Goal: Task Accomplishment & Management: Manage account settings

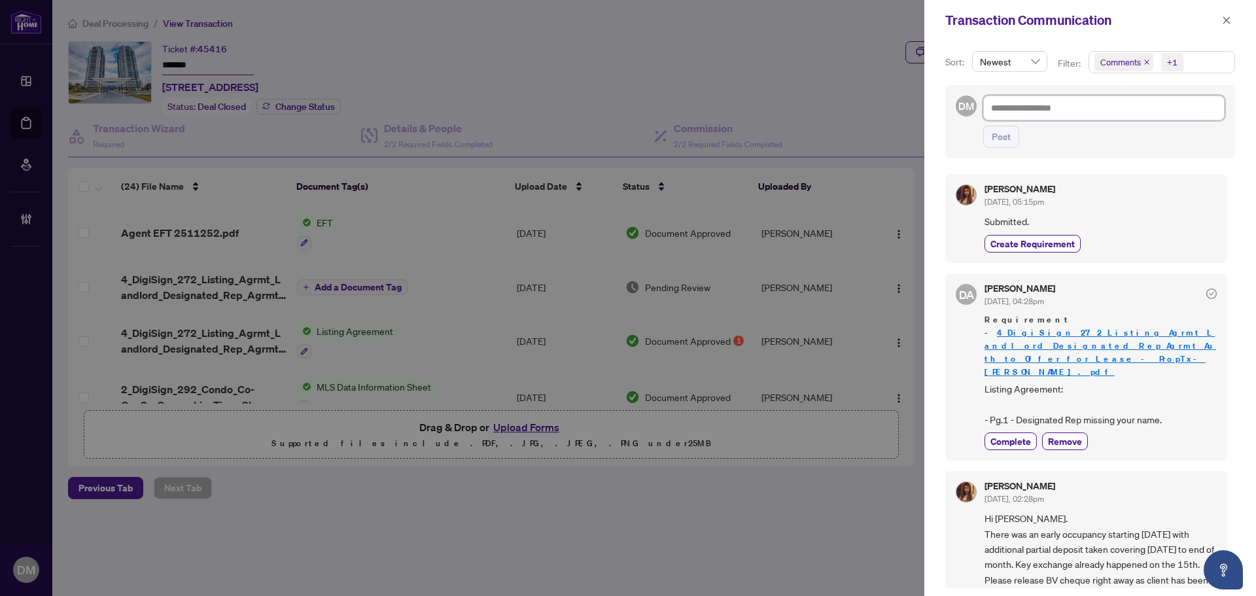
click at [1147, 117] on textarea at bounding box center [1103, 108] width 241 height 25
click at [1229, 15] on span "button" at bounding box center [1226, 20] width 9 height 21
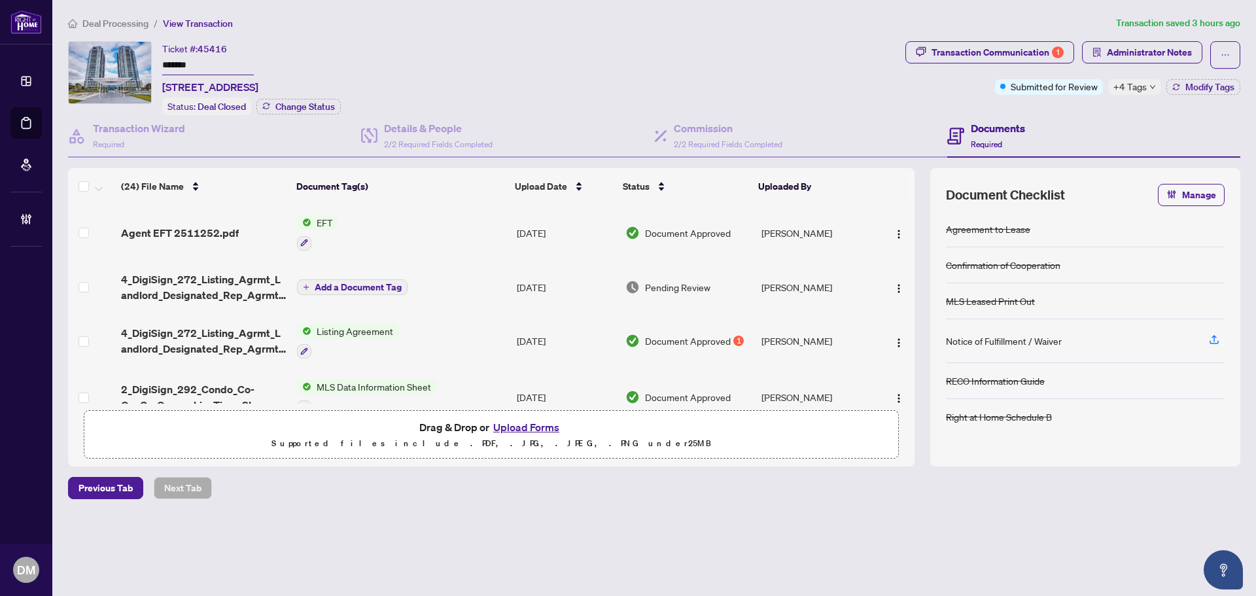
click at [138, 19] on span "Deal Processing" at bounding box center [115, 24] width 66 height 12
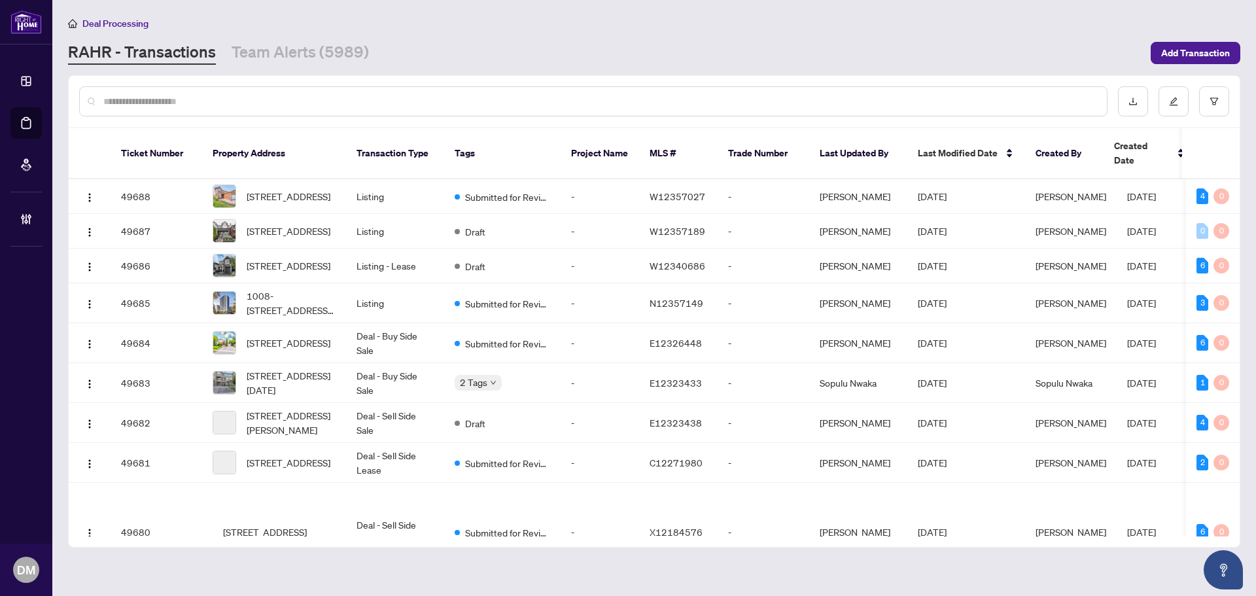
click at [289, 109] on div at bounding box center [593, 101] width 1028 height 30
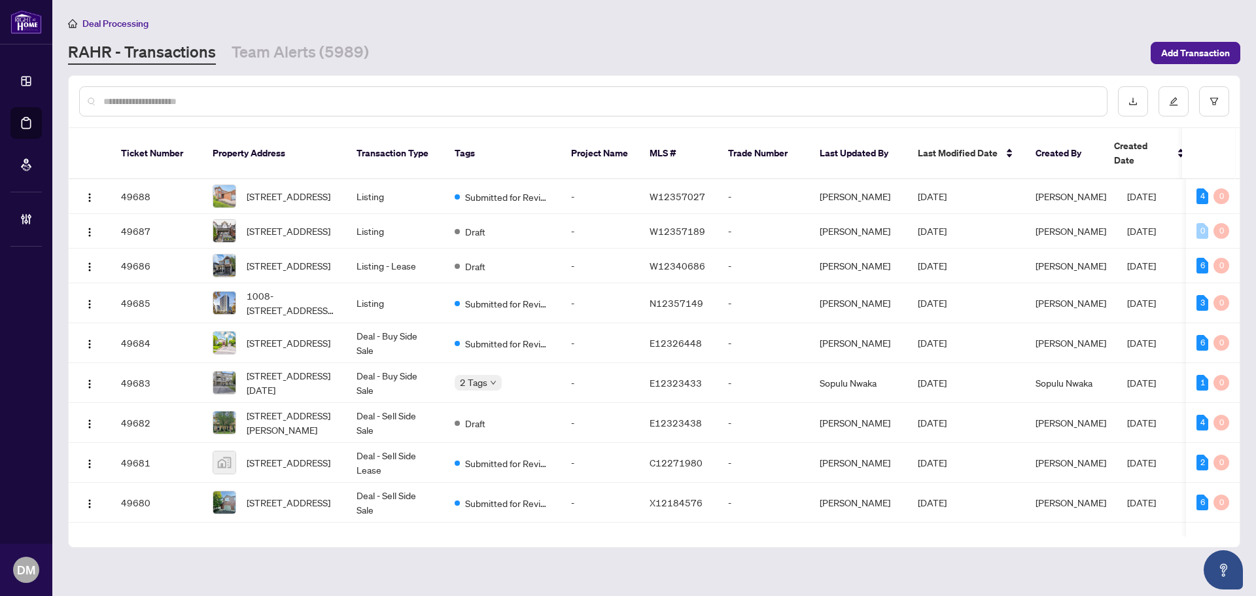
click at [296, 104] on input "text" at bounding box center [599, 101] width 993 height 14
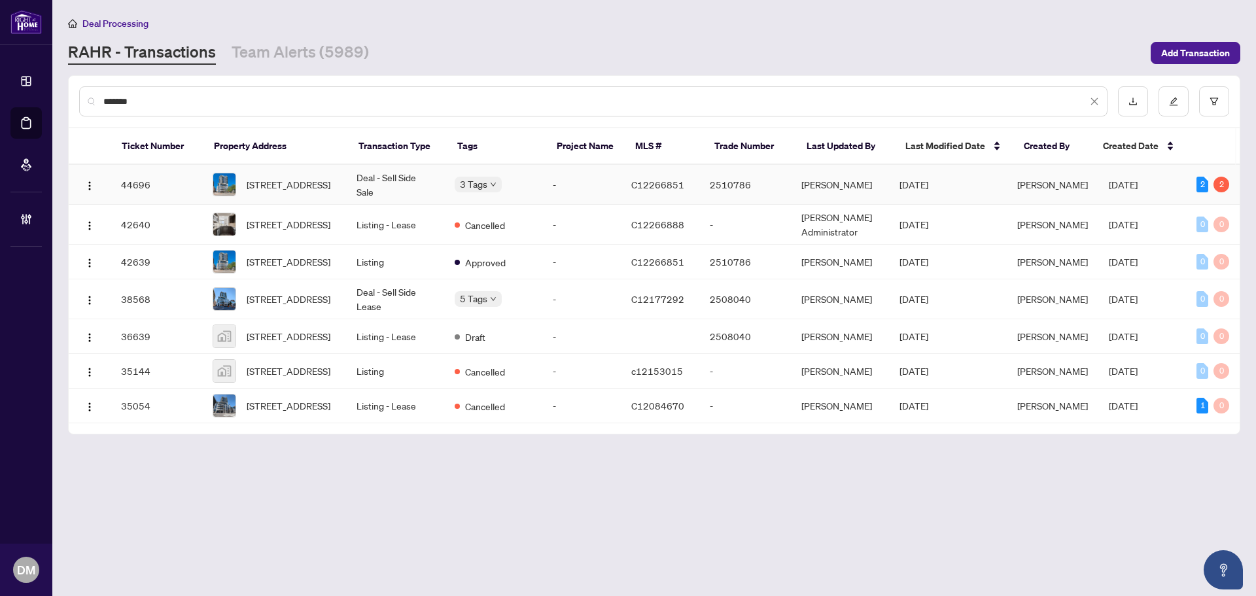
type input "*******"
click at [322, 178] on span "[STREET_ADDRESS]" at bounding box center [289, 184] width 84 height 14
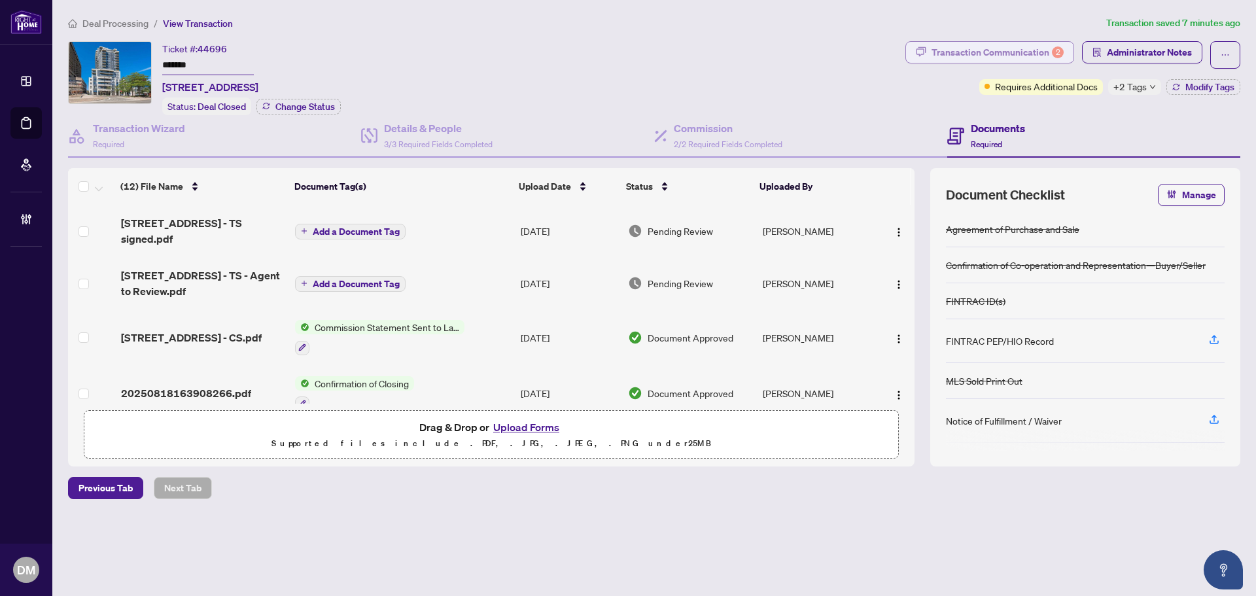
click at [968, 53] on div "Transaction Communication 2" at bounding box center [998, 52] width 132 height 21
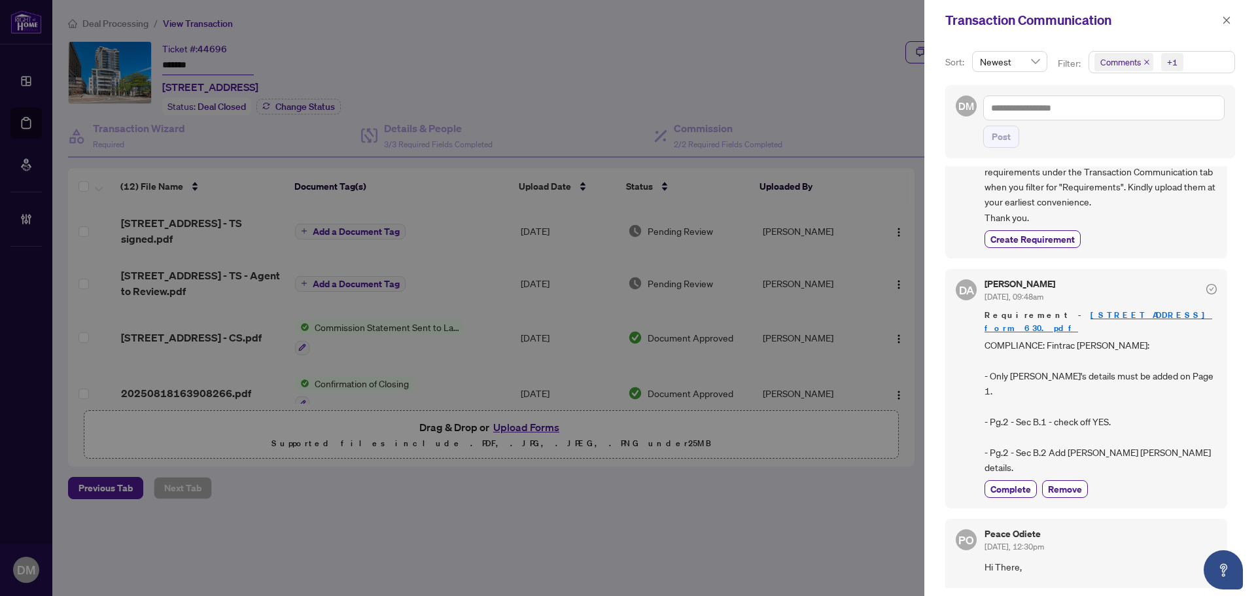
scroll to position [1218, 0]
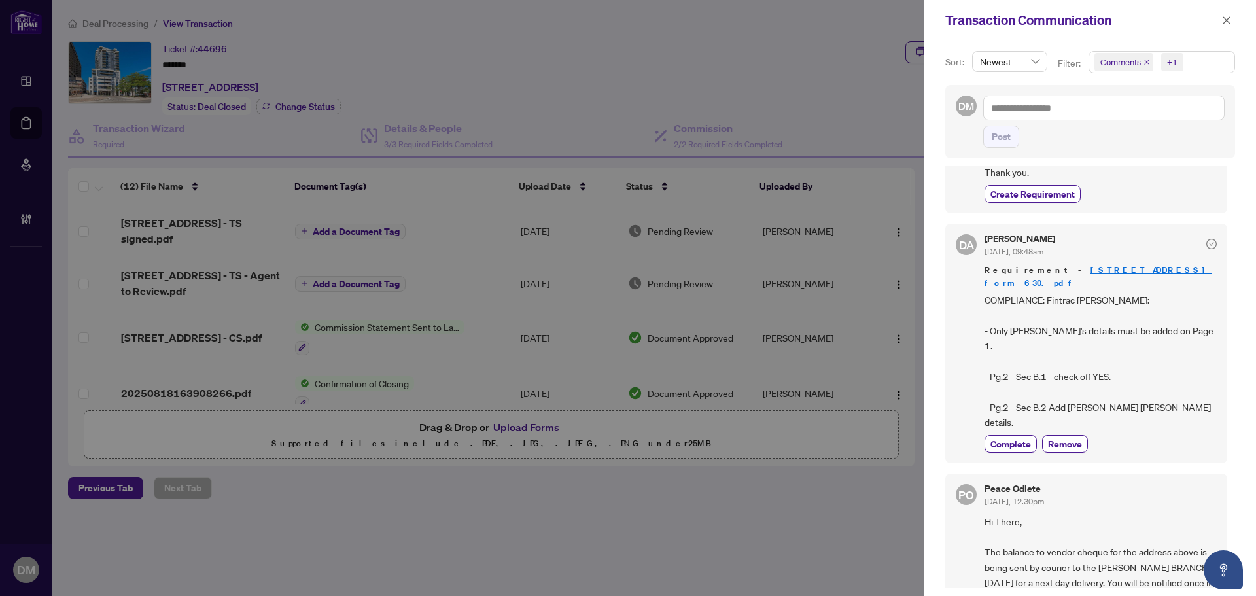
click at [1127, 289] on link "[STREET_ADDRESS] form 630.pdf" at bounding box center [1099, 276] width 228 height 24
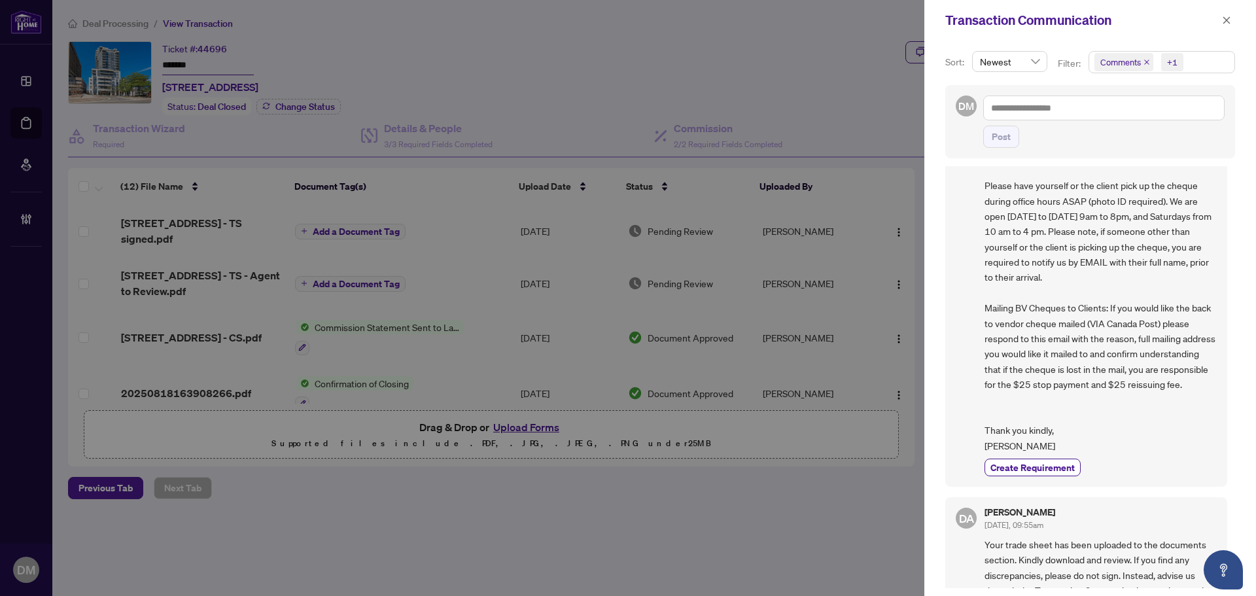
scroll to position [171, 0]
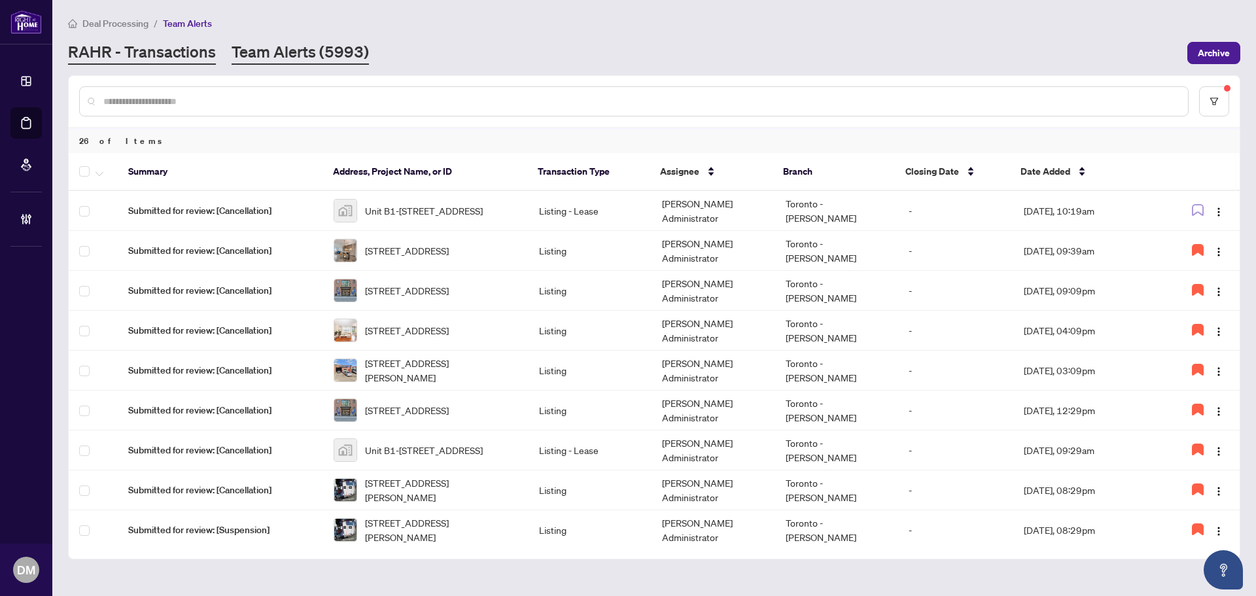
click at [179, 48] on link "RAHR - Transactions" at bounding box center [142, 53] width 148 height 24
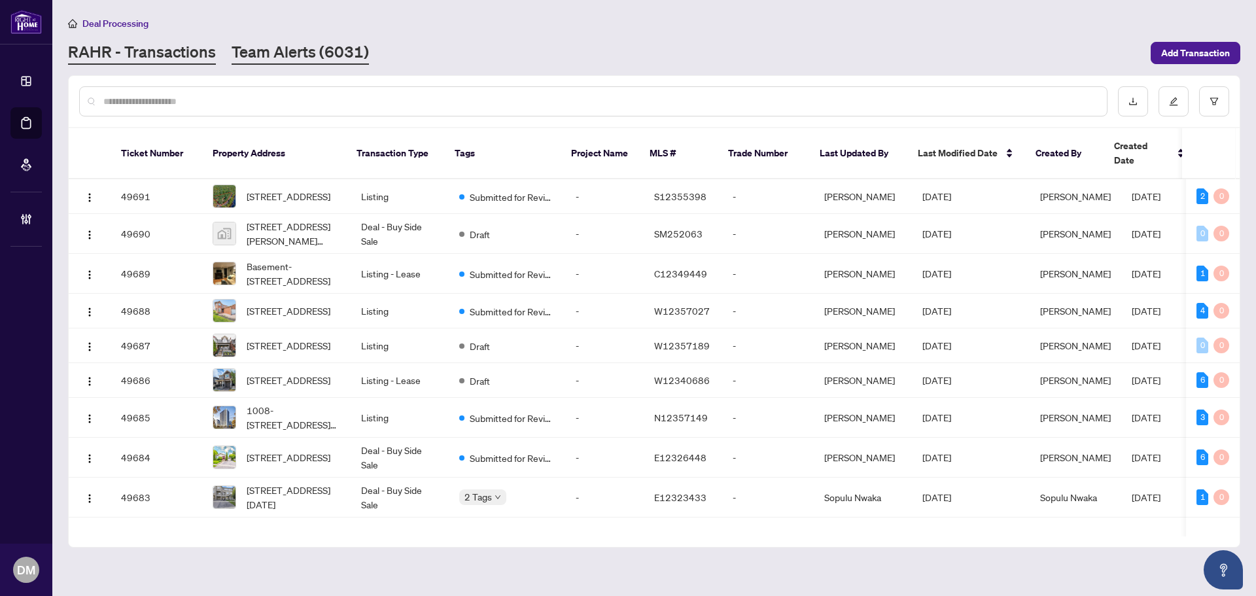
click at [288, 55] on link "Team Alerts (6031)" at bounding box center [300, 53] width 137 height 24
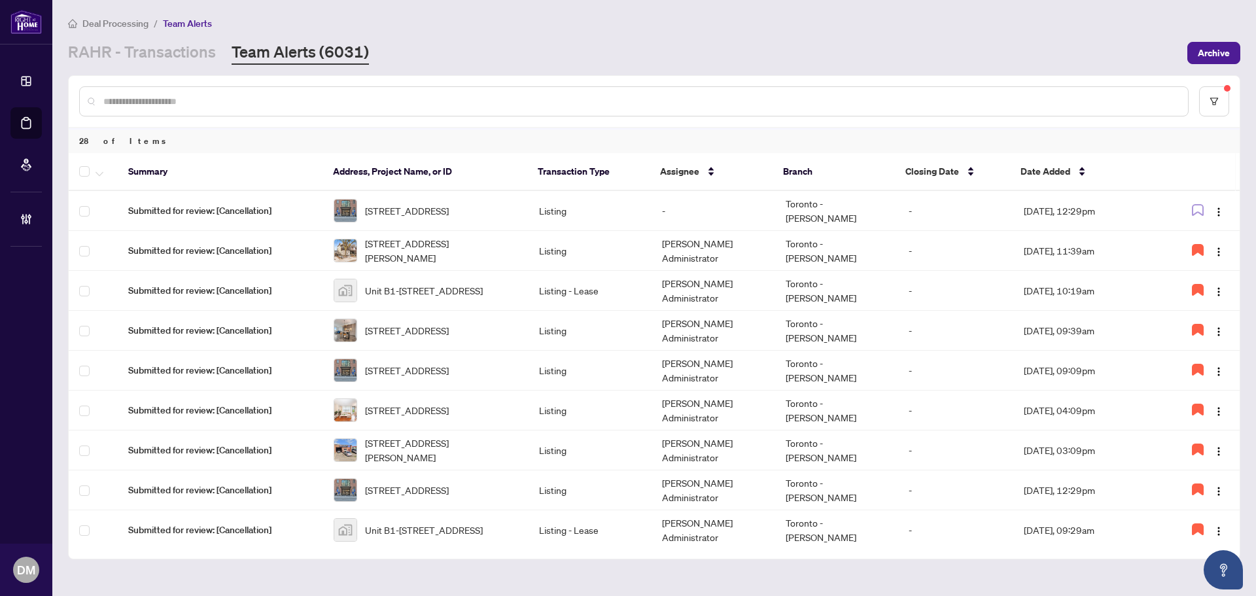
click at [670, 14] on main "Deal Processing / Team Alerts RAHR - Transactions Team Alerts (6031) Archive 28…" at bounding box center [654, 298] width 1204 height 596
click at [167, 46] on link "RAHR - Transactions" at bounding box center [142, 53] width 148 height 24
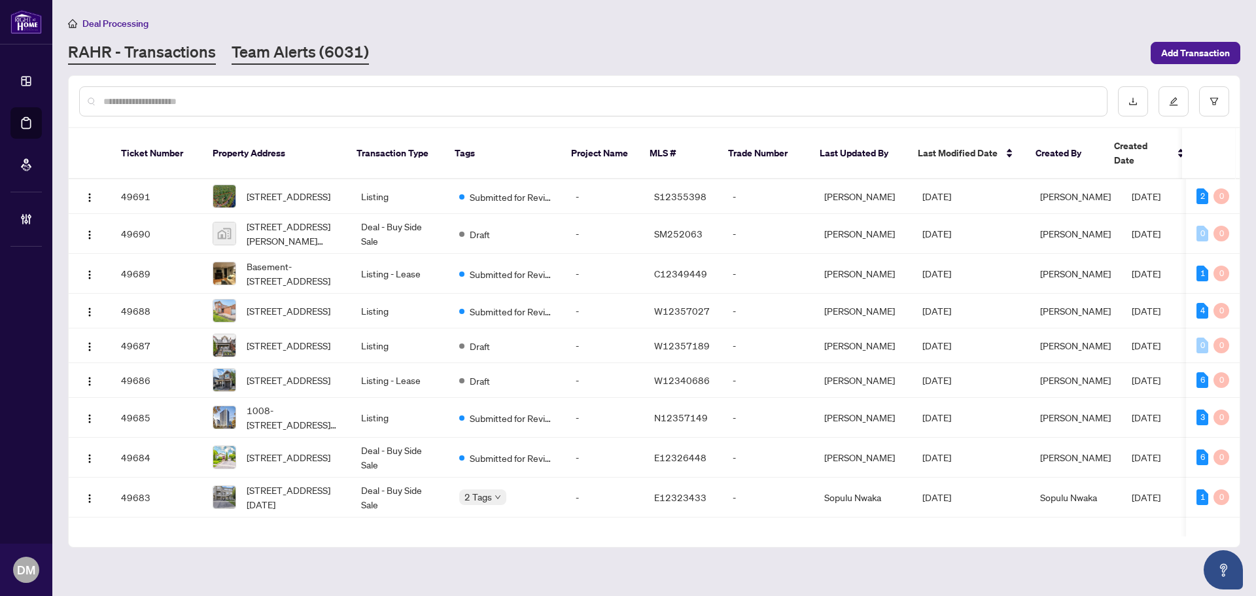
click at [255, 44] on link "Team Alerts (6031)" at bounding box center [300, 53] width 137 height 24
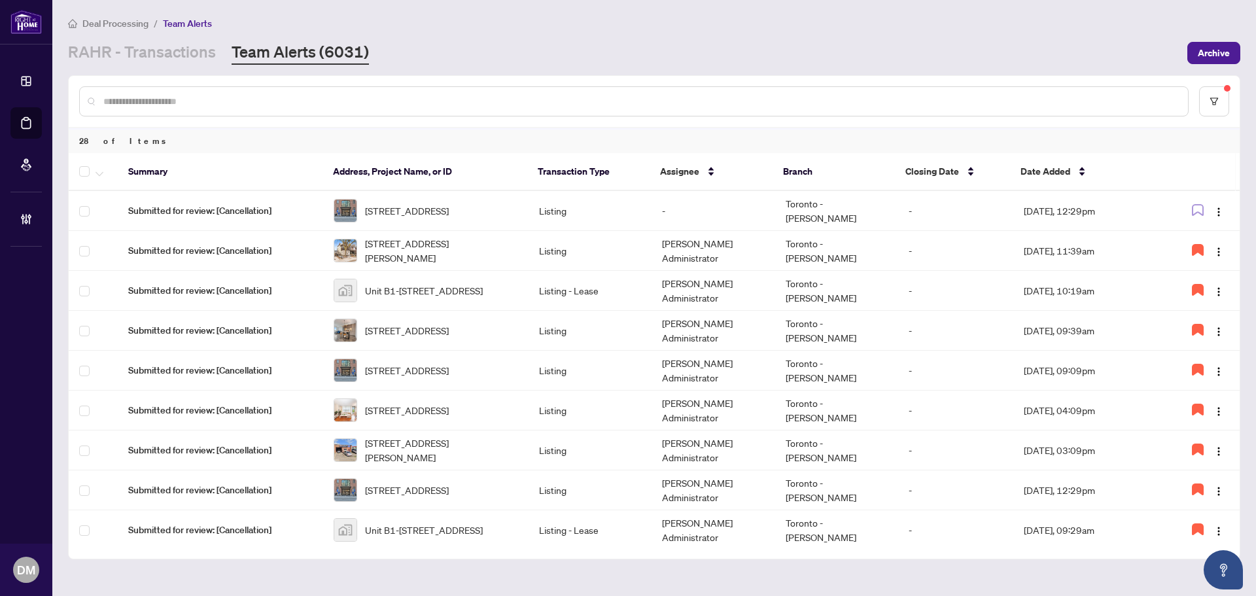
drag, startPoint x: 447, startPoint y: 35, endPoint x: 222, endPoint y: 43, distance: 225.2
click at [447, 35] on div "Deal Processing / Team Alerts RAHR - Transactions Team Alerts (6031) Archive" at bounding box center [654, 40] width 1172 height 49
click at [130, 53] on link "RAHR - Transactions" at bounding box center [142, 53] width 148 height 24
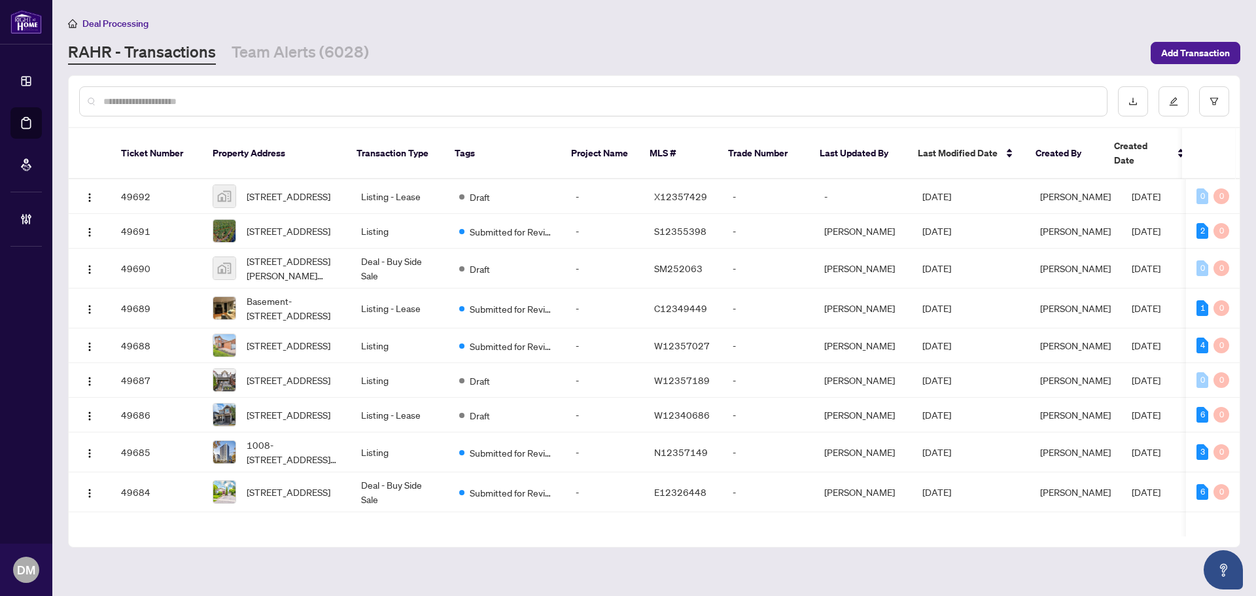
click at [177, 97] on input "text" at bounding box center [599, 101] width 993 height 14
click at [453, 50] on div "RAHR - Transactions Team Alerts (6028)" at bounding box center [605, 53] width 1075 height 24
click at [451, 101] on input "text" at bounding box center [599, 101] width 993 height 14
click at [437, 63] on div "RAHR - Transactions Team Alerts (6028)" at bounding box center [605, 53] width 1075 height 24
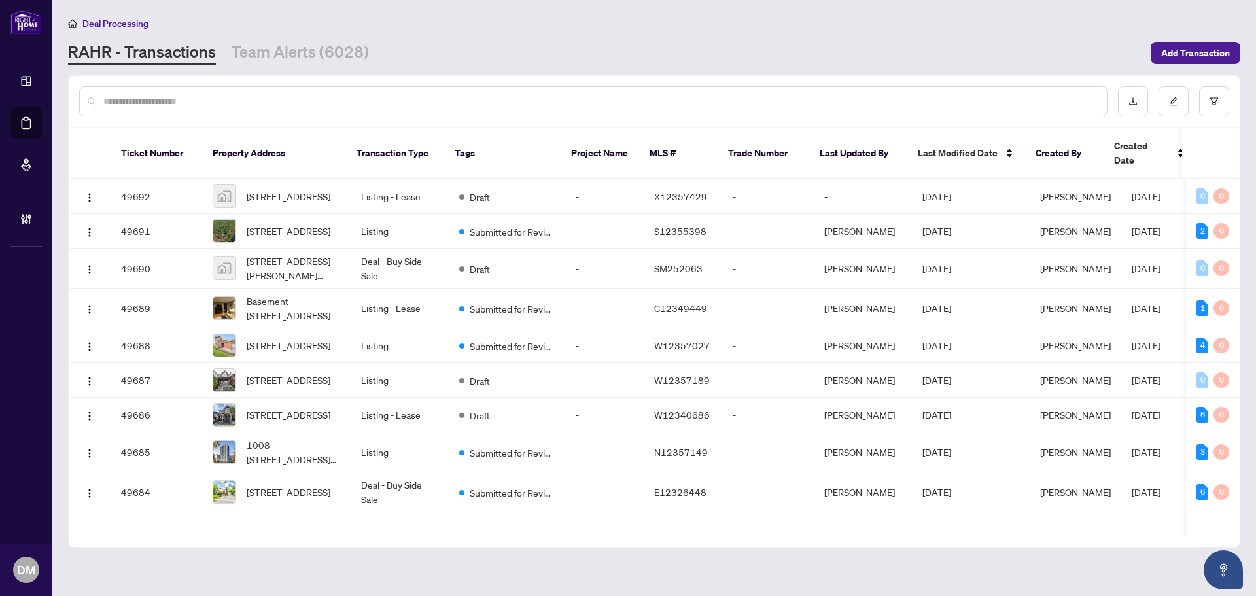
click at [485, 65] on main "Deal Processing RAHR - Transactions Team Alerts (6028) Add Transaction Ticket N…" at bounding box center [654, 298] width 1204 height 596
click at [361, 47] on link "Team Alerts (6028)" at bounding box center [300, 53] width 137 height 24
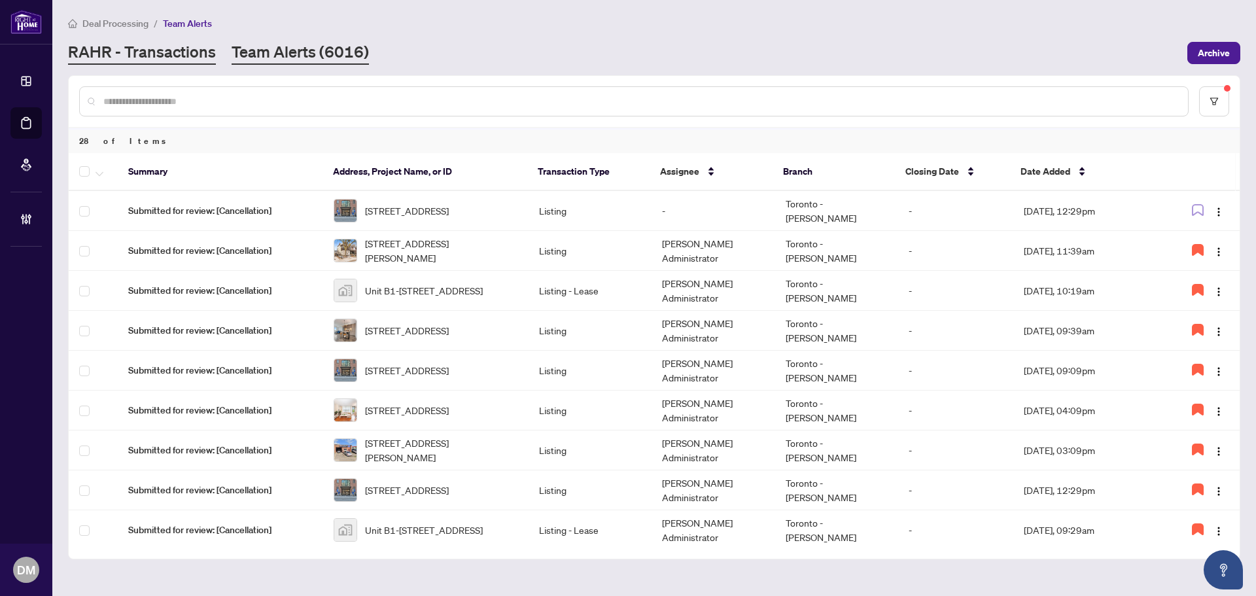
click at [190, 61] on link "RAHR - Transactions" at bounding box center [142, 53] width 148 height 24
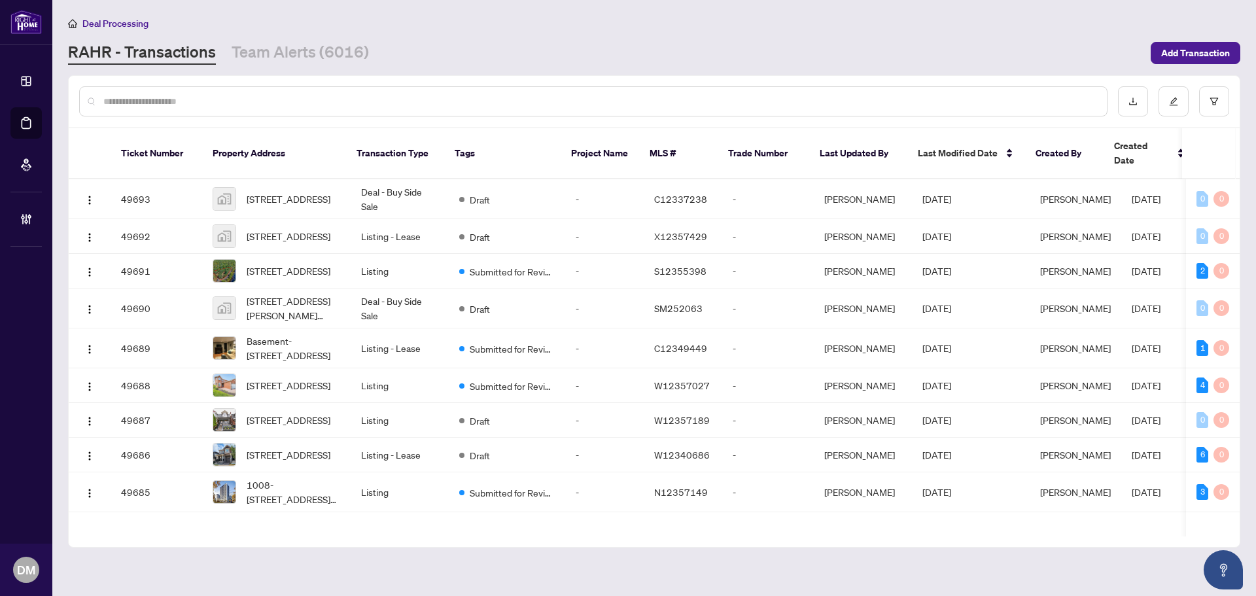
click at [572, 58] on div "RAHR - Transactions Team Alerts (6016)" at bounding box center [605, 53] width 1075 height 24
click at [392, 104] on input "text" at bounding box center [599, 101] width 993 height 14
click at [306, 52] on link "Team Alerts (6016)" at bounding box center [300, 53] width 137 height 24
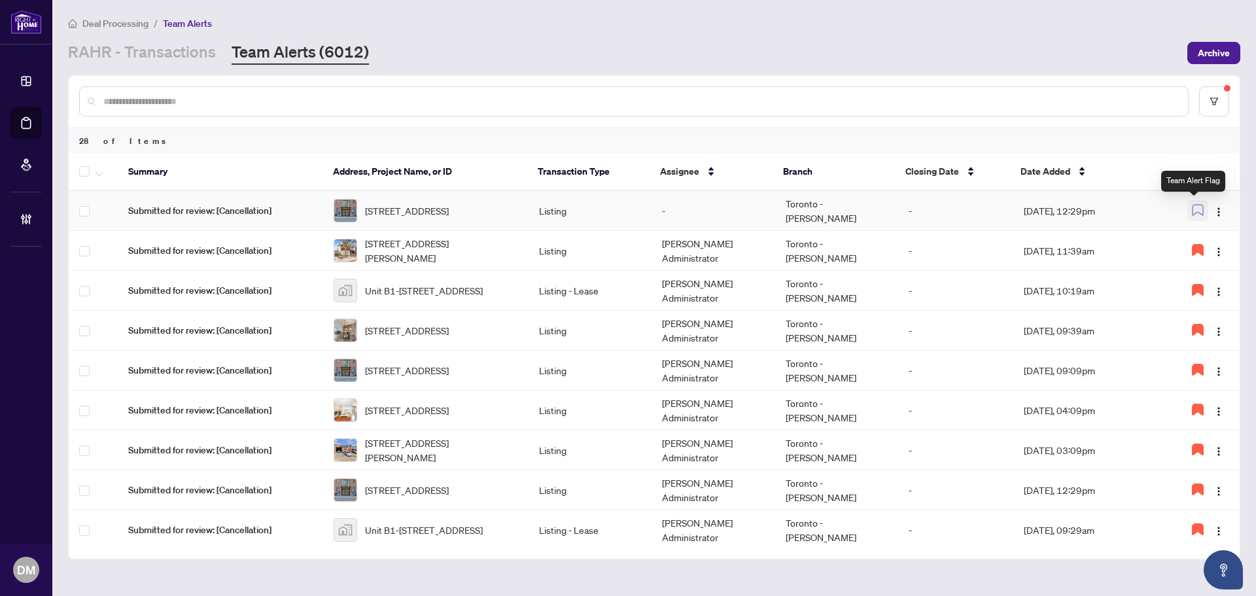
click at [1192, 217] on span "button" at bounding box center [1198, 210] width 12 height 14
click at [1216, 216] on img "button" at bounding box center [1219, 212] width 10 height 10
click at [1208, 233] on span "Assign Myself" at bounding box center [1184, 236] width 61 height 14
drag, startPoint x: 638, startPoint y: 58, endPoint x: 493, endPoint y: 37, distance: 146.2
click at [637, 59] on div "RAHR - Transactions Team Alerts (6012)" at bounding box center [624, 53] width 1112 height 24
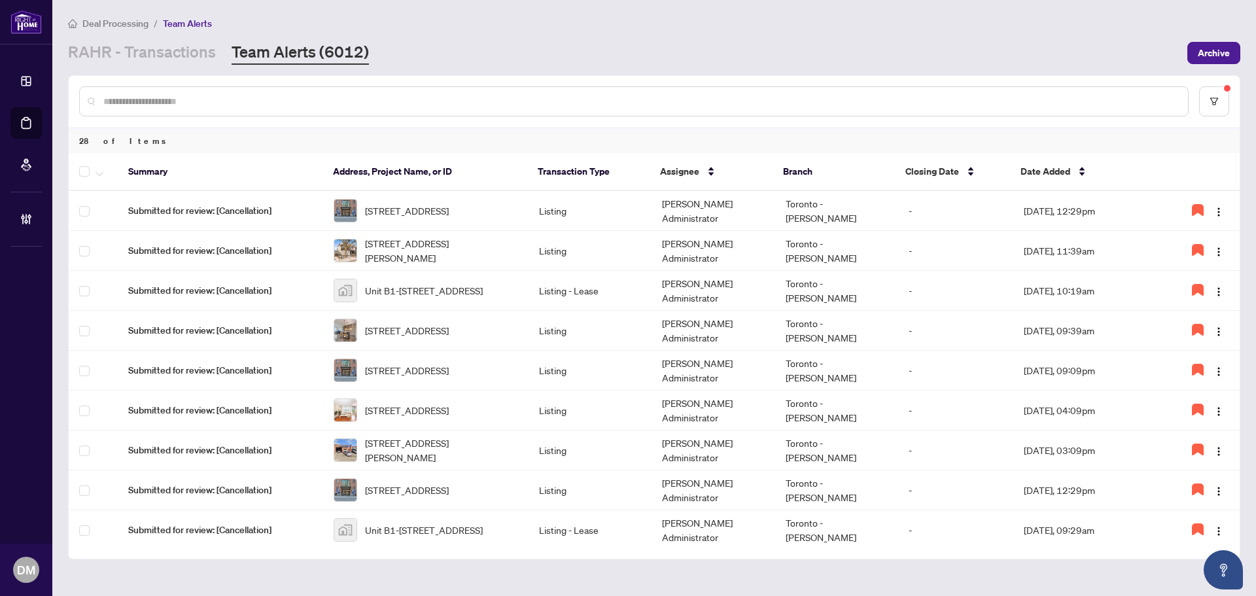
click at [204, 60] on link "RAHR - Transactions" at bounding box center [142, 53] width 148 height 24
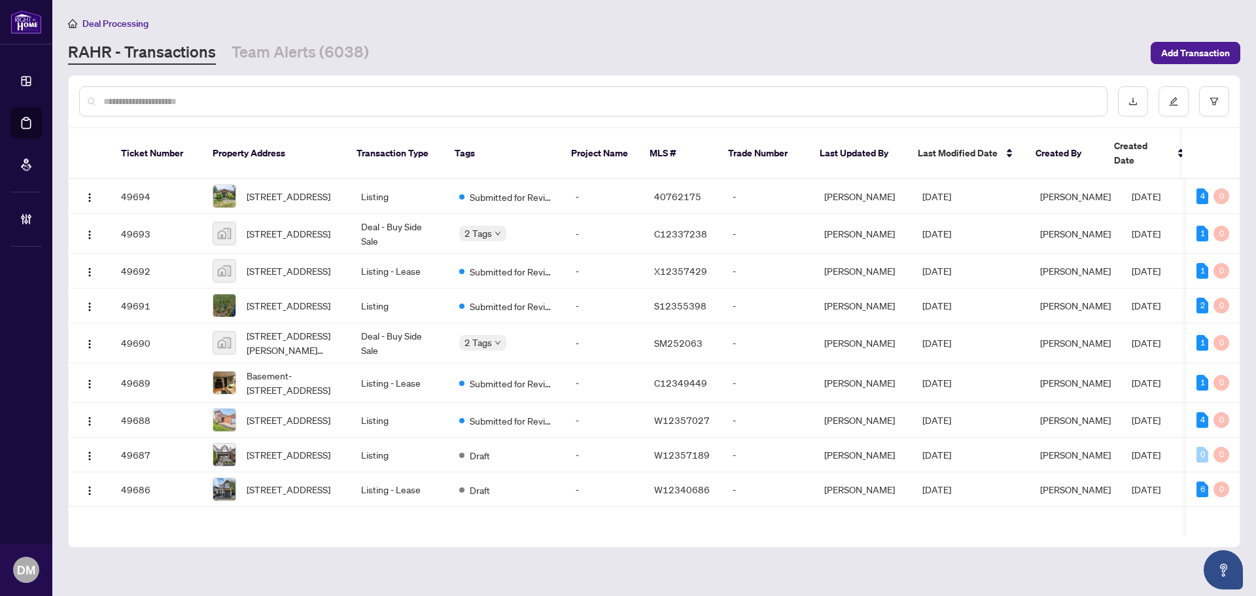
click at [314, 108] on div at bounding box center [593, 101] width 1028 height 30
click at [334, 99] on input "text" at bounding box center [599, 101] width 993 height 14
click at [319, 106] on input "text" at bounding box center [599, 101] width 993 height 14
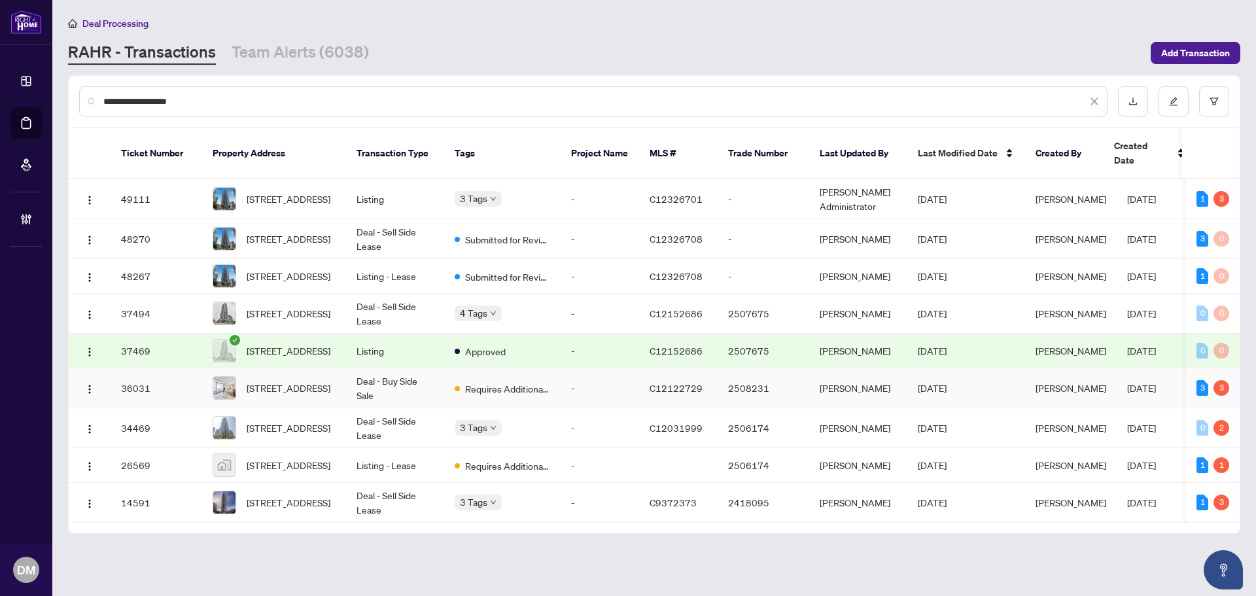
type input "**********"
click at [351, 392] on td "Deal - Buy Side Sale" at bounding box center [395, 388] width 98 height 40
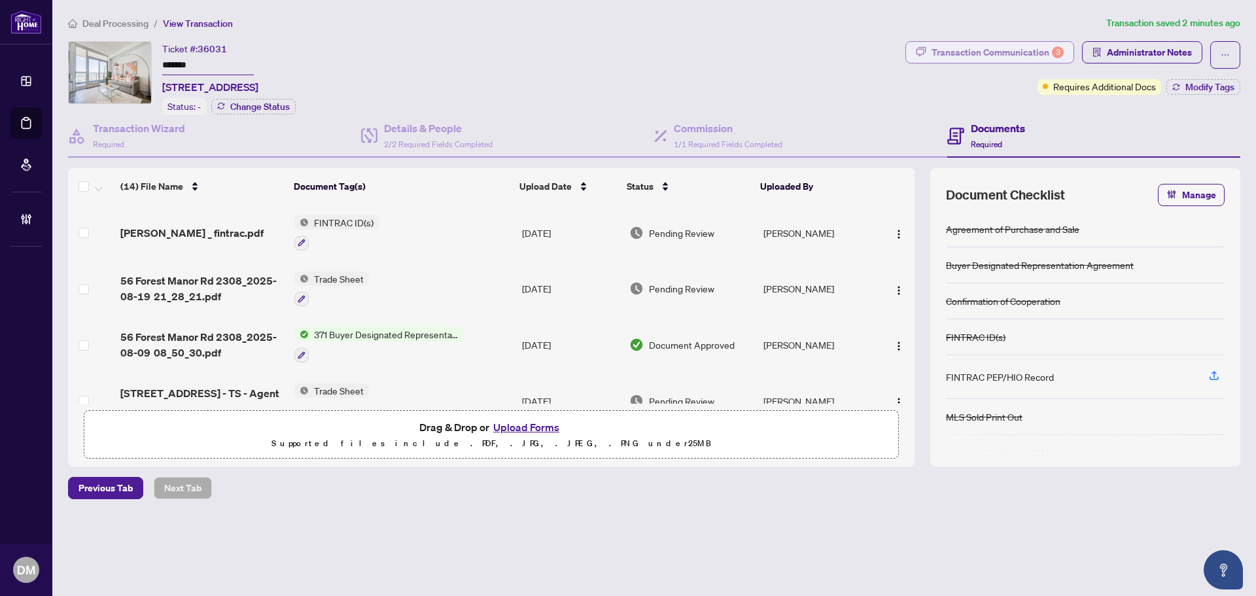
click at [973, 54] on div "Transaction Communication 3" at bounding box center [998, 52] width 132 height 21
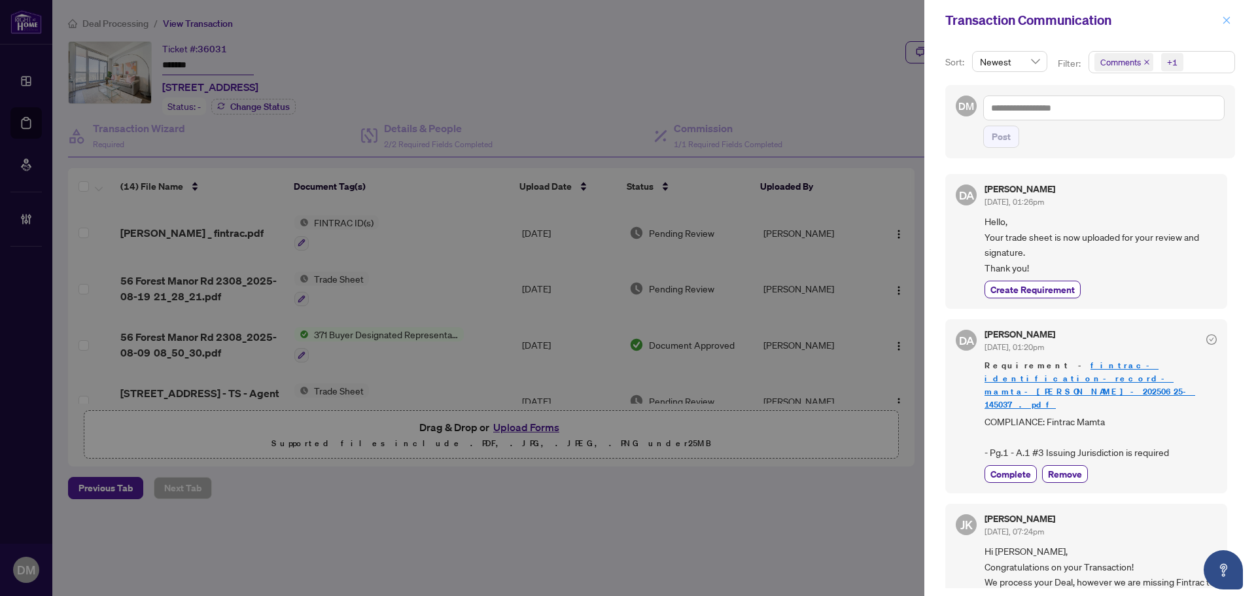
click at [1225, 14] on span "button" at bounding box center [1226, 20] width 9 height 21
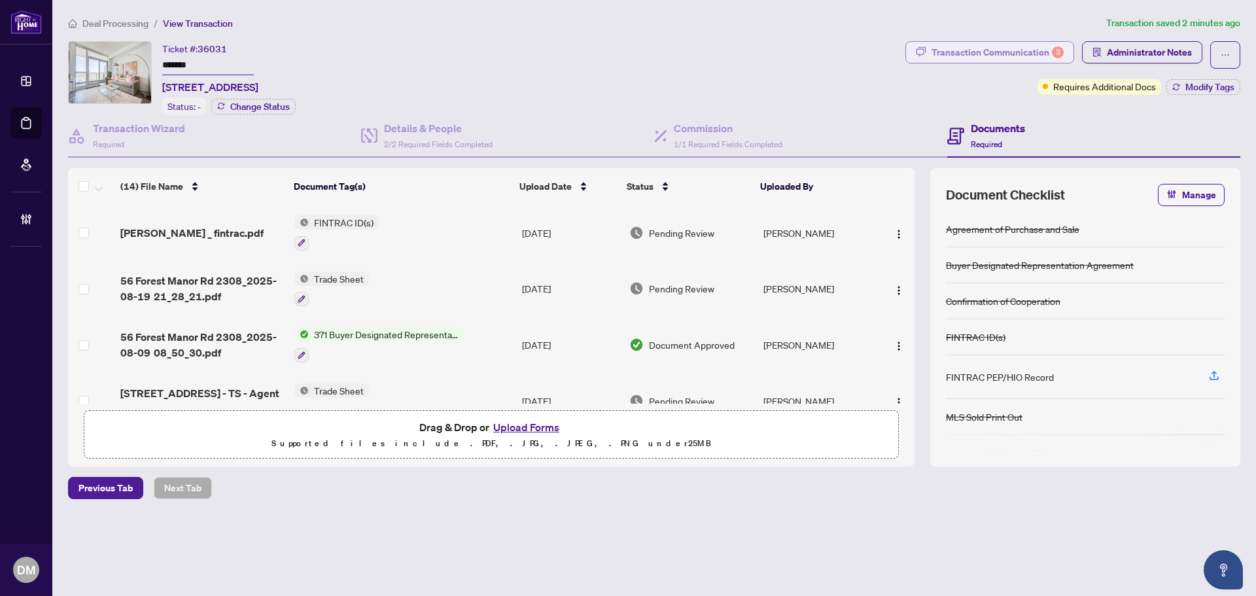
click at [1023, 52] on div "Transaction Communication 3" at bounding box center [998, 52] width 132 height 21
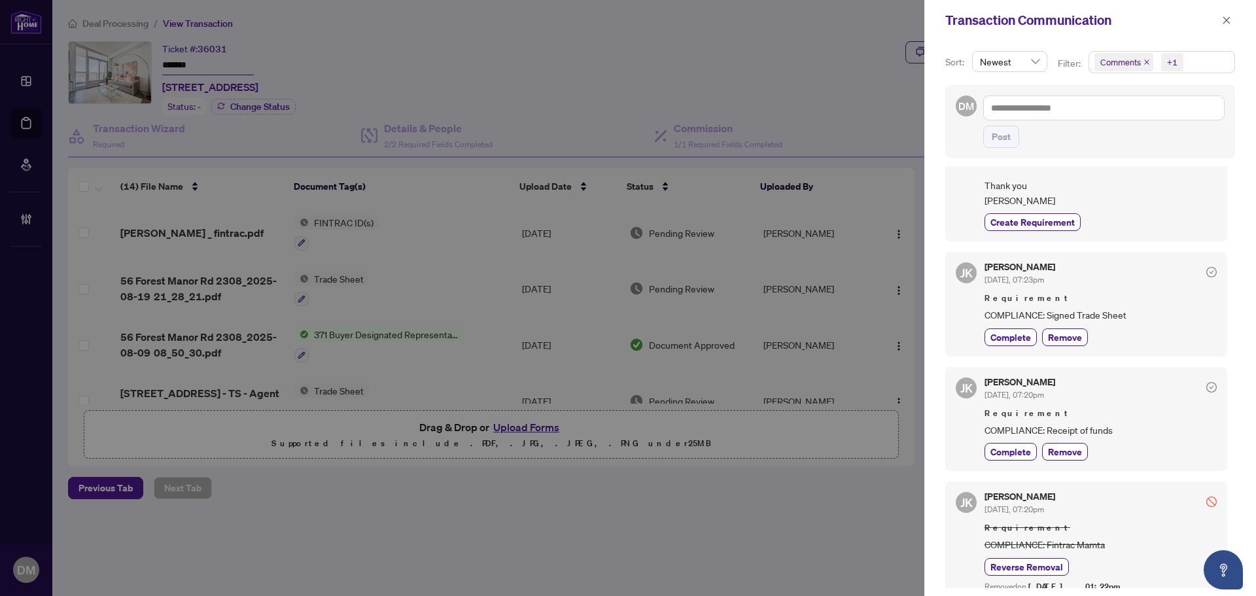
scroll to position [748, 0]
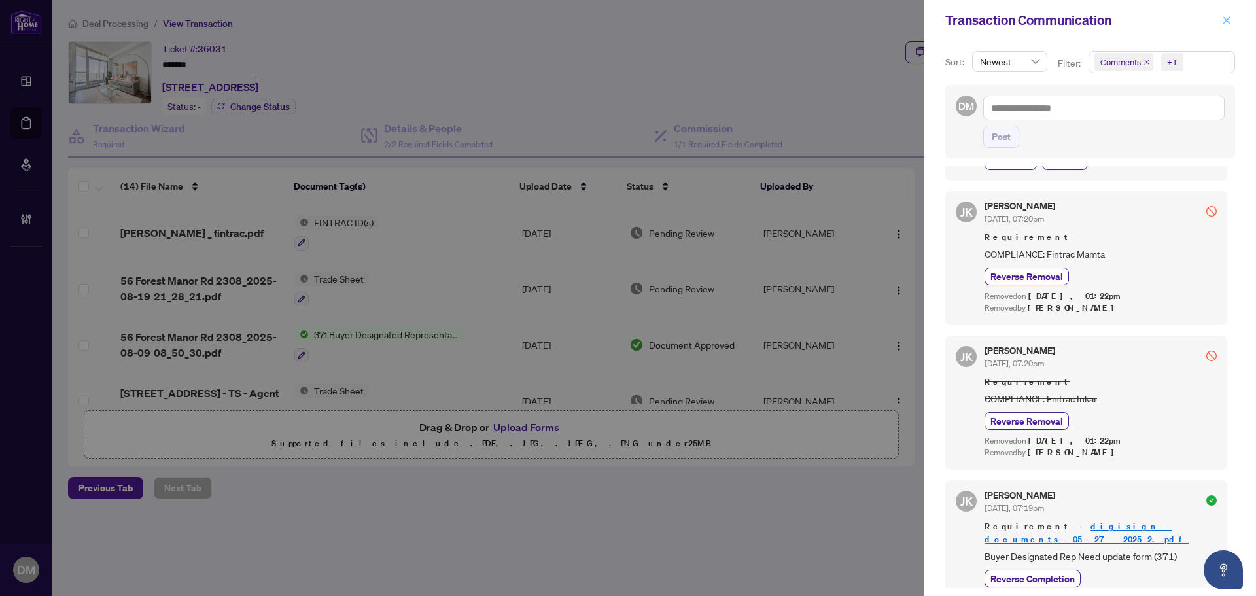
click at [1224, 16] on icon "close" at bounding box center [1226, 20] width 9 height 9
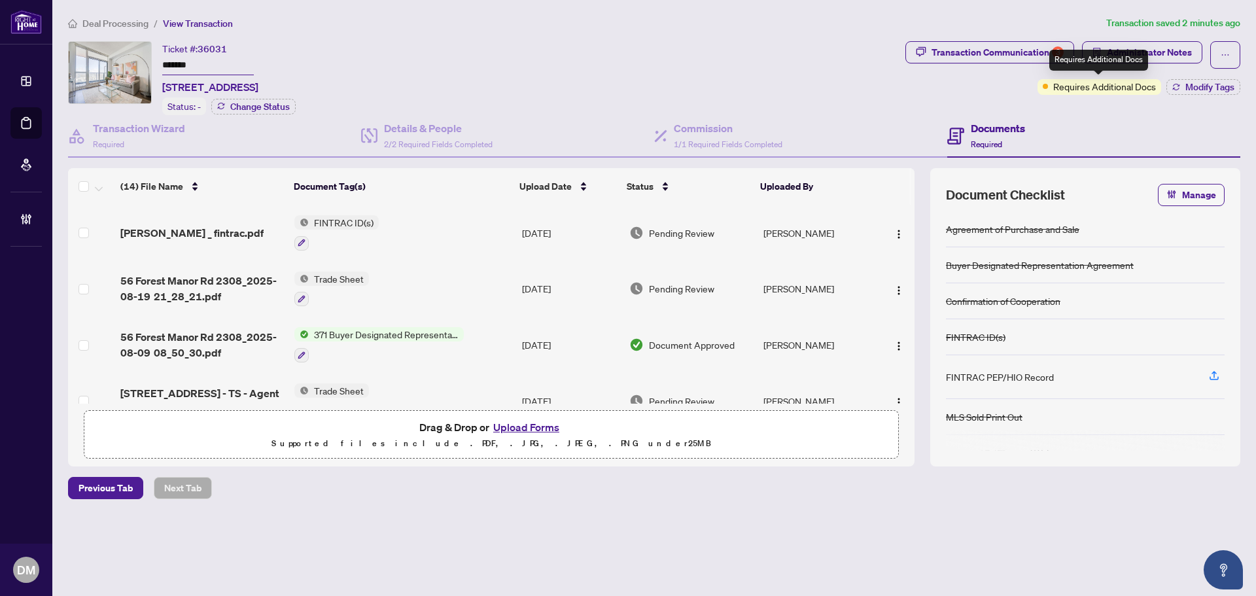
click at [1127, 89] on span "Requires Additional Docs" at bounding box center [1104, 86] width 103 height 14
click at [1132, 92] on span "Requires Additional Docs" at bounding box center [1104, 86] width 103 height 14
click at [102, 116] on div "Transaction Wizard Required" at bounding box center [214, 136] width 293 height 43
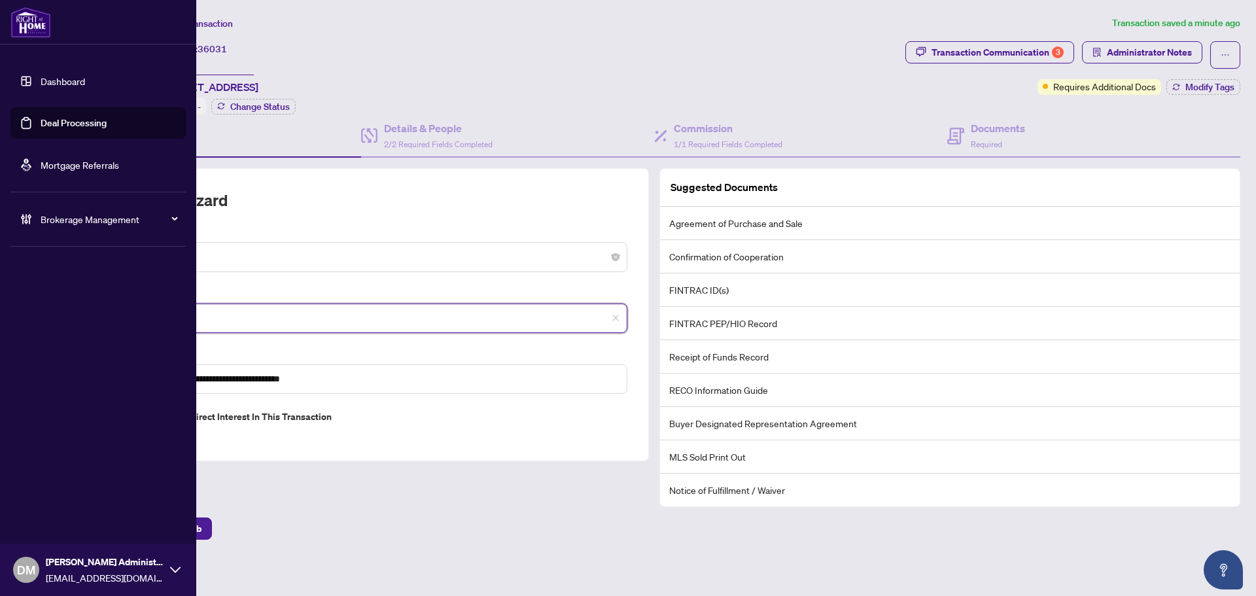
drag, startPoint x: 264, startPoint y: 321, endPoint x: 0, endPoint y: 294, distance: 265.6
click at [0, 294] on div "**********" at bounding box center [628, 298] width 1256 height 596
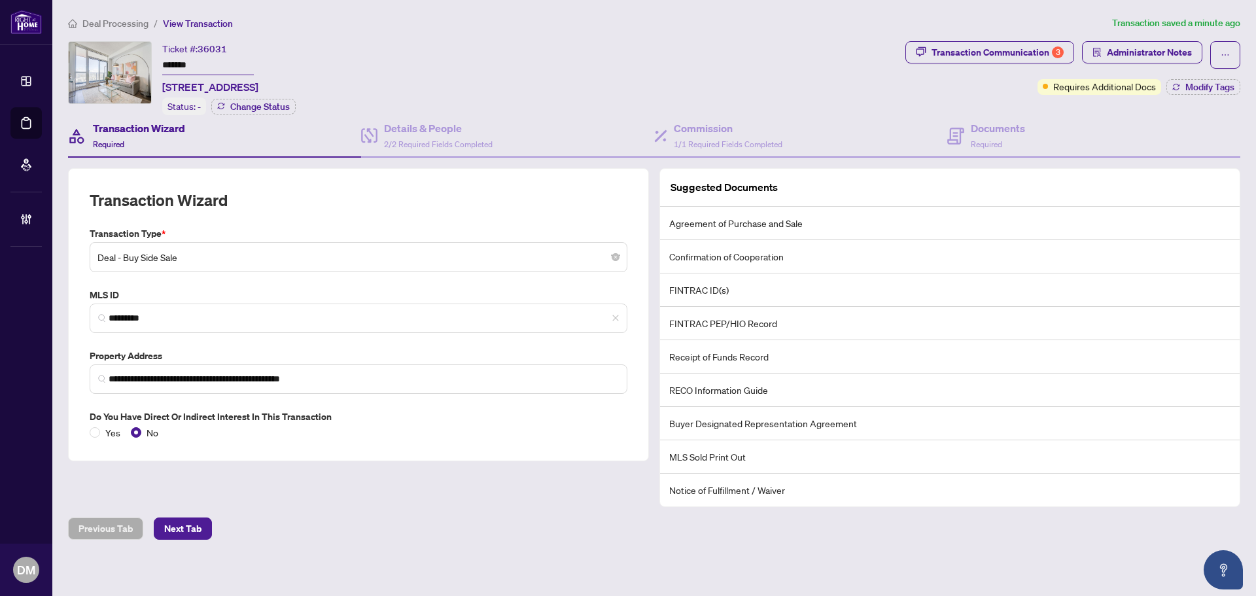
click at [500, 533] on div "Previous Tab Next Tab" at bounding box center [654, 528] width 1172 height 22
click at [990, 128] on h4 "Documents" at bounding box center [998, 128] width 54 height 16
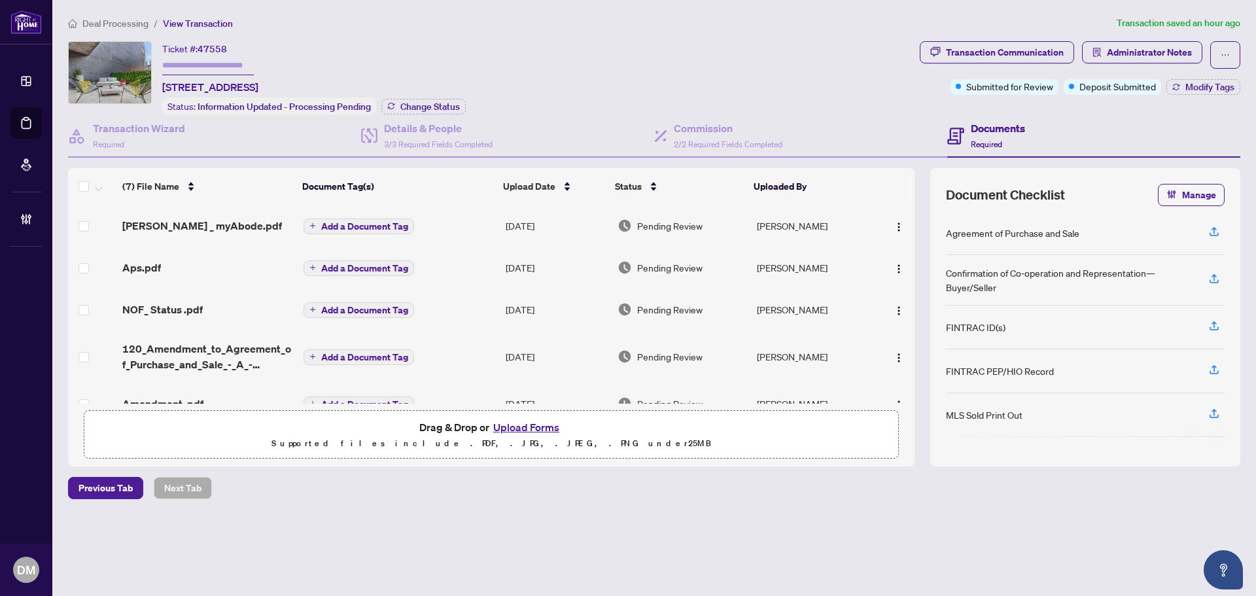
click at [113, 27] on span "Deal Processing" at bounding box center [115, 24] width 66 height 12
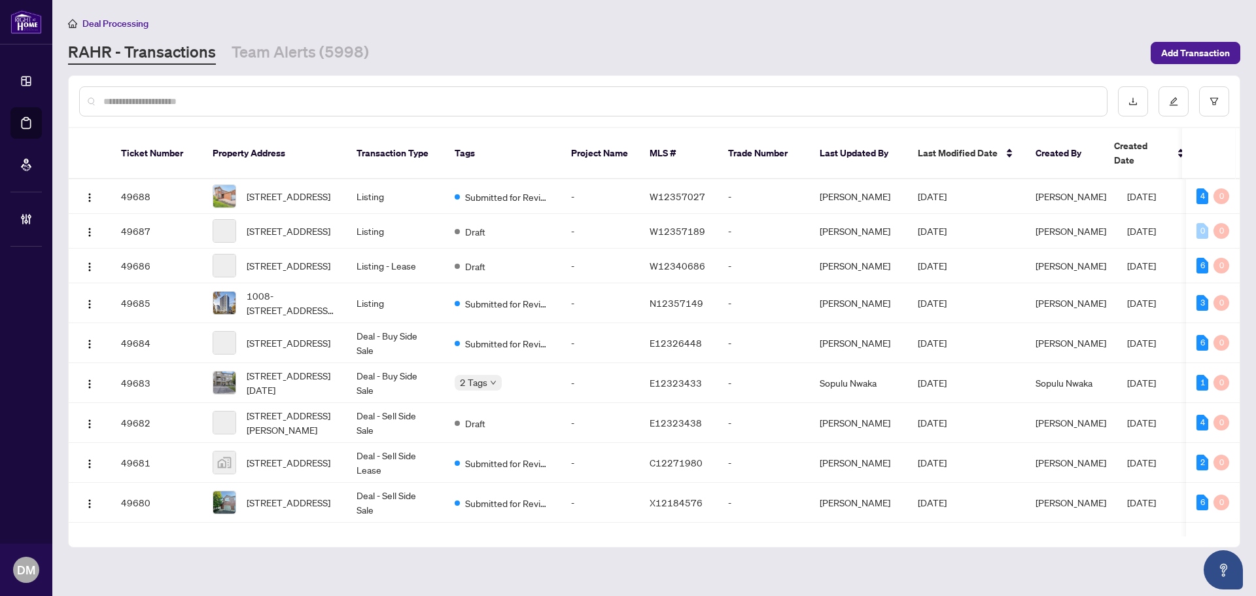
click at [353, 106] on input "text" at bounding box center [599, 101] width 993 height 14
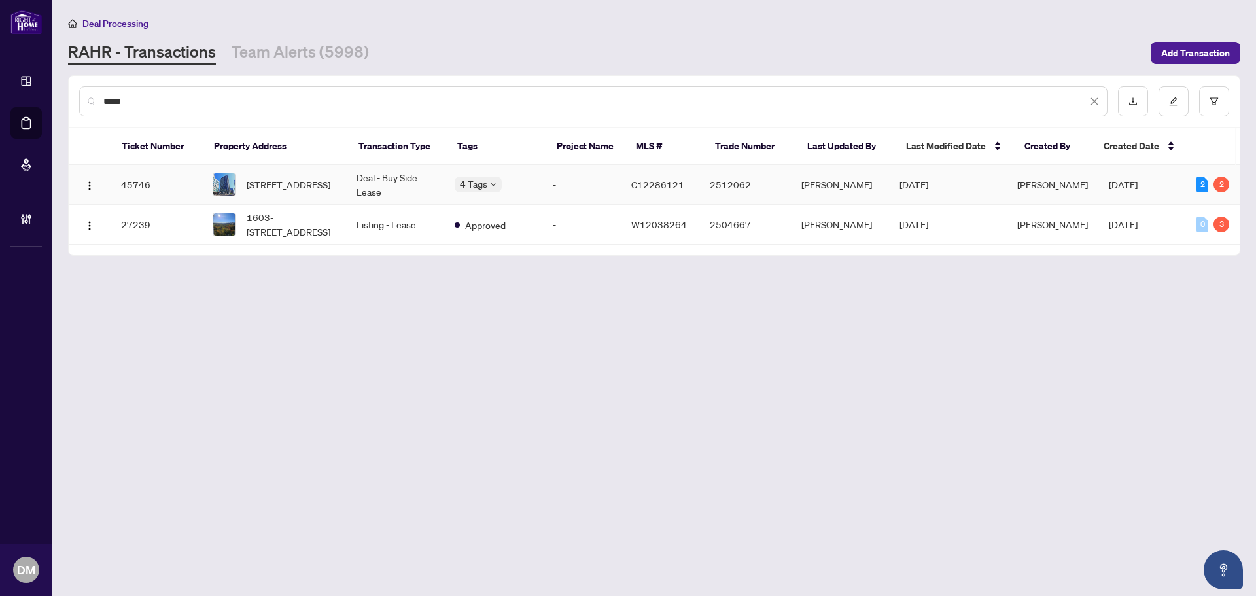
type input "*****"
click at [377, 196] on td "Deal - Buy Side Lease" at bounding box center [395, 185] width 98 height 40
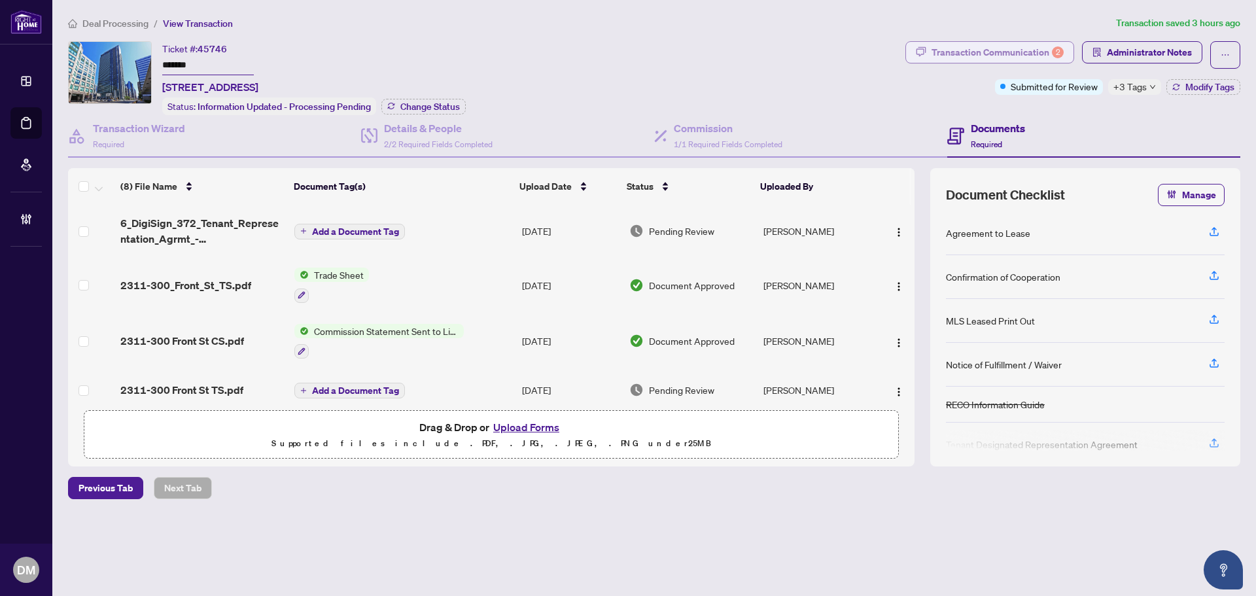
click at [988, 43] on div "Transaction Communication 2" at bounding box center [998, 52] width 132 height 21
type textarea "**********"
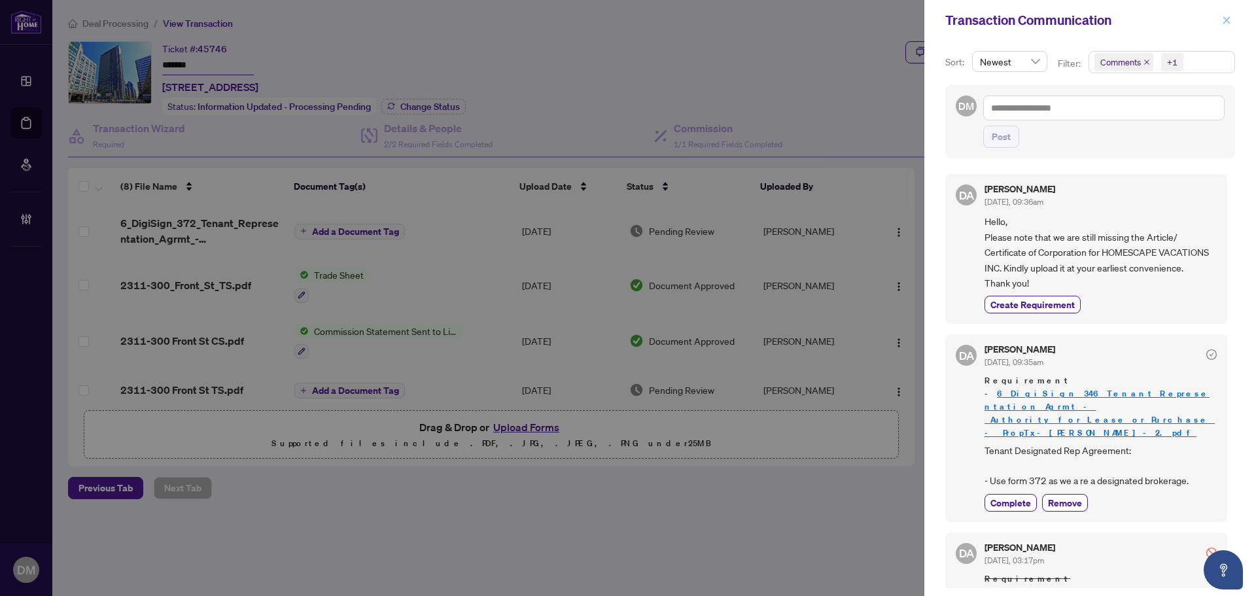
click at [1224, 12] on span "button" at bounding box center [1226, 20] width 9 height 21
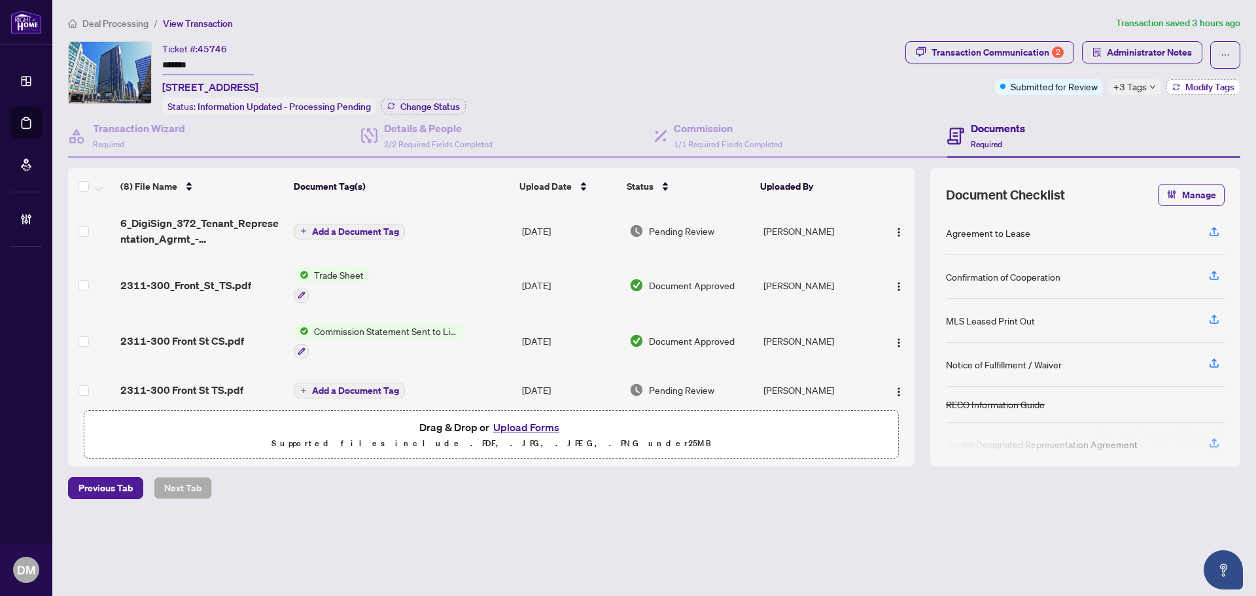
click at [1178, 83] on icon "button" at bounding box center [1176, 87] width 8 height 8
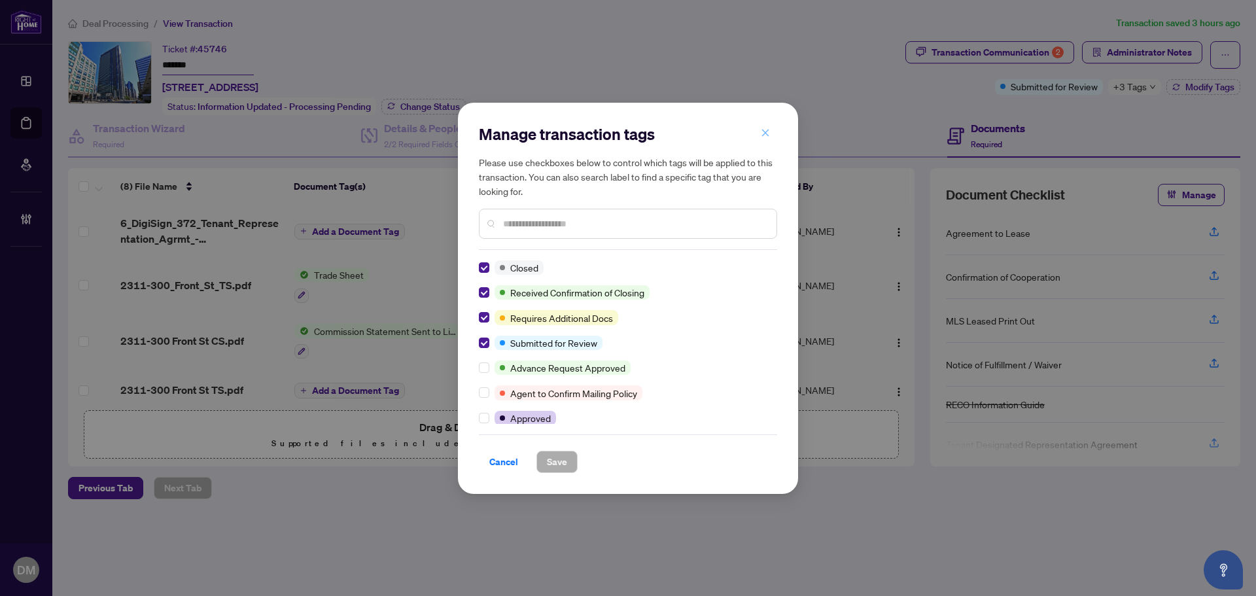
click at [767, 126] on span "button" at bounding box center [765, 133] width 9 height 21
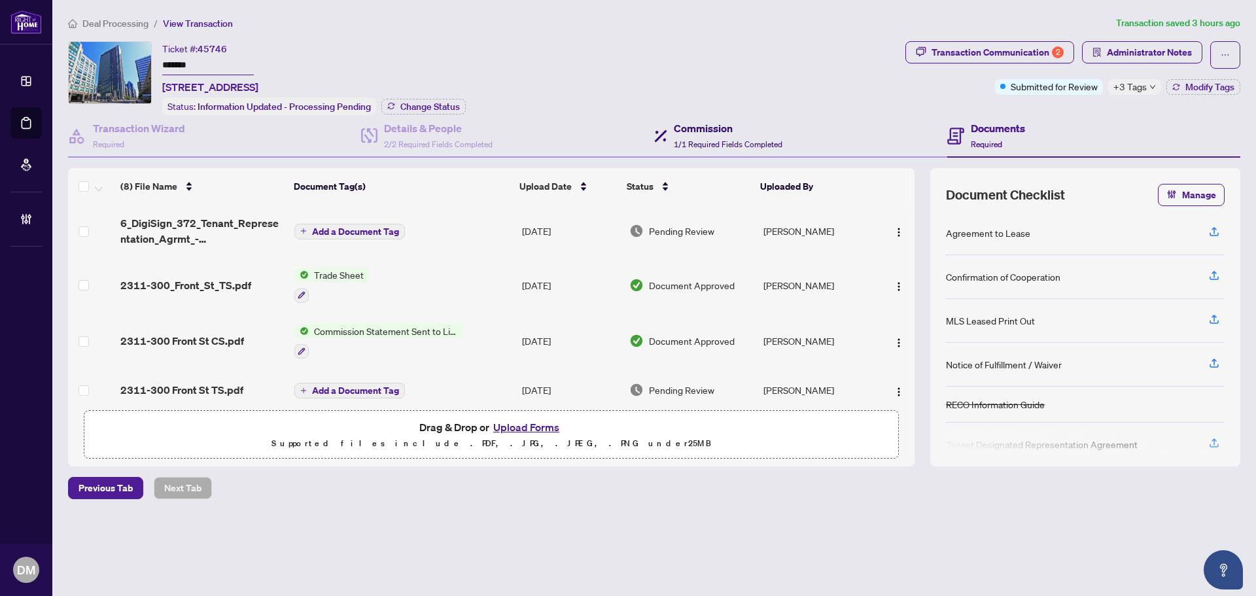
click at [710, 133] on h4 "Commission" at bounding box center [728, 128] width 109 height 16
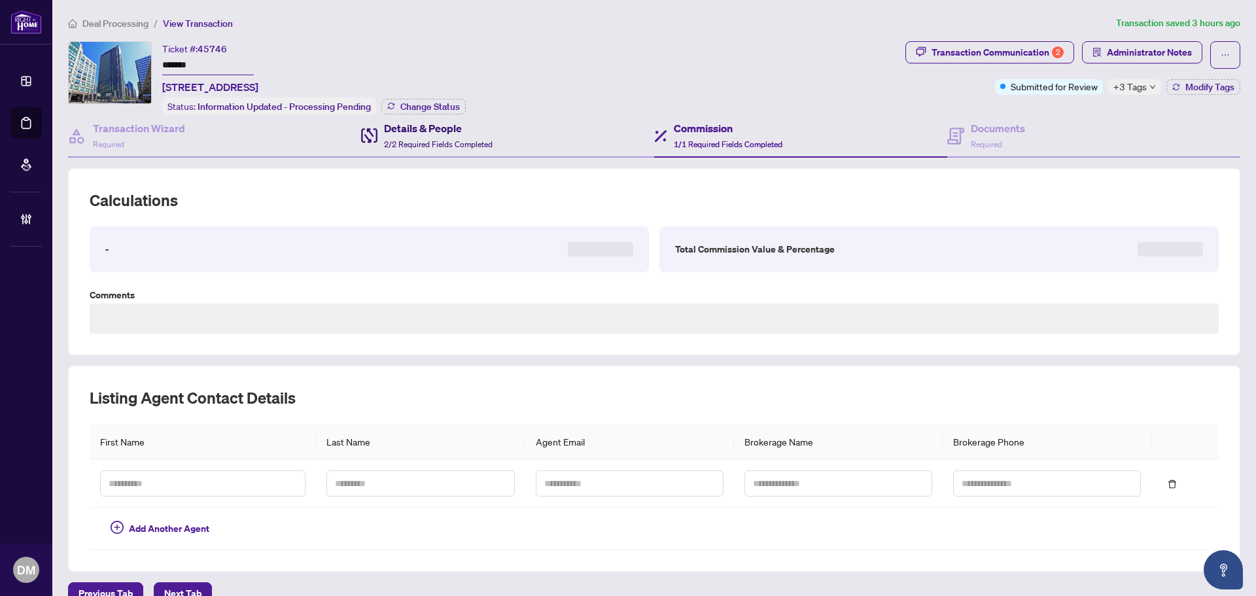
click at [447, 135] on div "Details & People 2/2 Required Fields Completed" at bounding box center [438, 135] width 109 height 31
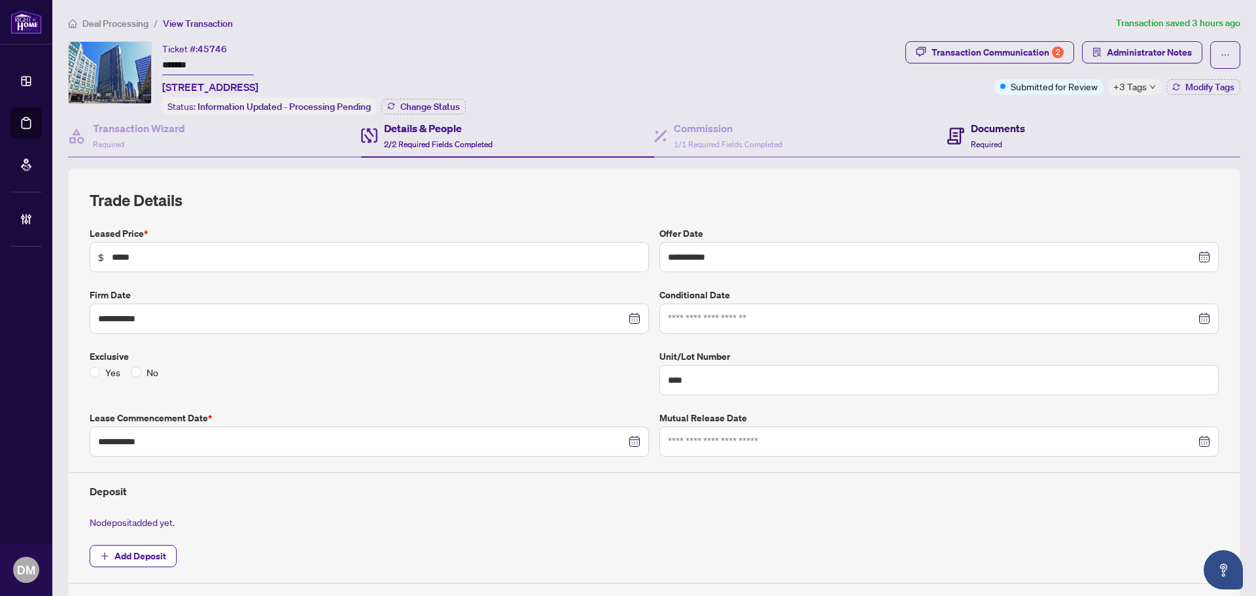
click at [978, 140] on span "Required" at bounding box center [986, 144] width 31 height 10
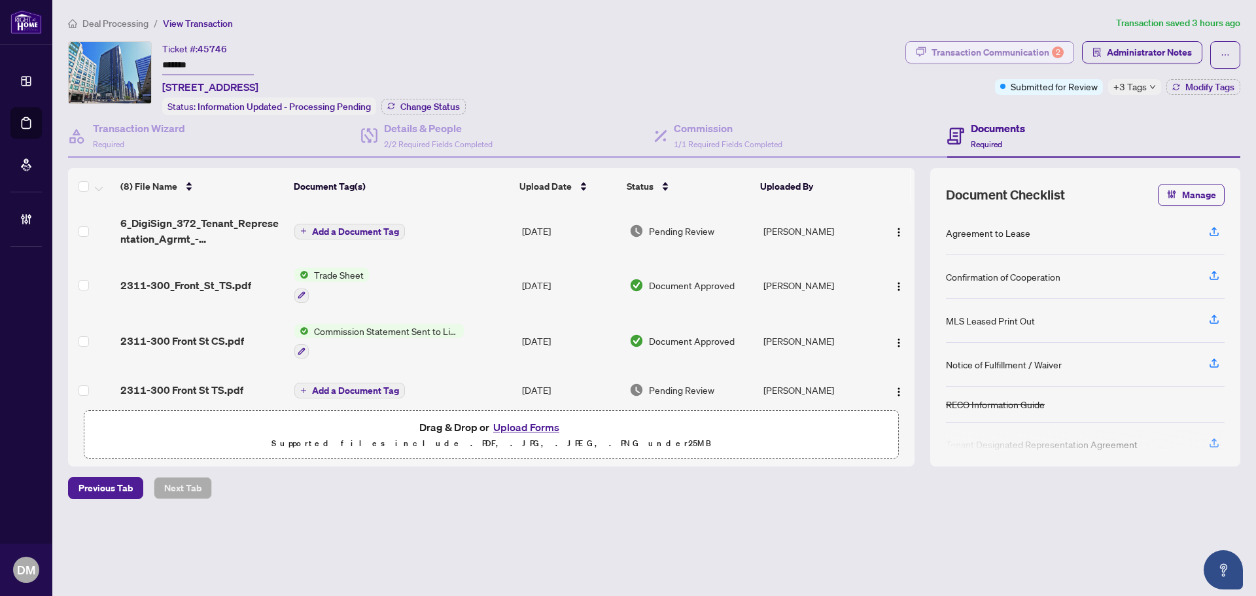
click at [1038, 58] on div "Transaction Communication 2" at bounding box center [998, 52] width 132 height 21
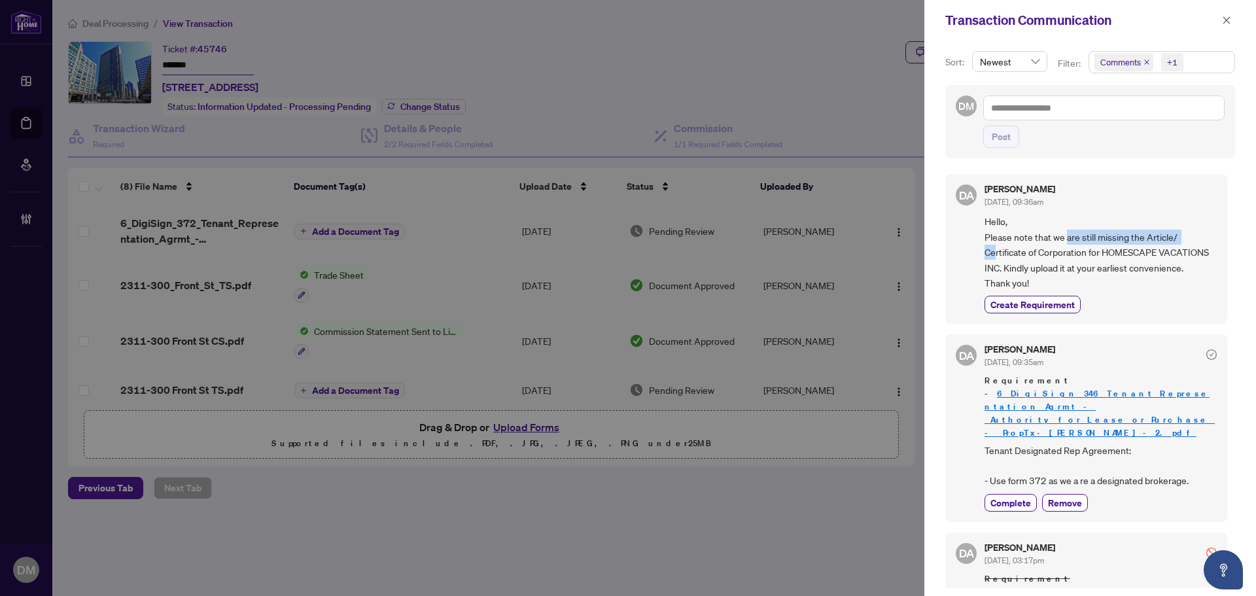
drag, startPoint x: 998, startPoint y: 251, endPoint x: 1075, endPoint y: 241, distance: 77.8
click at [1075, 241] on span "Hello, Please note that we are still missing the Article/ Certificate of Corpor…" at bounding box center [1101, 252] width 232 height 77
click at [1076, 244] on span "Hello, Please note that we are still missing the Article/ Certificate of Corpor…" at bounding box center [1101, 252] width 232 height 77
drag, startPoint x: 1011, startPoint y: 254, endPoint x: 1113, endPoint y: 253, distance: 102.1
click at [1102, 247] on span "Hello, Please note that we are still missing the Article/ Certificate of Corpor…" at bounding box center [1101, 252] width 232 height 77
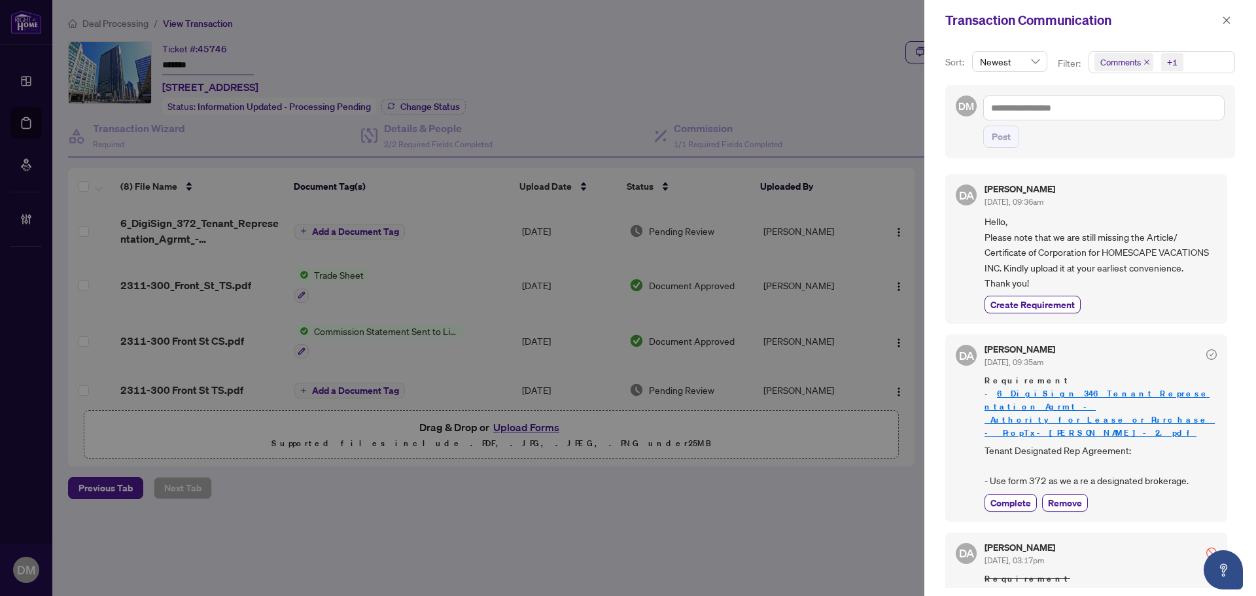
click at [1113, 253] on span "Hello, Please note that we are still missing the Article/ Certificate of Corpor…" at bounding box center [1101, 252] width 232 height 77
drag, startPoint x: 1102, startPoint y: 251, endPoint x: 1147, endPoint y: 261, distance: 46.2
click at [1131, 248] on span "Hello, Please note that we are still missing the Article/ Certificate of Corpor…" at bounding box center [1101, 252] width 232 height 77
drag, startPoint x: 1150, startPoint y: 266, endPoint x: 1169, endPoint y: 291, distance: 31.8
click at [1156, 274] on span "Hello, Please note that we are still missing the Article/ Certificate of Corpor…" at bounding box center [1101, 252] width 232 height 77
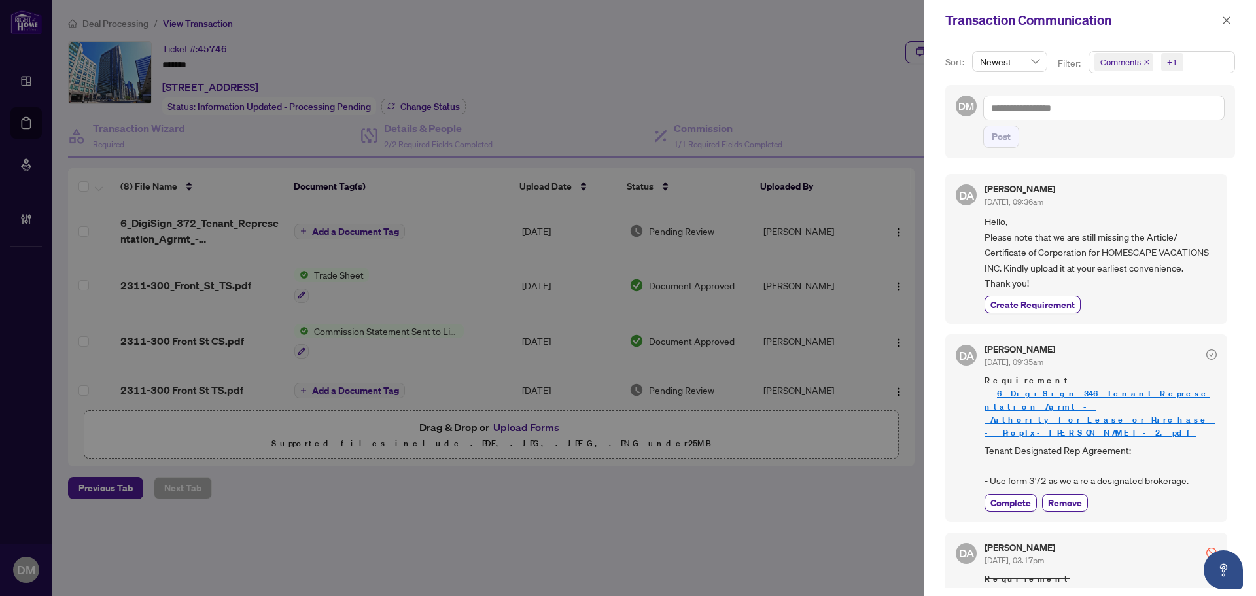
click at [1045, 245] on span "Hello, Please note that we are still missing the Article/ Certificate of Corpor…" at bounding box center [1101, 252] width 232 height 77
click at [1224, 23] on icon "close" at bounding box center [1226, 19] width 7 height 7
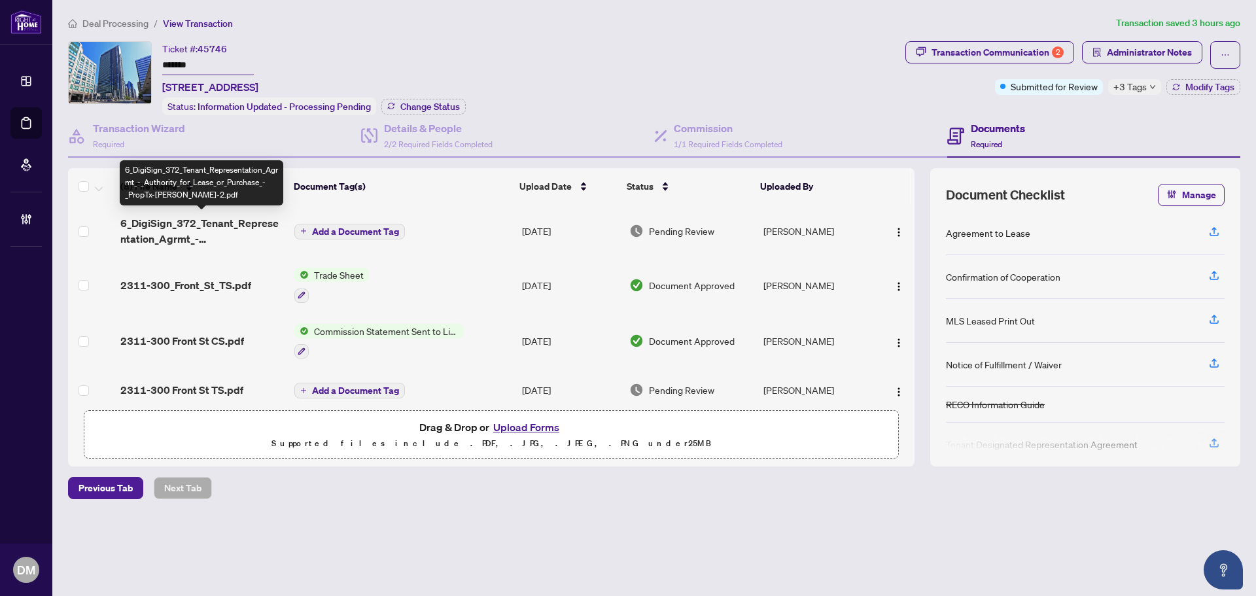
click at [249, 227] on span "6_DigiSign_372_Tenant_Representation_Agrmt_-_Authority_for_Lease_or_Purchase_-_…" at bounding box center [202, 230] width 164 height 31
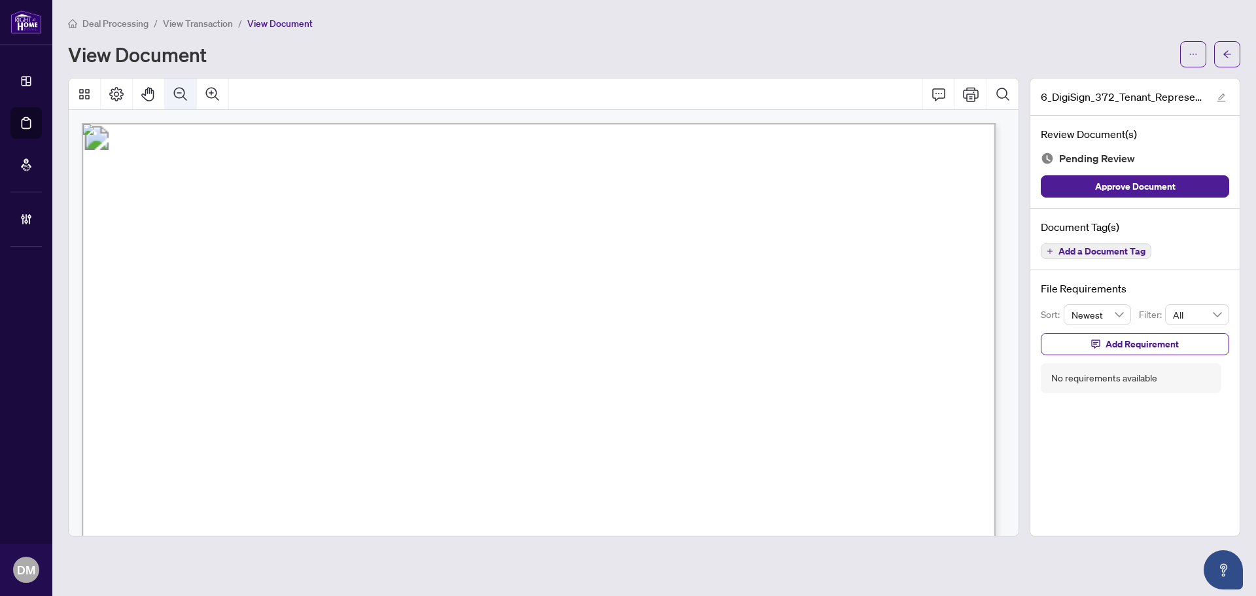
click at [183, 89] on icon "Zoom Out" at bounding box center [180, 93] width 13 height 13
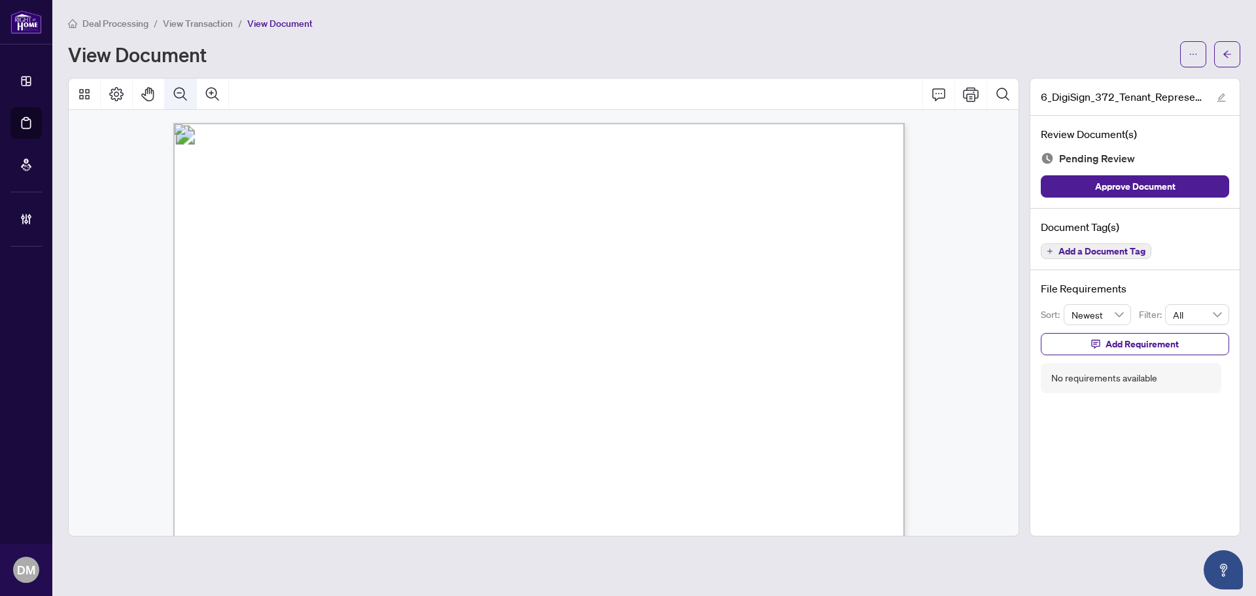
click at [183, 89] on icon "Zoom Out" at bounding box center [180, 93] width 13 height 13
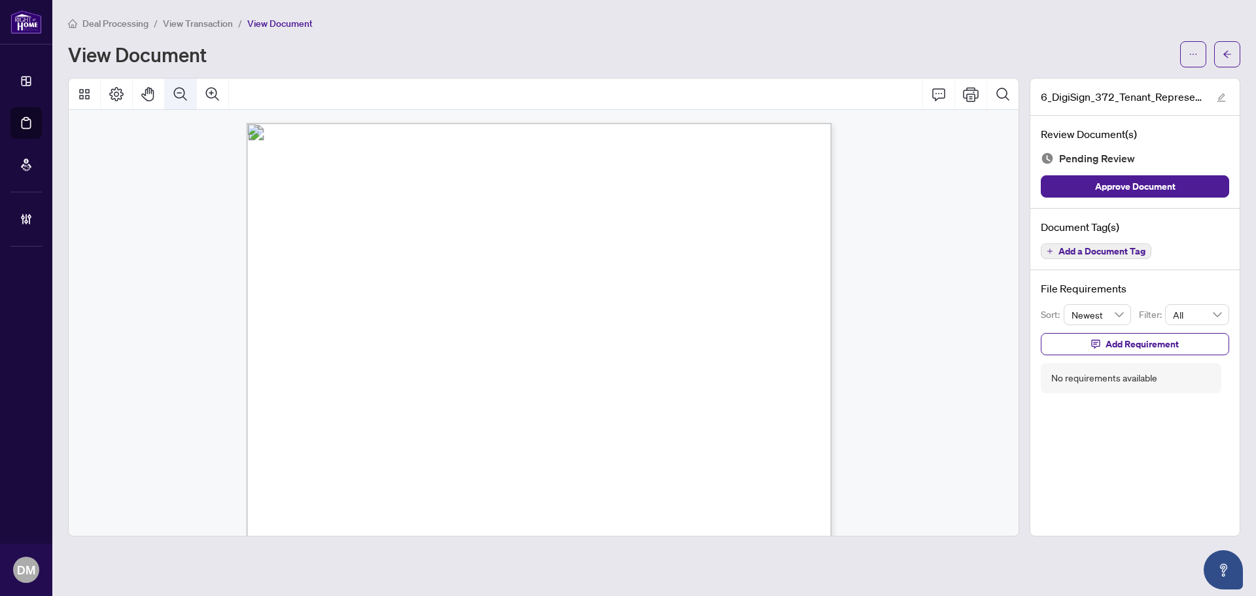
click at [183, 89] on icon "Zoom Out" at bounding box center [180, 93] width 13 height 13
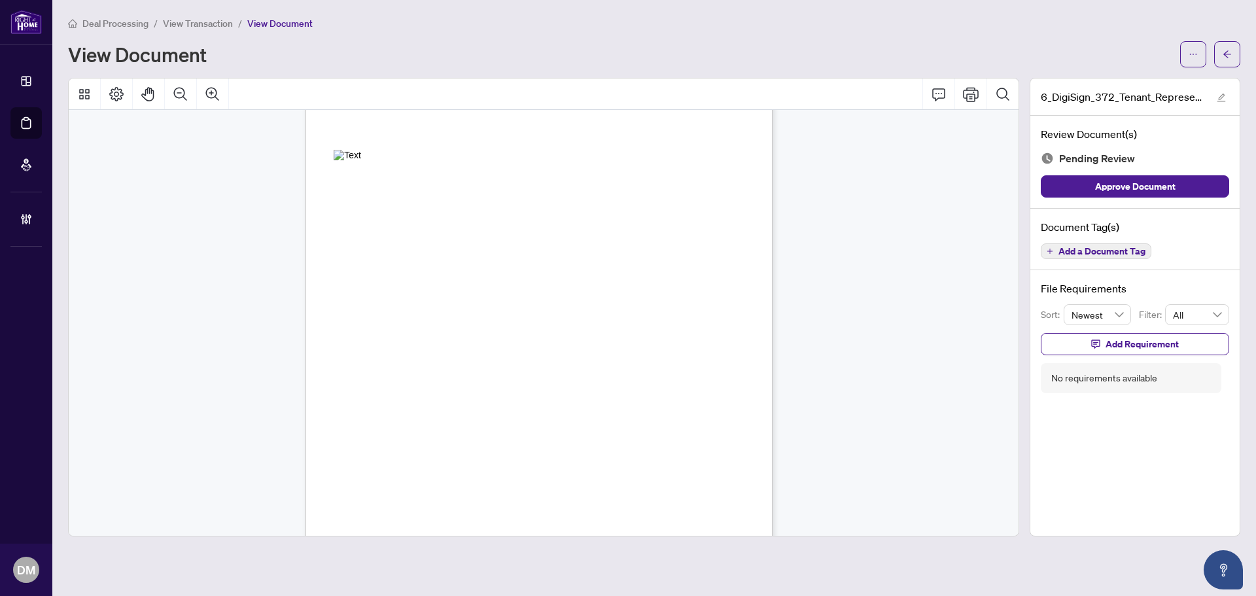
scroll to position [2052, 0]
drag, startPoint x: 1019, startPoint y: 468, endPoint x: 1034, endPoint y: 387, distance: 82.4
click at [1034, 387] on div "6_DigiSign_372_Tenant_Representation_Agrmt_-_Authority_for_Lease_or_Purchase_-_…" at bounding box center [654, 307] width 1183 height 459
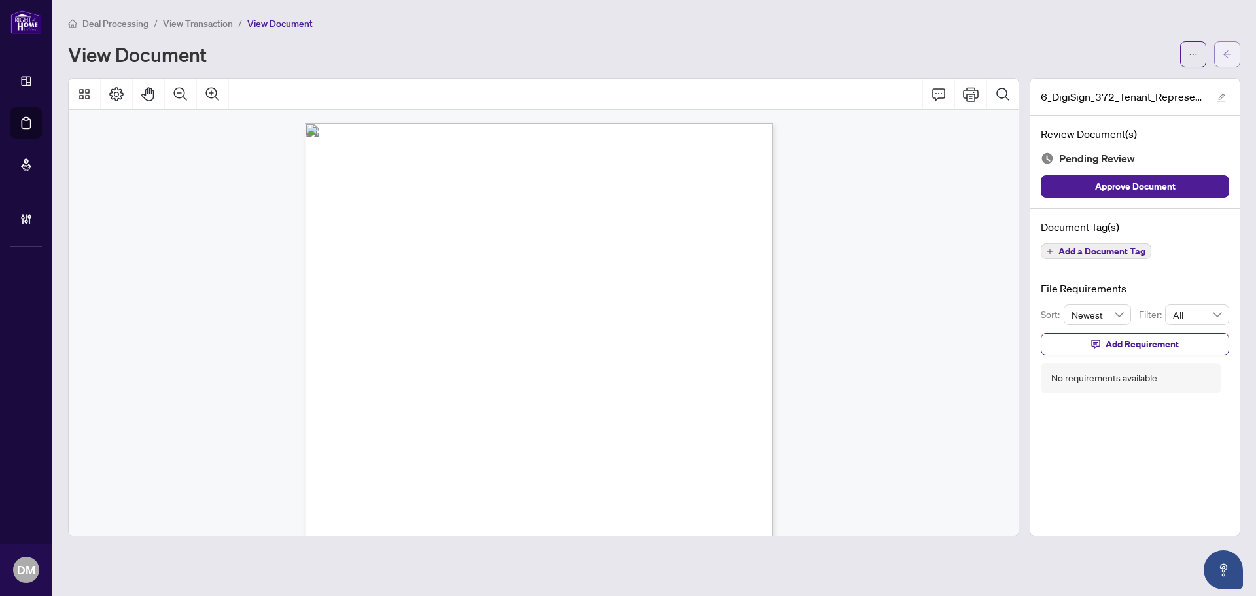
click at [1231, 58] on icon "arrow-left" at bounding box center [1227, 54] width 9 height 9
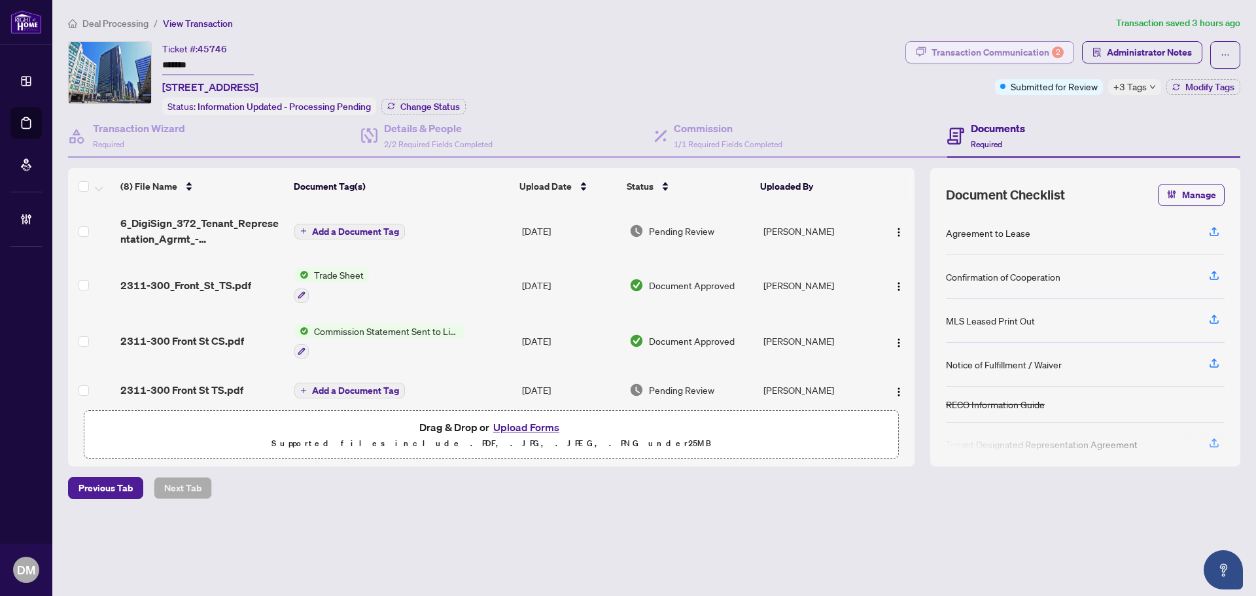
click at [947, 54] on div "Transaction Communication 2" at bounding box center [998, 52] width 132 height 21
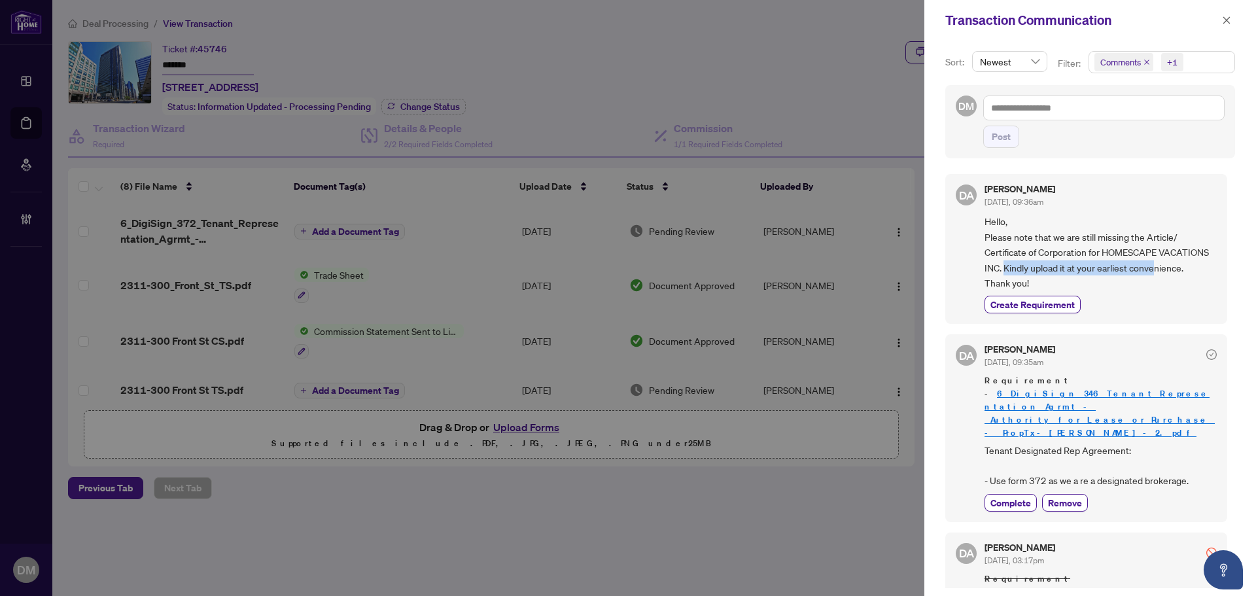
drag, startPoint x: 1055, startPoint y: 273, endPoint x: 1009, endPoint y: 272, distance: 45.8
click at [1002, 274] on span "Hello, Please note that we are still missing the Article/ Certificate of Corpor…" at bounding box center [1101, 252] width 232 height 77
click at [1042, 268] on span "Hello, Please note that we are still missing the Article/ Certificate of Corpor…" at bounding box center [1101, 252] width 232 height 77
click at [719, 19] on div at bounding box center [628, 298] width 1256 height 596
click at [1233, 22] on button "button" at bounding box center [1226, 20] width 17 height 16
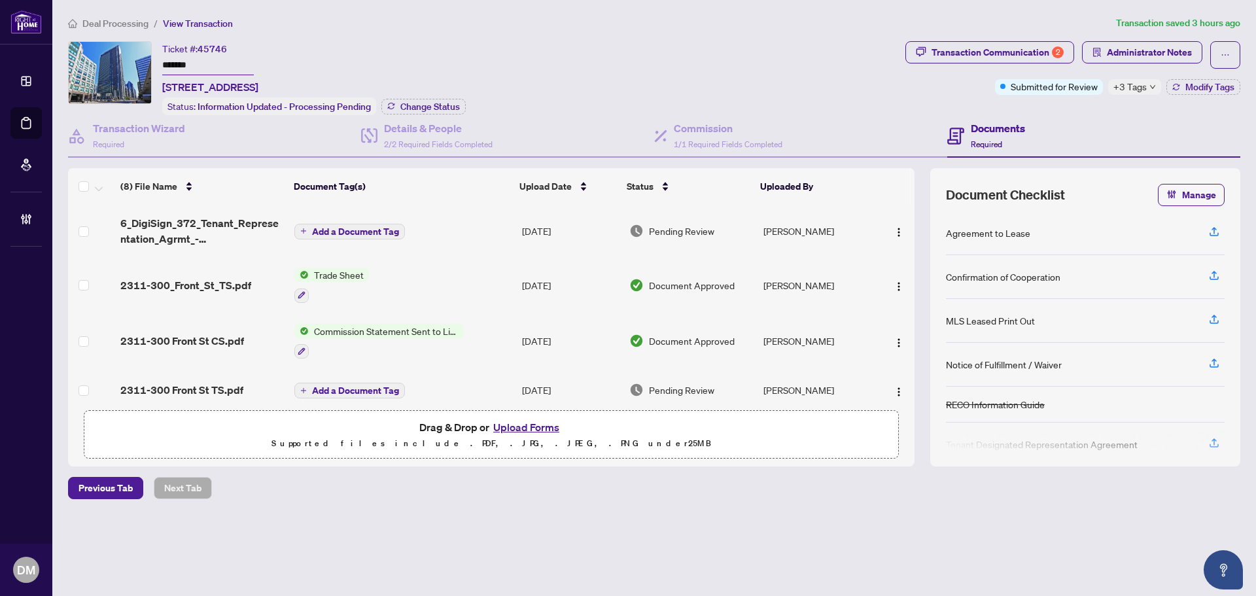
click at [474, 229] on td "Add a Document Tag" at bounding box center [403, 231] width 228 height 52
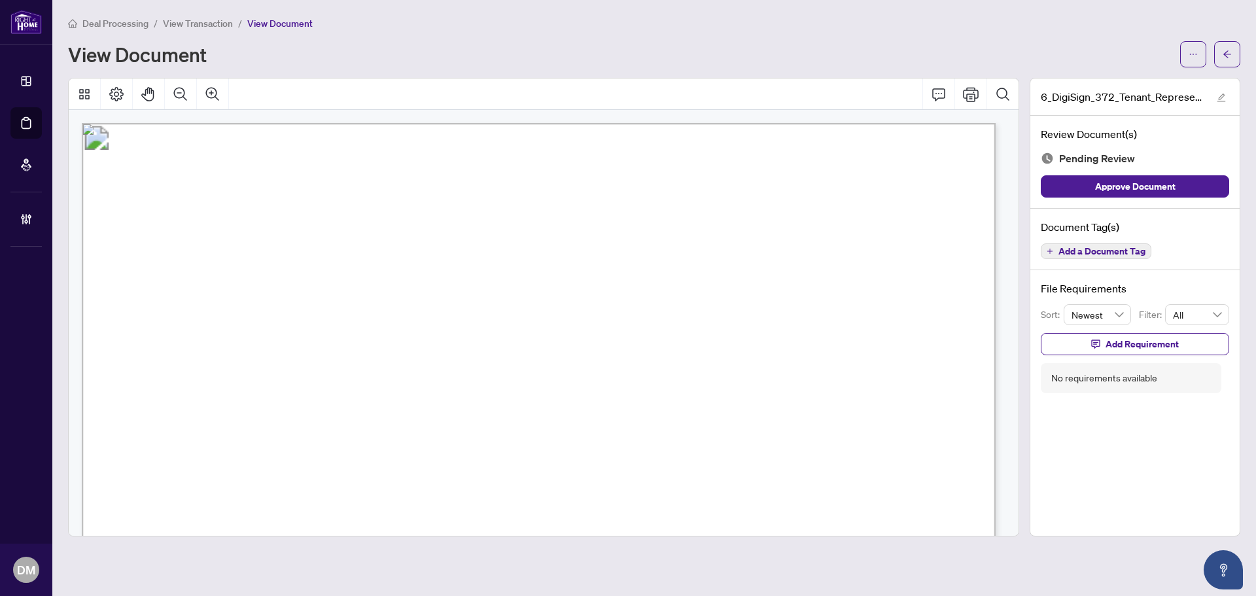
click at [1241, 73] on main "Deal Processing / View Transaction / View Document View Document 6_DigiSign_372…" at bounding box center [654, 298] width 1204 height 596
click at [1235, 56] on button "button" at bounding box center [1227, 54] width 26 height 26
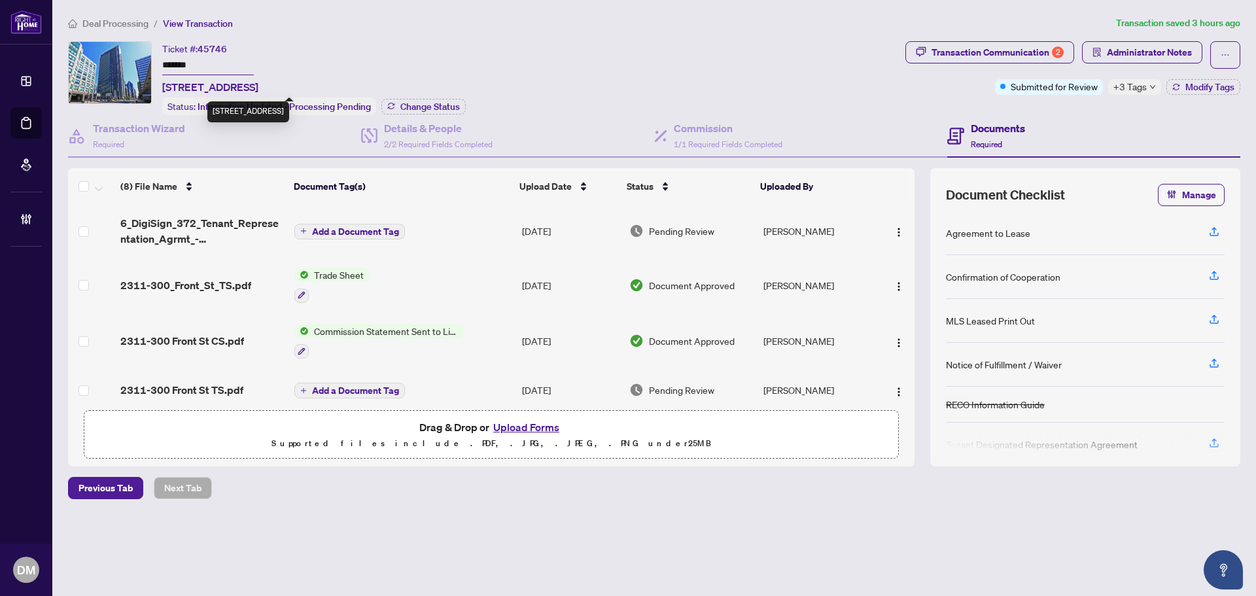
drag, startPoint x: 247, startPoint y: 88, endPoint x: 191, endPoint y: 86, distance: 56.3
click at [191, 86] on span "2311-300 Front St, Toronto, Ontario M5V 0E9, Canada" at bounding box center [210, 87] width 96 height 16
copy span "300 Front St,"
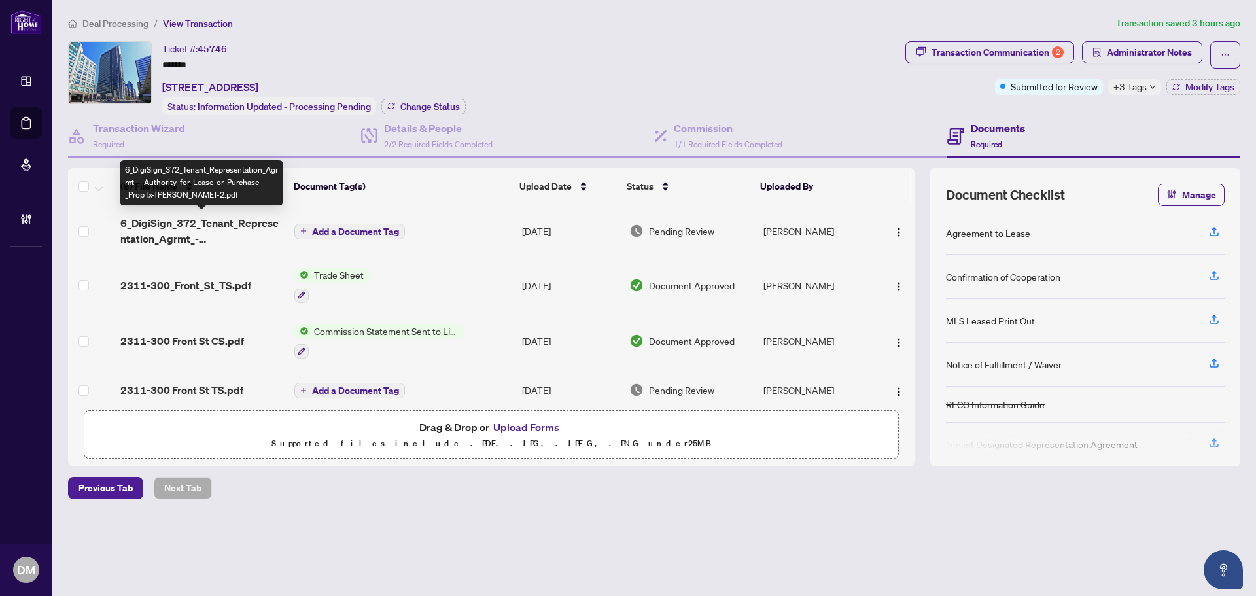
click at [228, 232] on span "6_DigiSign_372_Tenant_Representation_Agrmt_-_Authority_for_Lease_or_Purchase_-_…" at bounding box center [202, 230] width 164 height 31
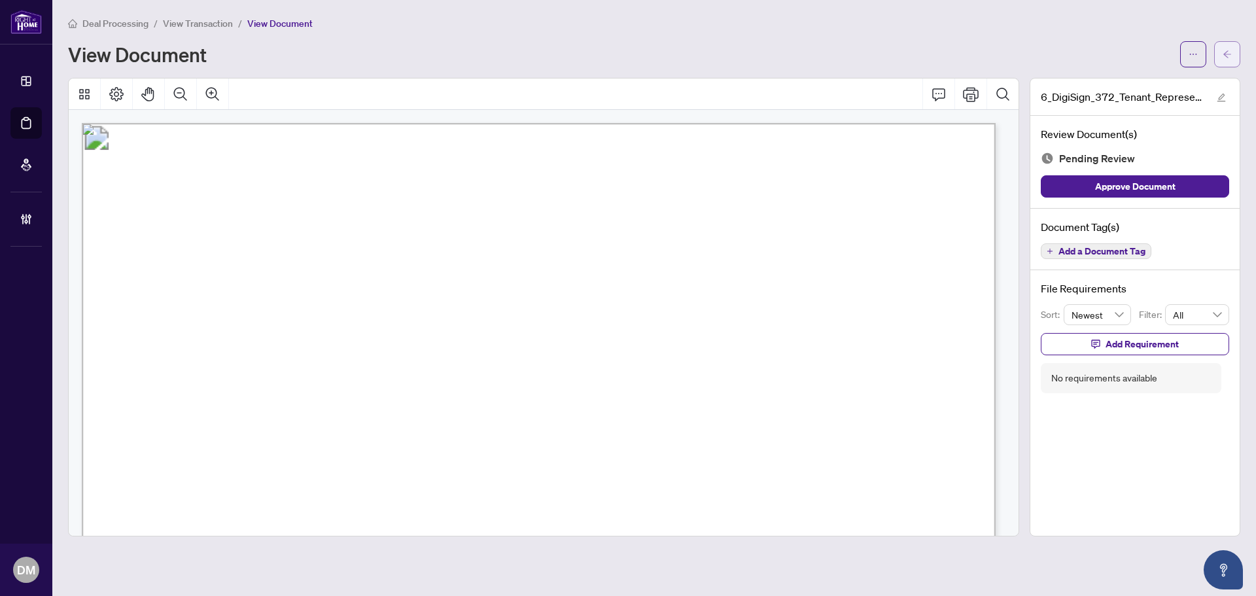
click at [1232, 55] on button "button" at bounding box center [1227, 54] width 26 height 26
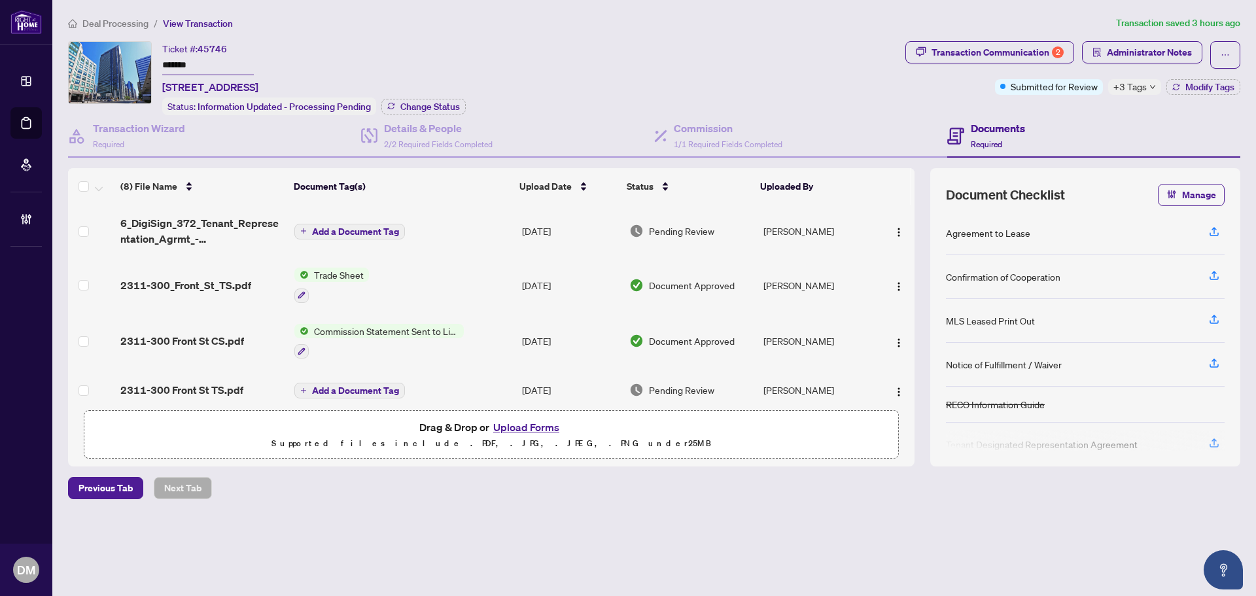
click at [120, 25] on span "Deal Processing" at bounding box center [115, 24] width 66 height 12
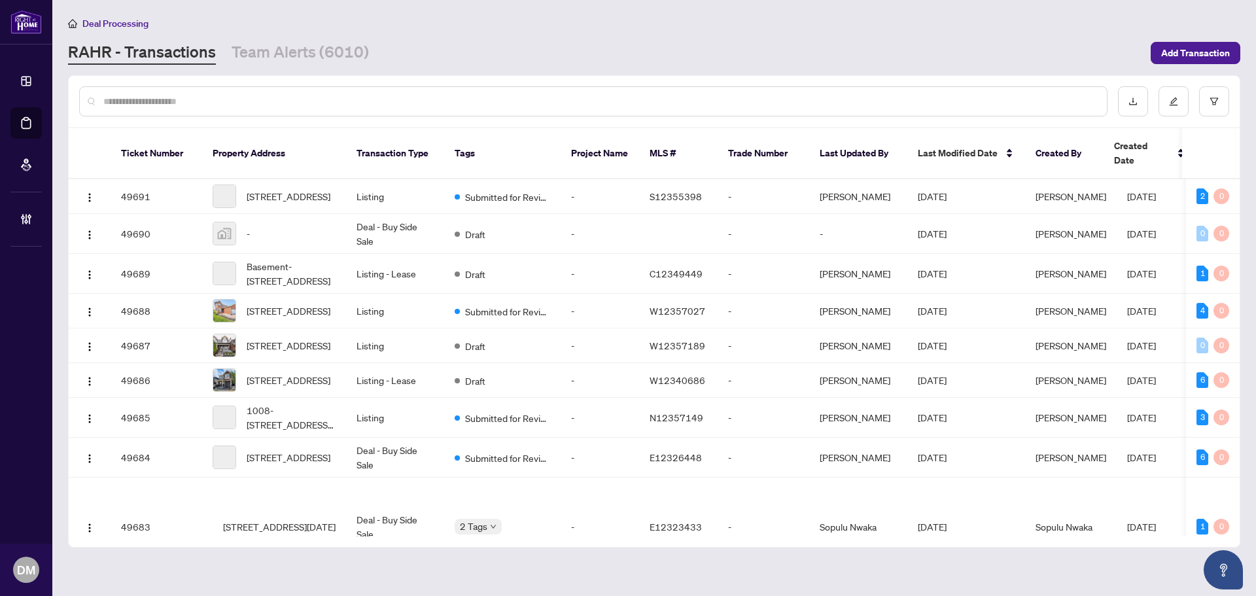
click at [203, 99] on input "text" at bounding box center [599, 101] width 993 height 14
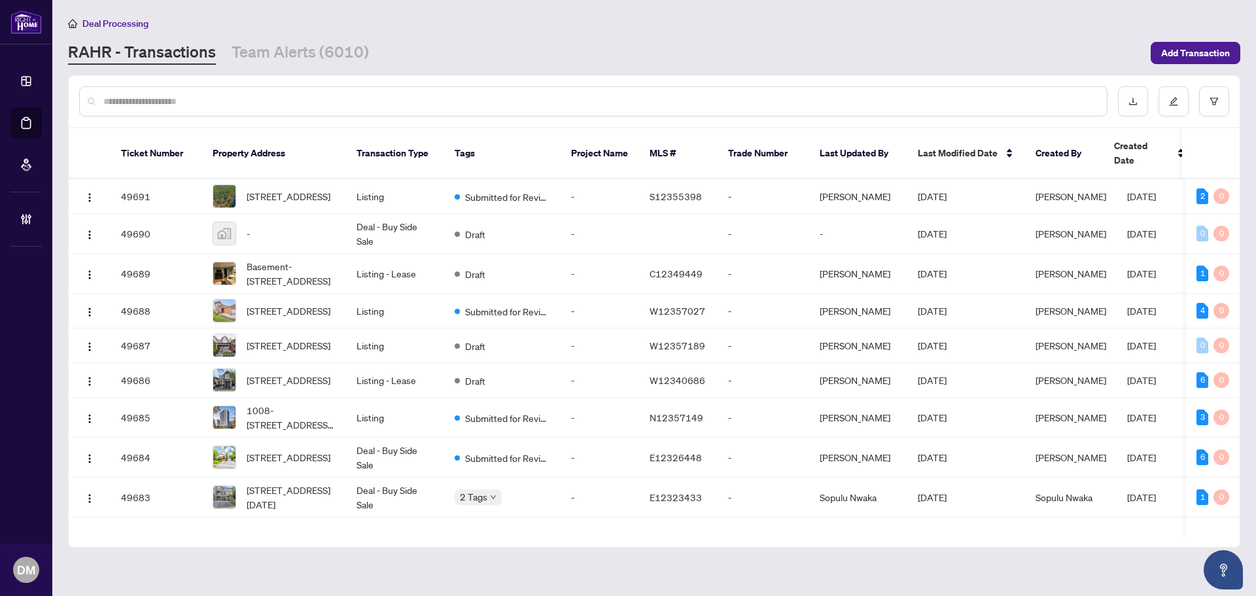
paste input "**********"
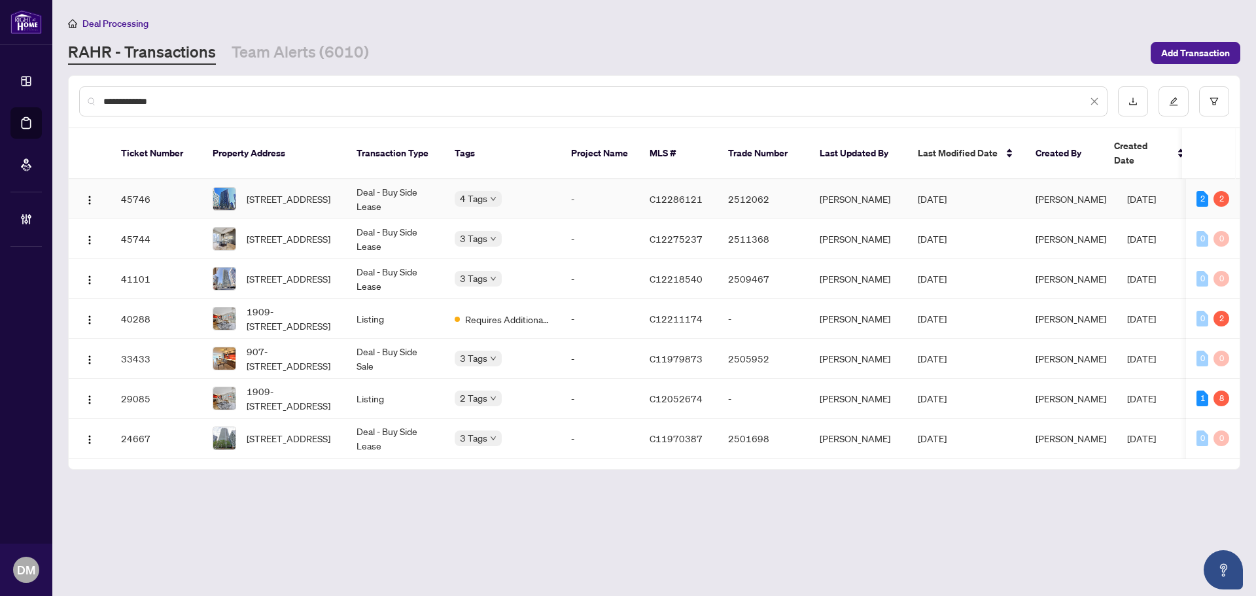
type input "**********"
click at [357, 188] on td "Deal - Buy Side Lease" at bounding box center [395, 199] width 98 height 40
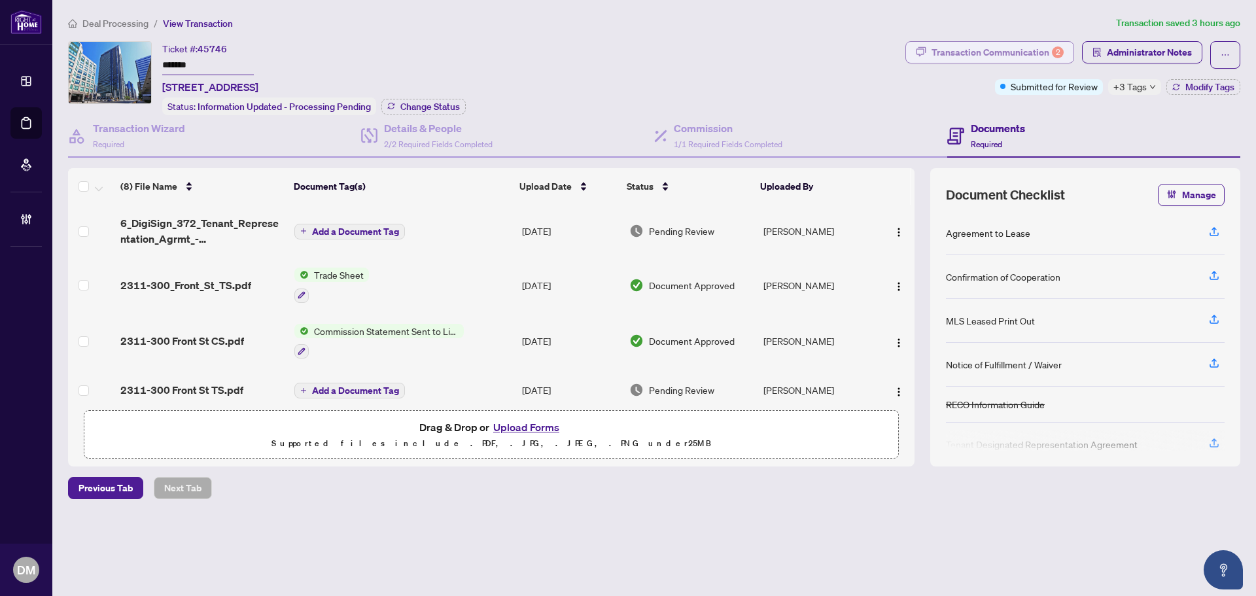
click at [1008, 45] on div "Transaction Communication 2" at bounding box center [998, 52] width 132 height 21
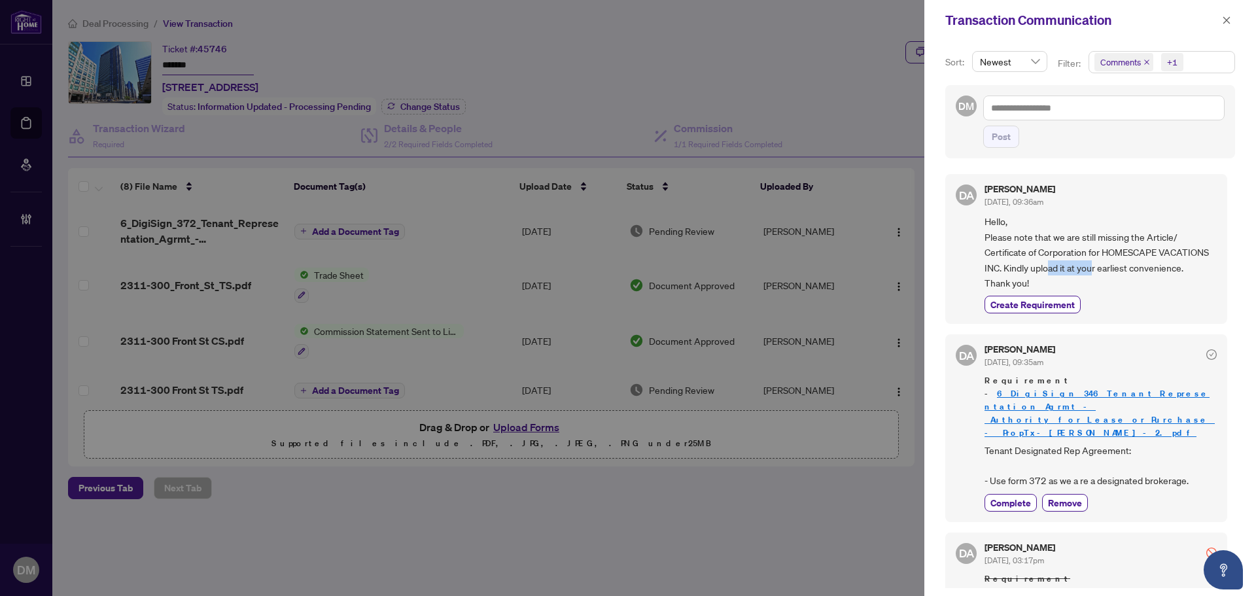
drag, startPoint x: 1112, startPoint y: 268, endPoint x: 1142, endPoint y: 265, distance: 30.9
click at [1142, 265] on span "Hello, Please note that we are still missing the Article/ Certificate of Corpor…" at bounding box center [1101, 252] width 232 height 77
click at [1088, 277] on span "Hello, Please note that we are still missing the Article/ Certificate of Corpor…" at bounding box center [1101, 252] width 232 height 77
click at [857, 60] on div at bounding box center [628, 298] width 1256 height 596
click at [1228, 18] on icon "close" at bounding box center [1226, 20] width 9 height 9
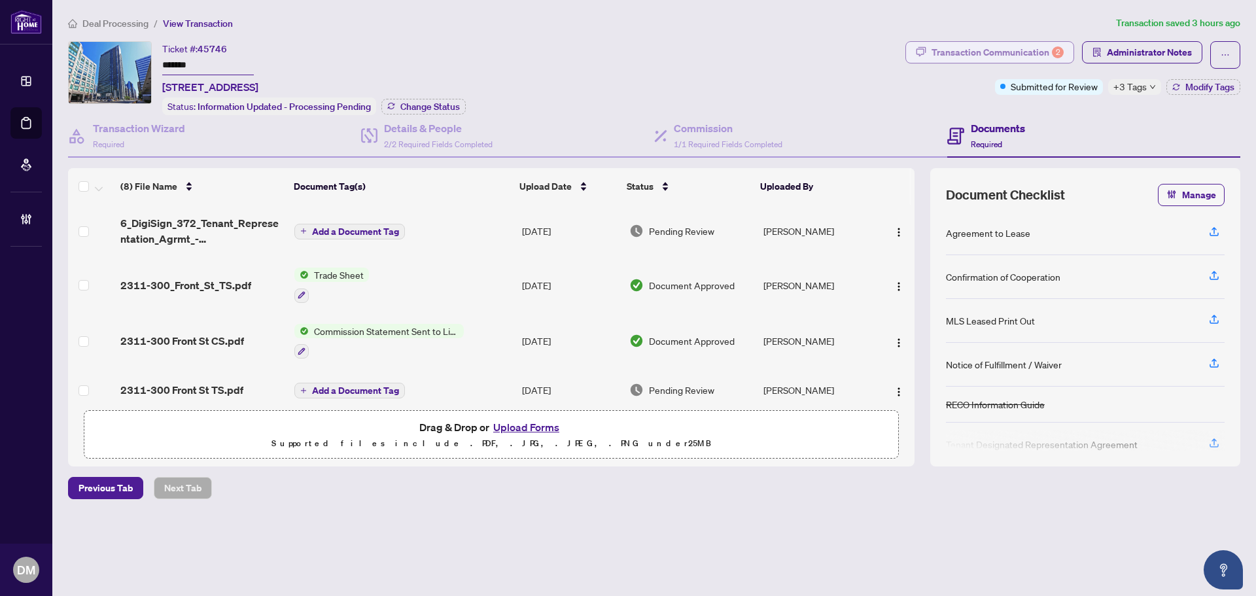
click at [1045, 56] on div "Transaction Communication 2" at bounding box center [998, 52] width 132 height 21
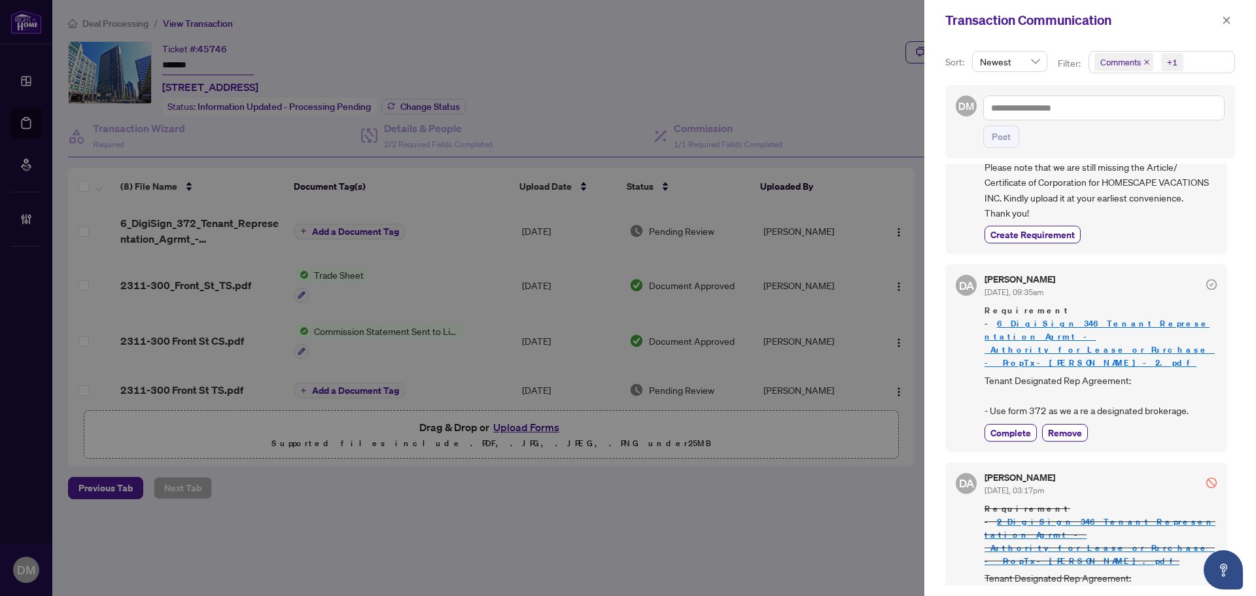
scroll to position [131, 0]
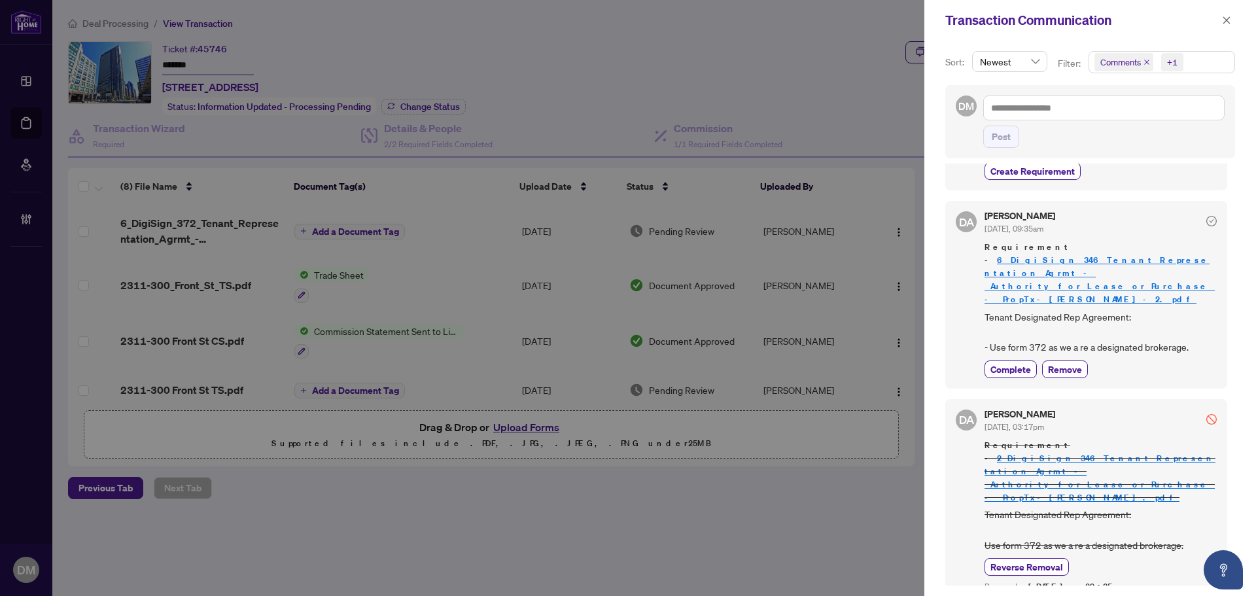
click at [474, 232] on div at bounding box center [628, 298] width 1256 height 596
click at [1227, 24] on icon "close" at bounding box center [1226, 20] width 9 height 9
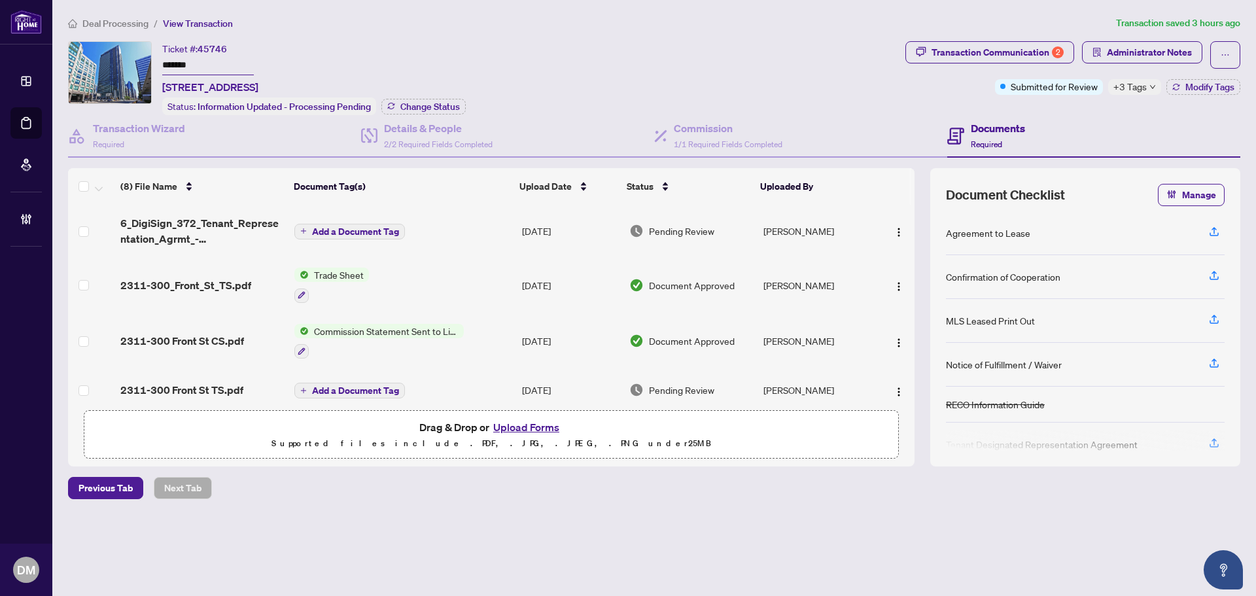
click at [437, 226] on td "Add a Document Tag" at bounding box center [403, 231] width 228 height 52
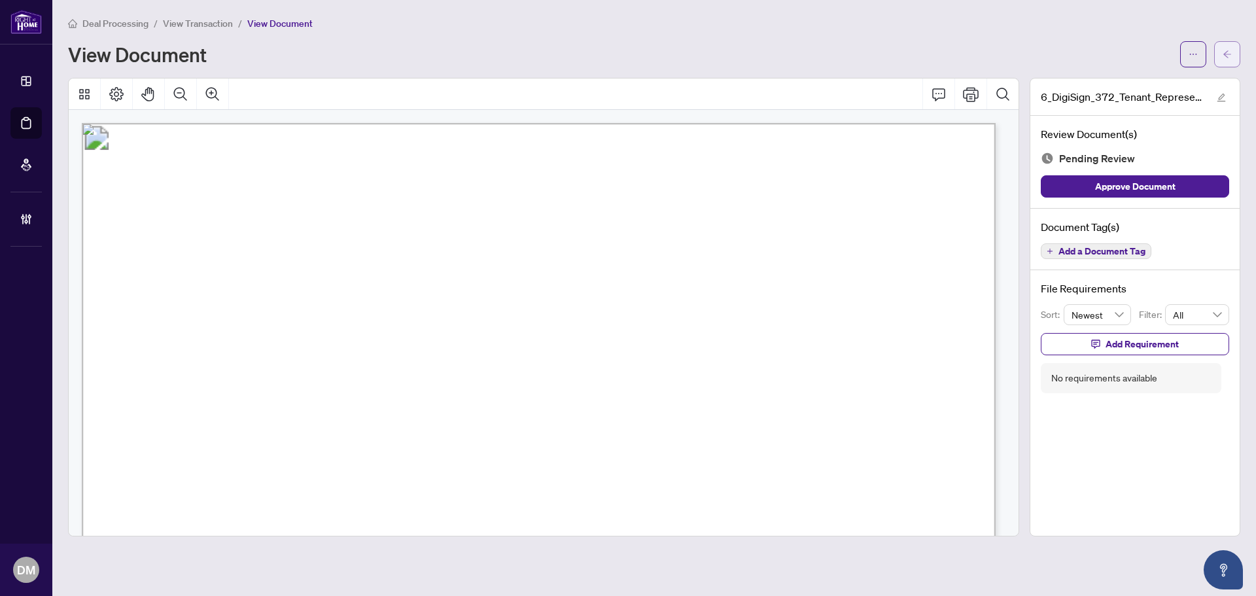
click at [1225, 59] on span "button" at bounding box center [1227, 54] width 9 height 21
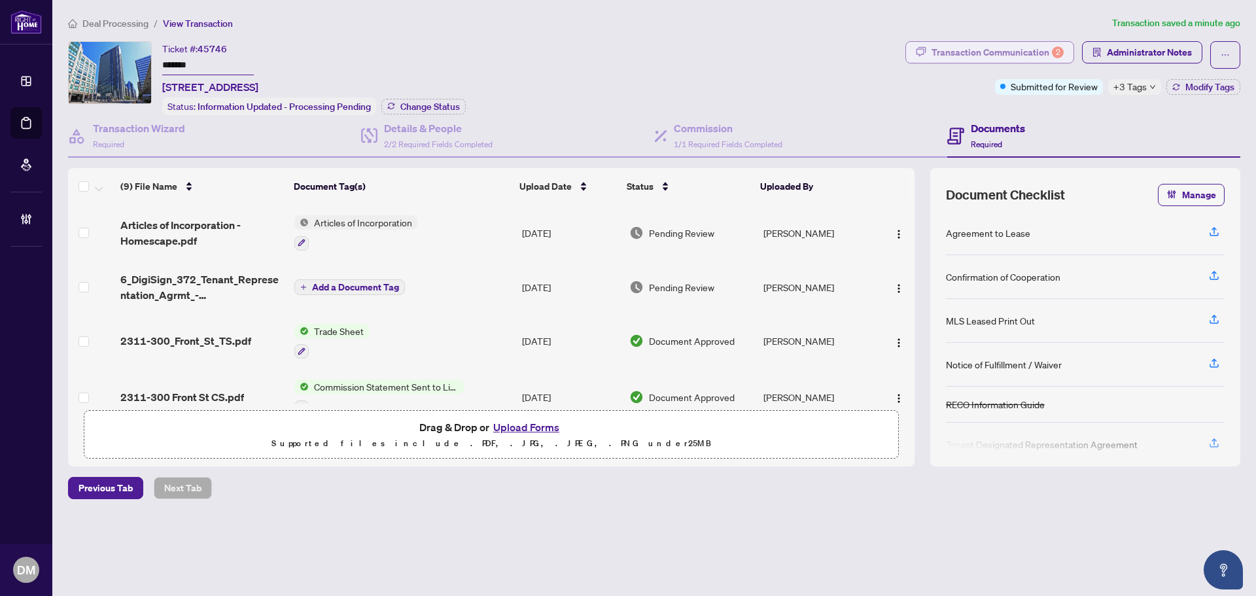
click at [1034, 61] on div "Transaction Communication 2" at bounding box center [998, 52] width 132 height 21
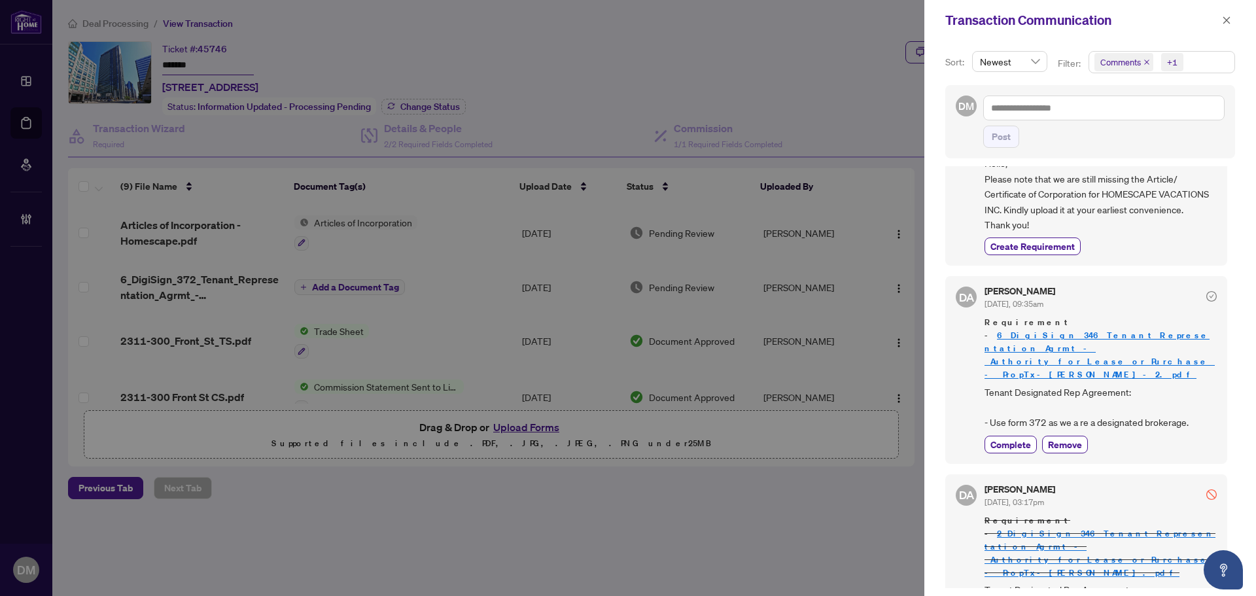
scroll to position [131, 0]
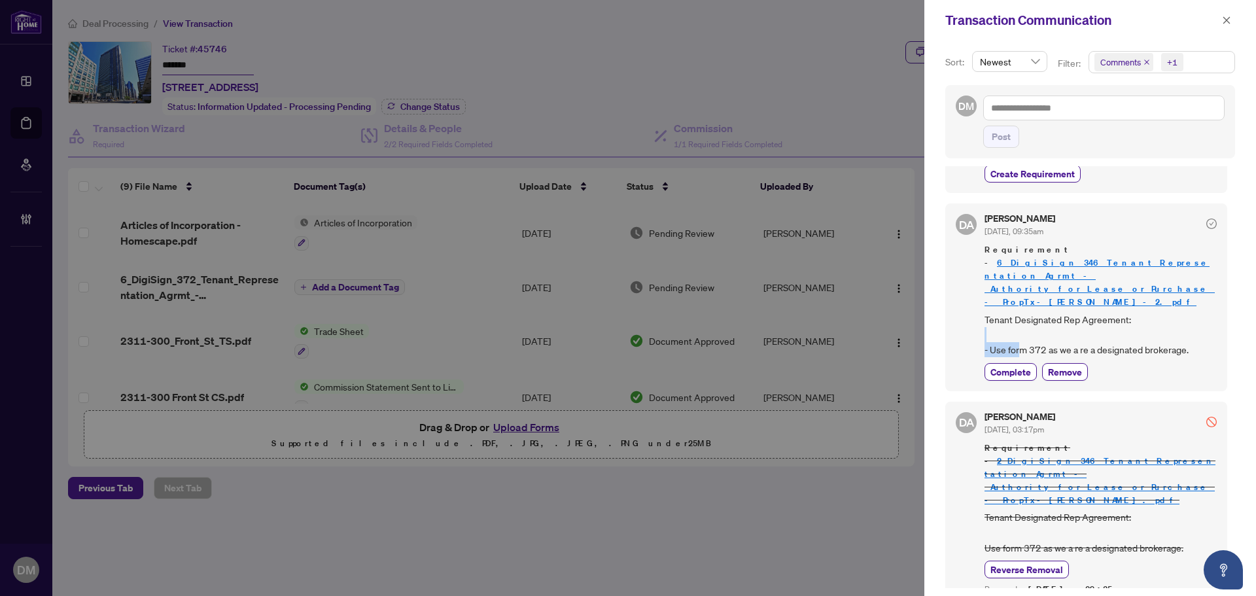
drag, startPoint x: 1076, startPoint y: 324, endPoint x: 1091, endPoint y: 320, distance: 16.4
click at [1083, 322] on span "Tenant Designated Rep Agreement: - Use form 372 as we a re a designated brokera…" at bounding box center [1101, 335] width 232 height 46
click at [1093, 331] on span "Tenant Designated Rep Agreement: - Use form 372 as we a re a designated brokera…" at bounding box center [1101, 335] width 232 height 46
drag, startPoint x: 1028, startPoint y: 341, endPoint x: 1089, endPoint y: 321, distance: 63.3
click at [1081, 324] on span "Tenant Designated Rep Agreement: - Use form 372 as we a re a designated brokera…" at bounding box center [1101, 335] width 232 height 46
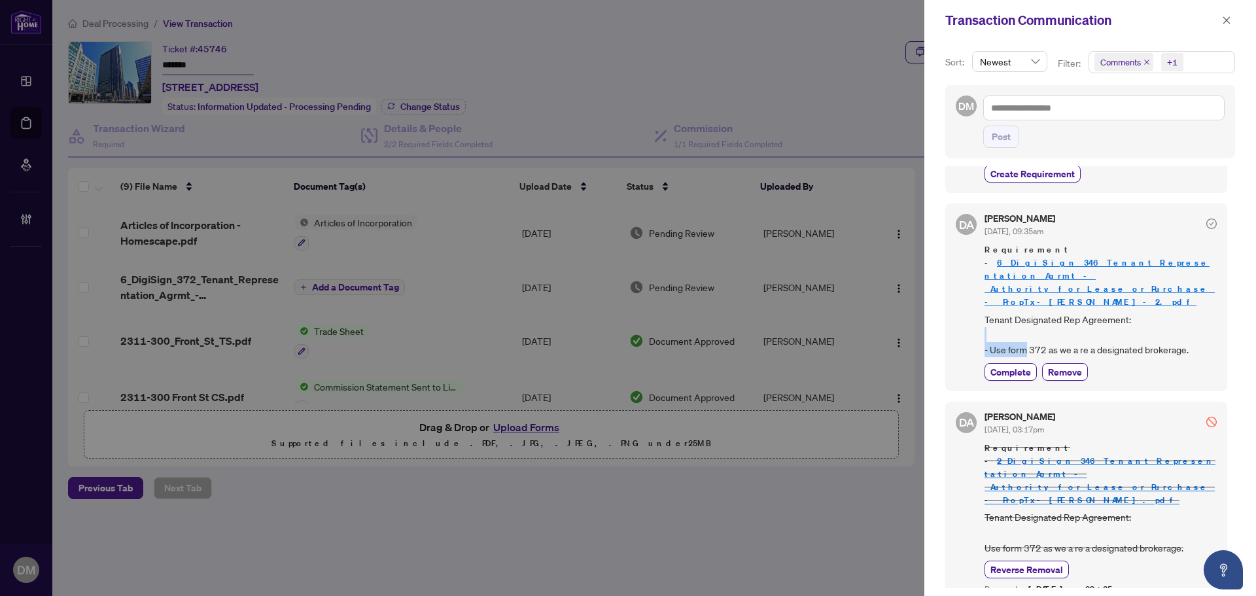
click at [1089, 321] on span "Tenant Designated Rep Agreement: - Use form 372 as we a re a designated brokera…" at bounding box center [1101, 335] width 232 height 46
drag, startPoint x: 1049, startPoint y: 330, endPoint x: 1078, endPoint y: 324, distance: 30.0
click at [1072, 324] on span "Tenant Designated Rep Agreement: - Use form 372 as we a re a designated brokera…" at bounding box center [1101, 335] width 232 height 46
click at [1091, 345] on span "Tenant Designated Rep Agreement: - Use form 372 as we a re a designated brokera…" at bounding box center [1101, 335] width 232 height 46
click at [1100, 340] on span "Tenant Designated Rep Agreement: - Use form 372 as we a re a designated brokera…" at bounding box center [1101, 335] width 232 height 46
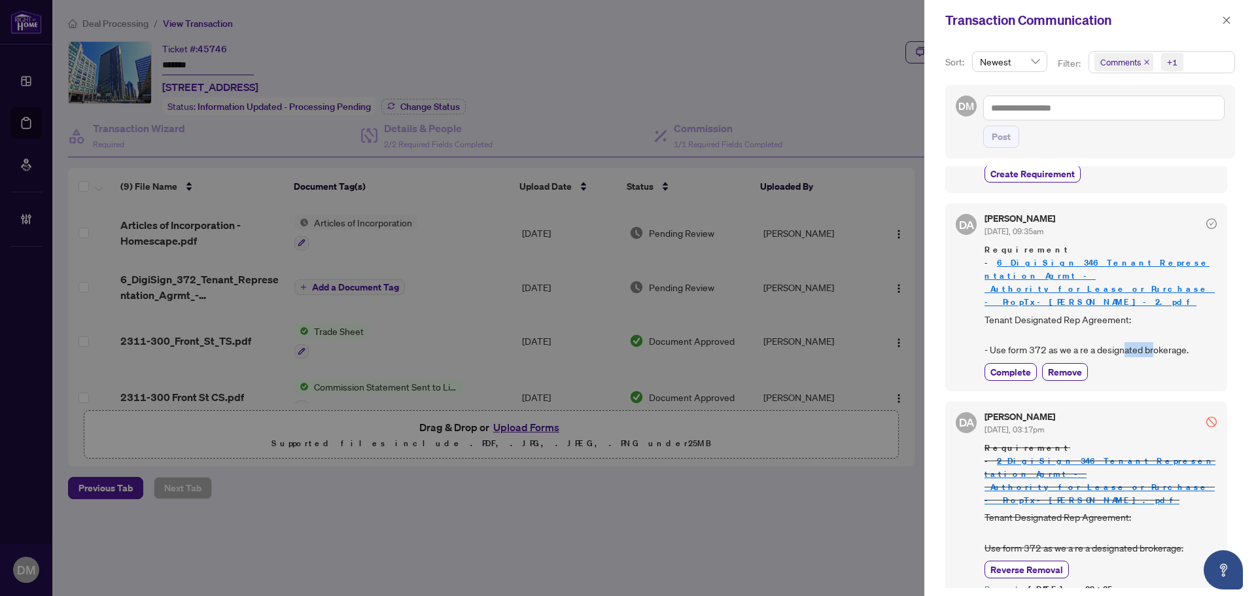
drag, startPoint x: 1124, startPoint y: 336, endPoint x: 1172, endPoint y: 333, distance: 47.9
click at [1163, 332] on span "Tenant Designated Rep Agreement: - Use form 372 as we a re a designated brokera…" at bounding box center [1101, 335] width 232 height 46
click at [1172, 335] on span "Tenant Designated Rep Agreement: - Use form 372 as we a re a designated brokera…" at bounding box center [1101, 335] width 232 height 46
click at [1222, 16] on icon "close" at bounding box center [1226, 20] width 9 height 9
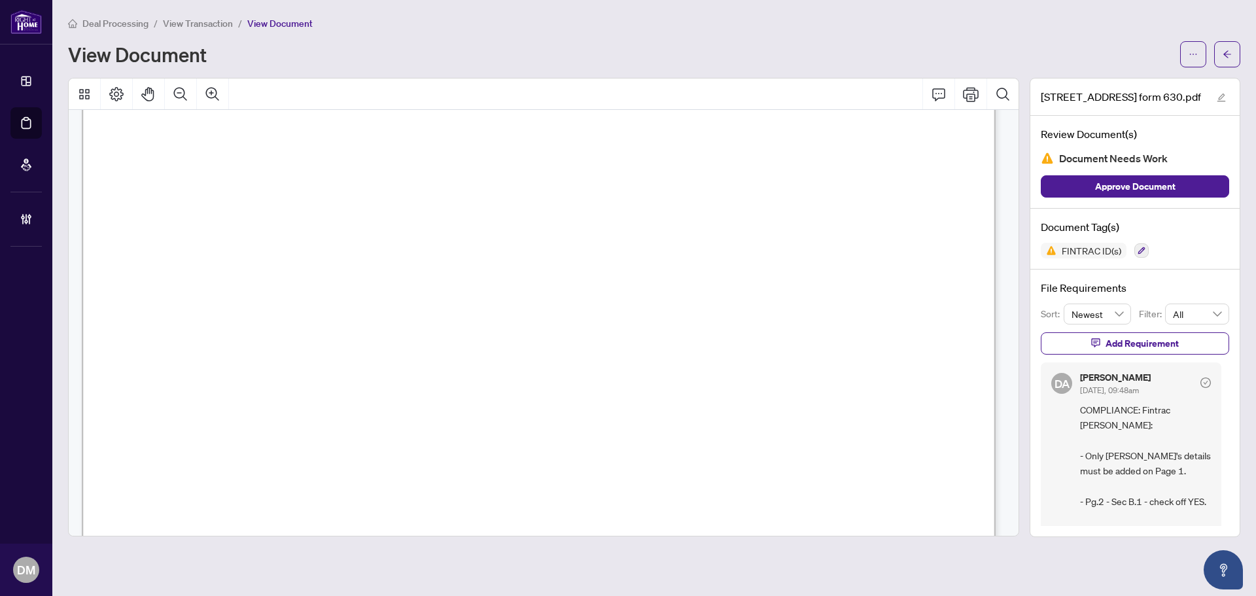
scroll to position [3075, 0]
click at [1225, 63] on span "button" at bounding box center [1227, 54] width 9 height 21
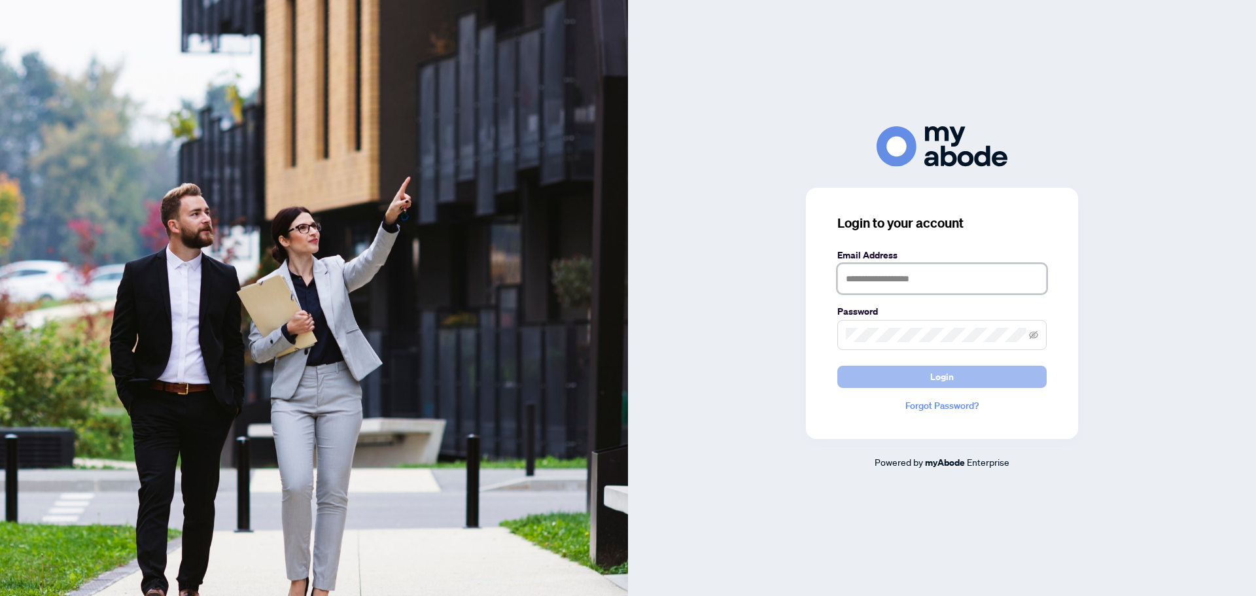
type input "**********"
click at [919, 377] on button "Login" at bounding box center [941, 377] width 209 height 22
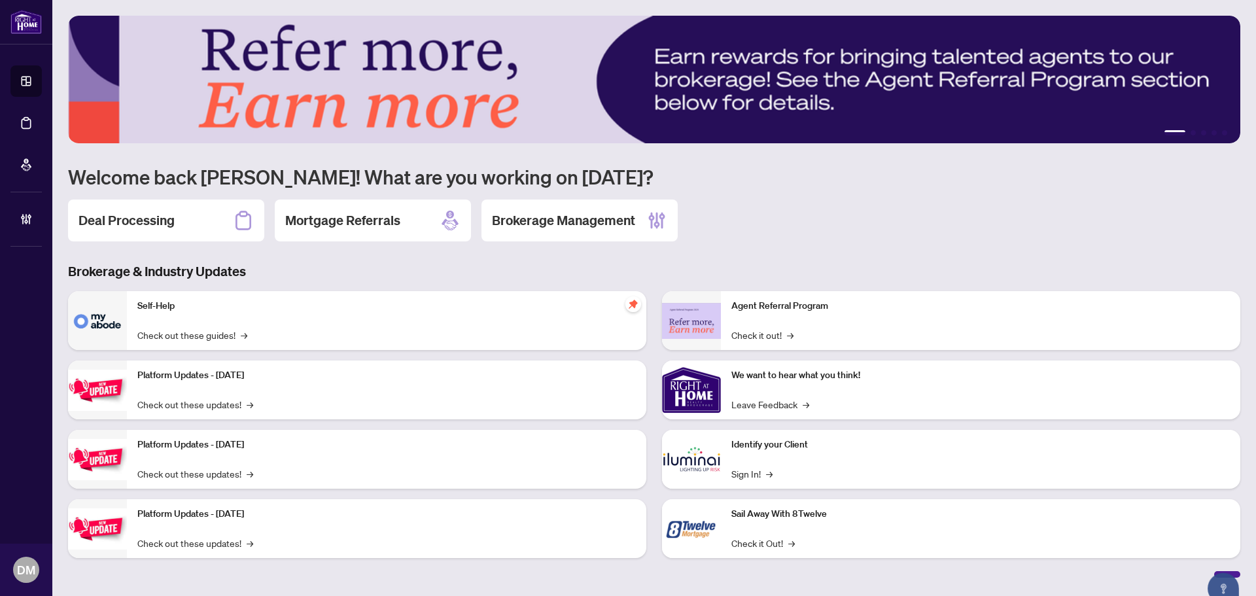
click at [203, 220] on div "Deal Processing" at bounding box center [166, 221] width 196 height 42
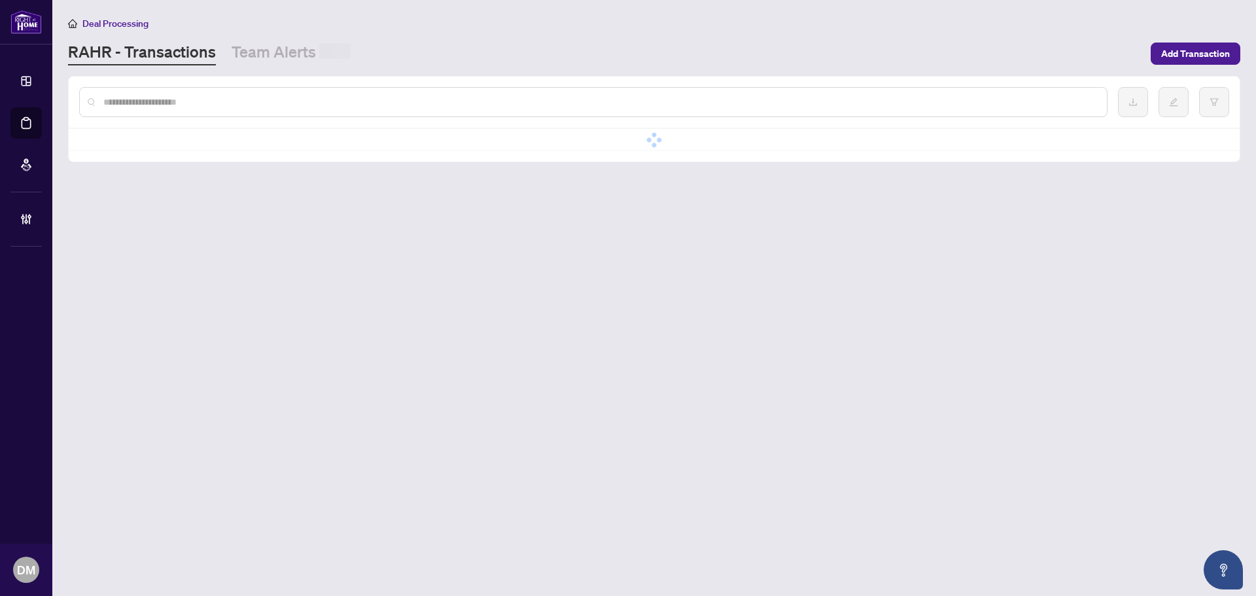
click at [214, 99] on input "text" at bounding box center [599, 102] width 993 height 14
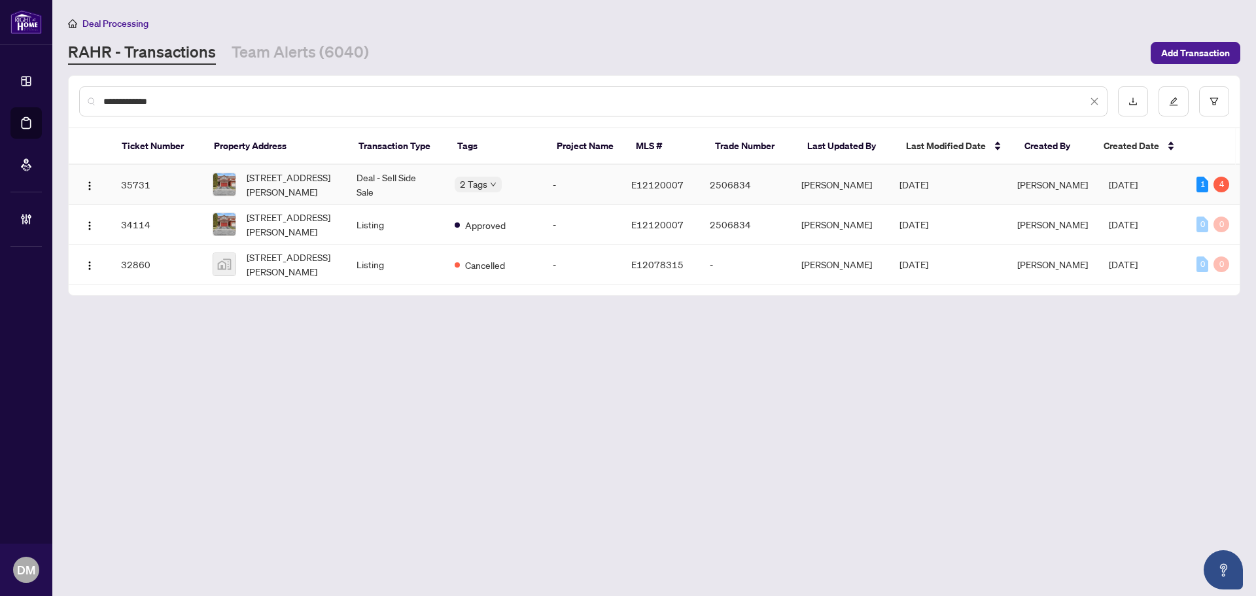
type input "**********"
click at [907, 184] on span "[DATE]" at bounding box center [914, 185] width 29 height 12
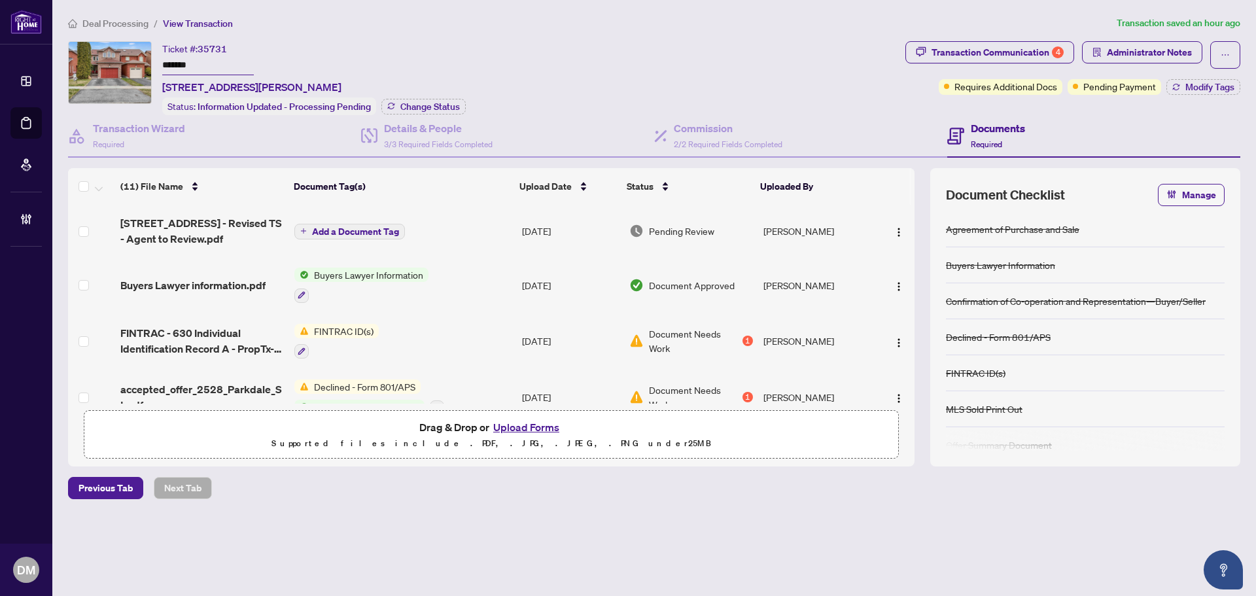
click at [694, 18] on ol "Deal Processing / View Transaction" at bounding box center [589, 23] width 1043 height 15
click at [1005, 29] on ol "Deal Processing / View Transaction" at bounding box center [589, 23] width 1043 height 15
click at [1009, 44] on div "Transaction Communication 4" at bounding box center [998, 52] width 132 height 21
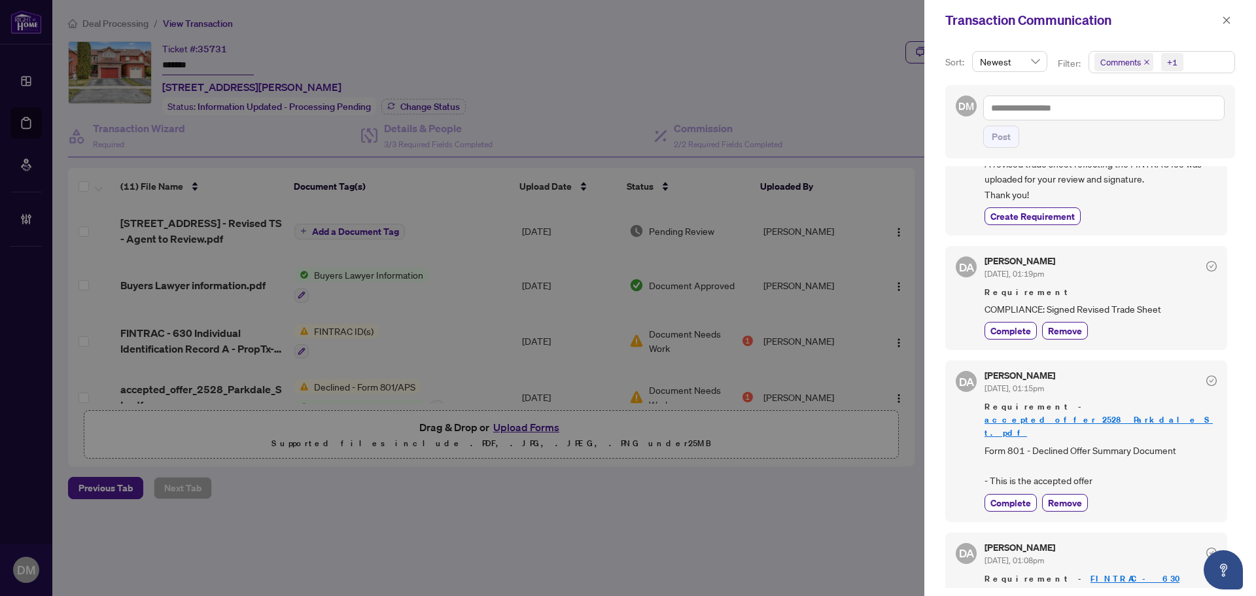
scroll to position [65, 0]
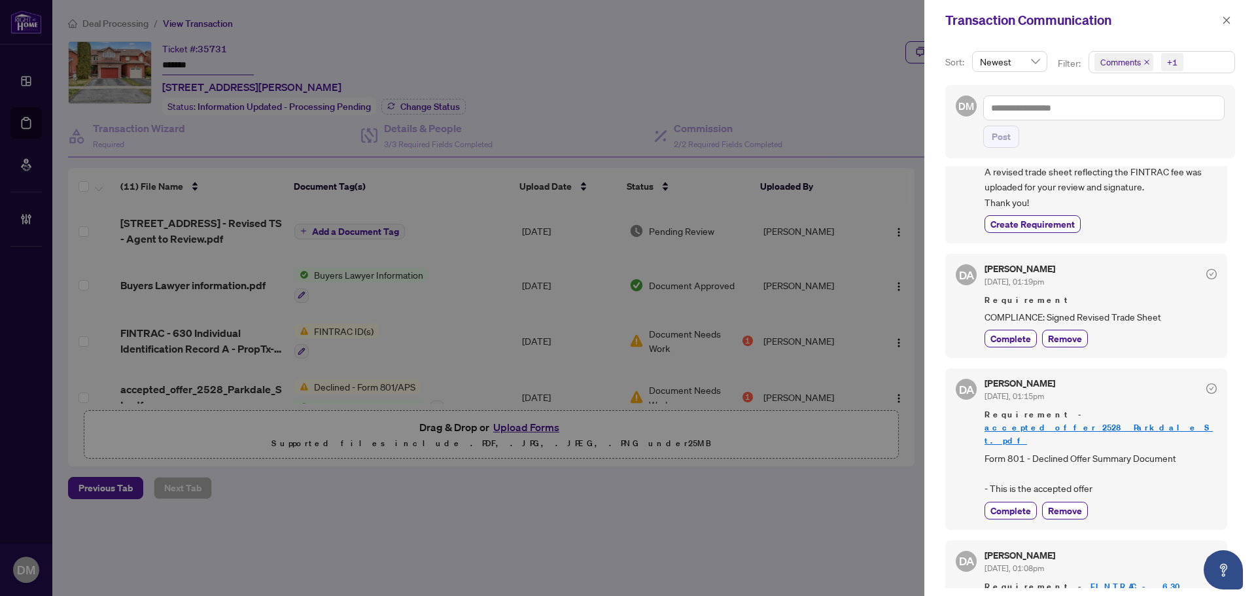
click at [1161, 422] on link "accepted_offer_2528_Parkdale_St.pdf" at bounding box center [1099, 434] width 228 height 24
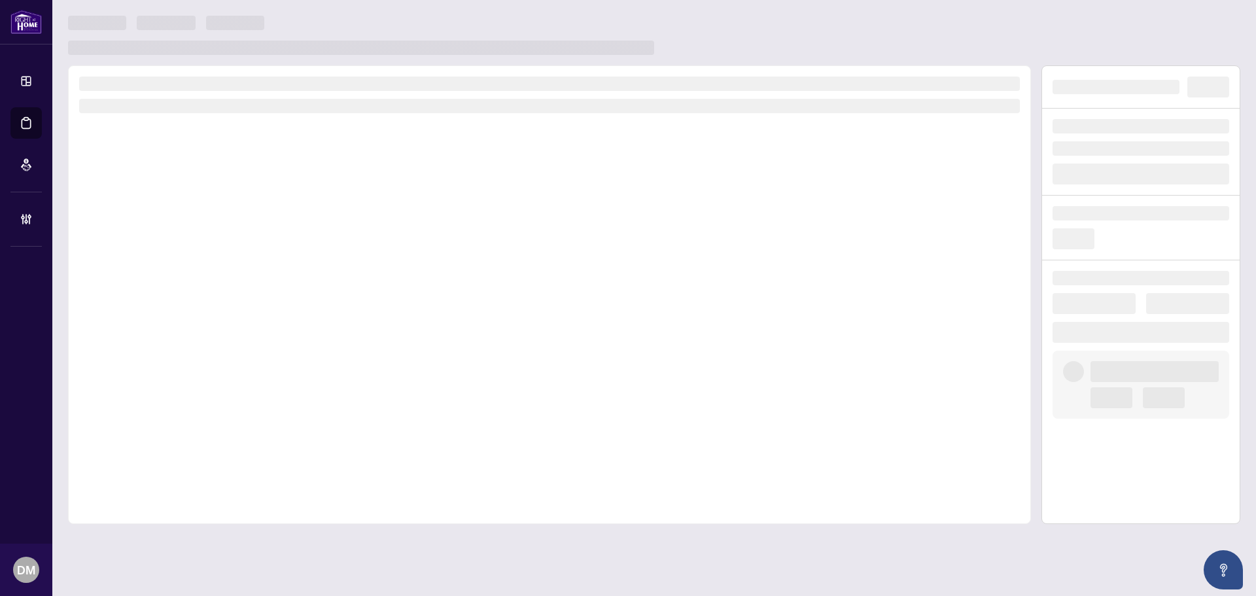
click at [923, 33] on div at bounding box center [654, 35] width 1172 height 39
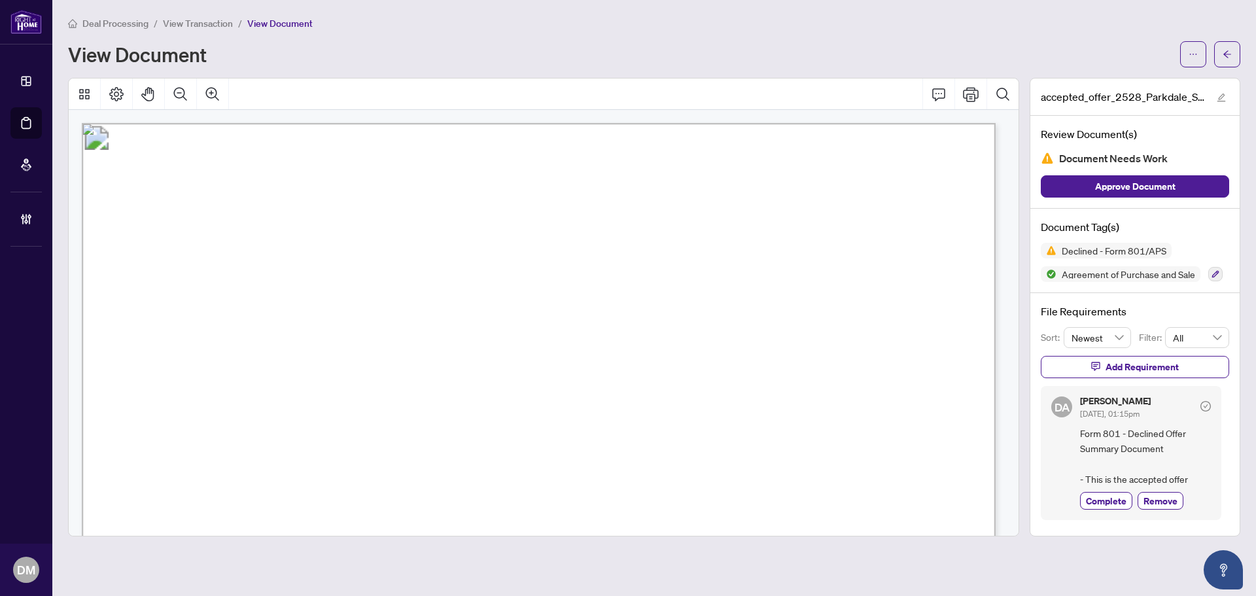
click at [1211, 59] on div at bounding box center [1210, 54] width 60 height 26
click at [1221, 54] on button "button" at bounding box center [1227, 54] width 26 height 26
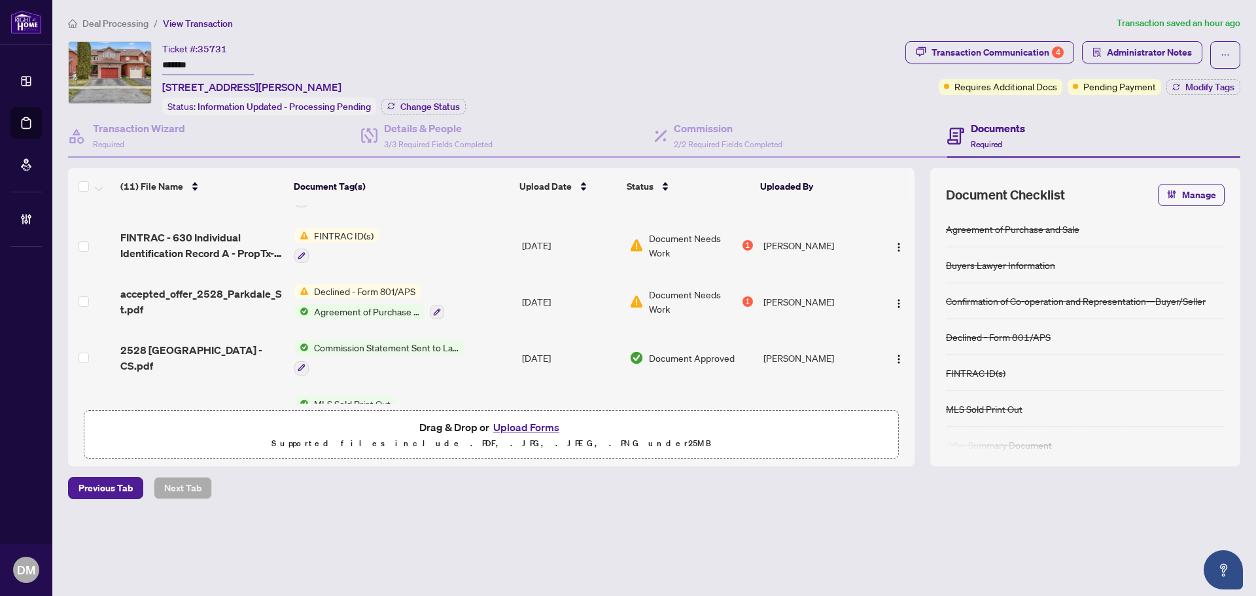
scroll to position [65, 0]
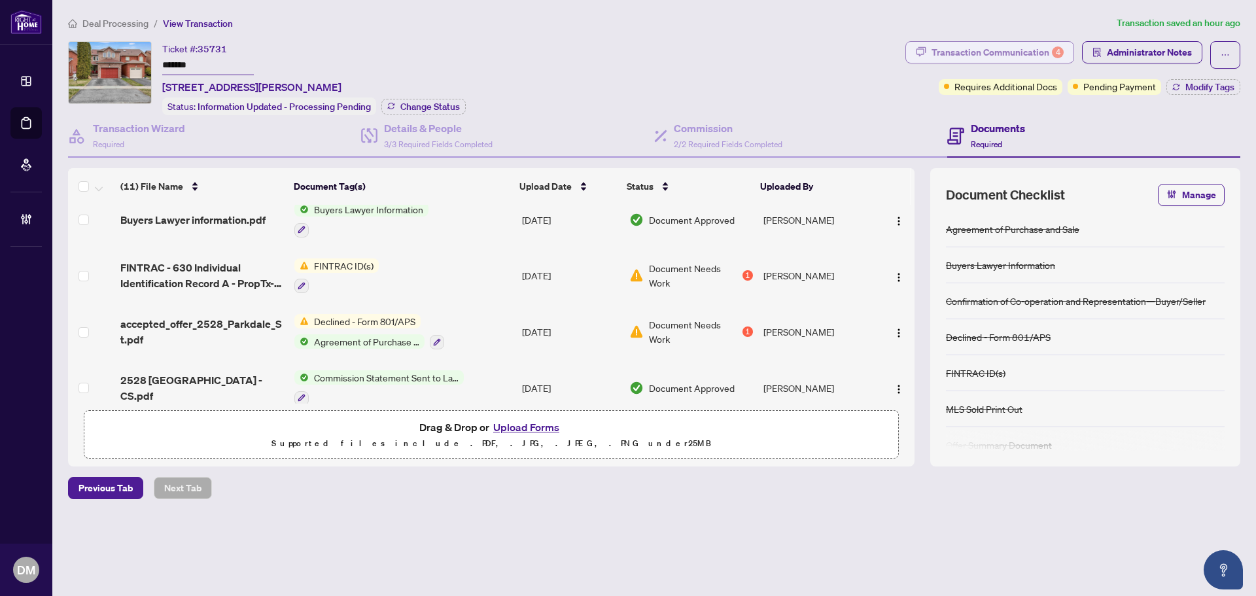
click at [1027, 50] on div "Transaction Communication 4" at bounding box center [998, 52] width 132 height 21
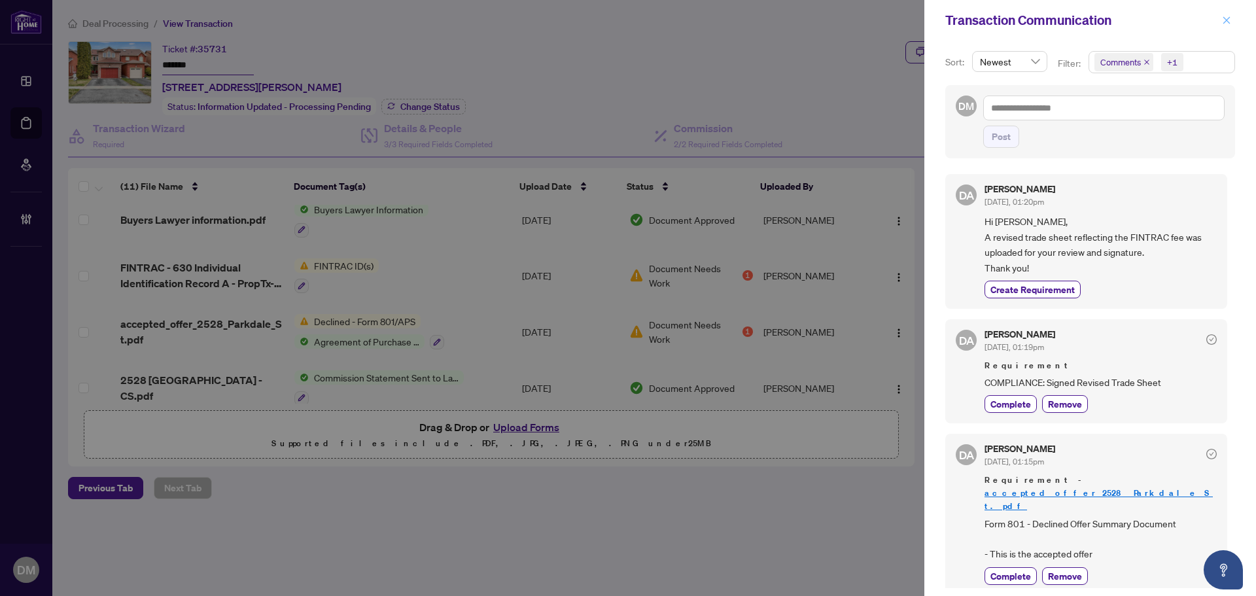
click at [1223, 14] on span "button" at bounding box center [1226, 20] width 9 height 21
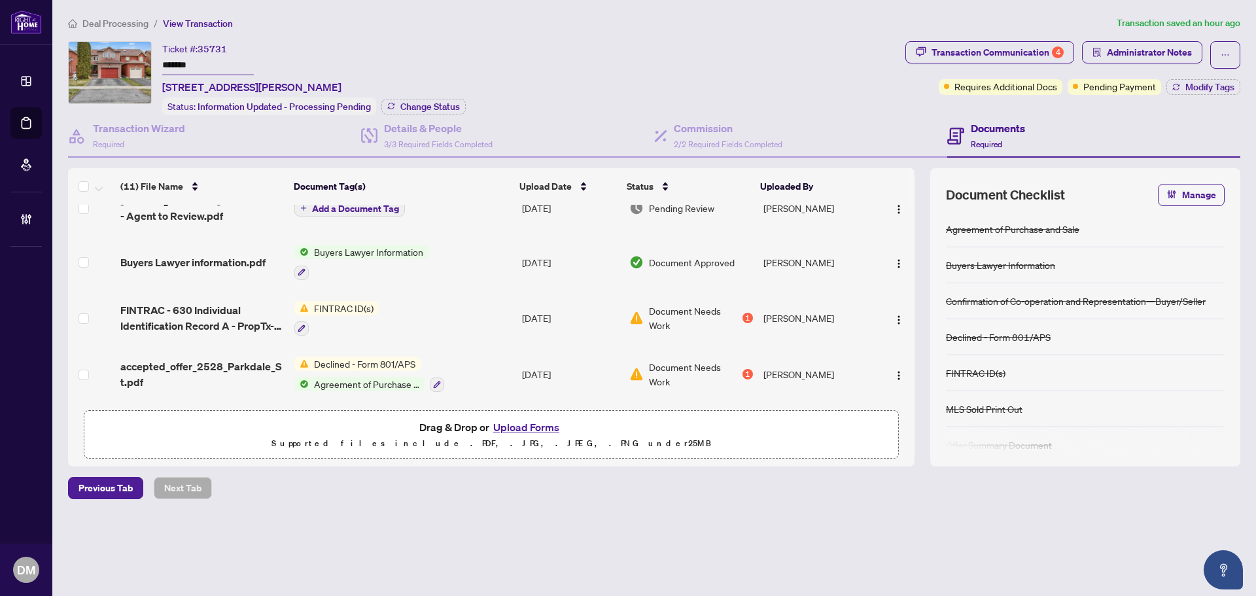
scroll to position [0, 0]
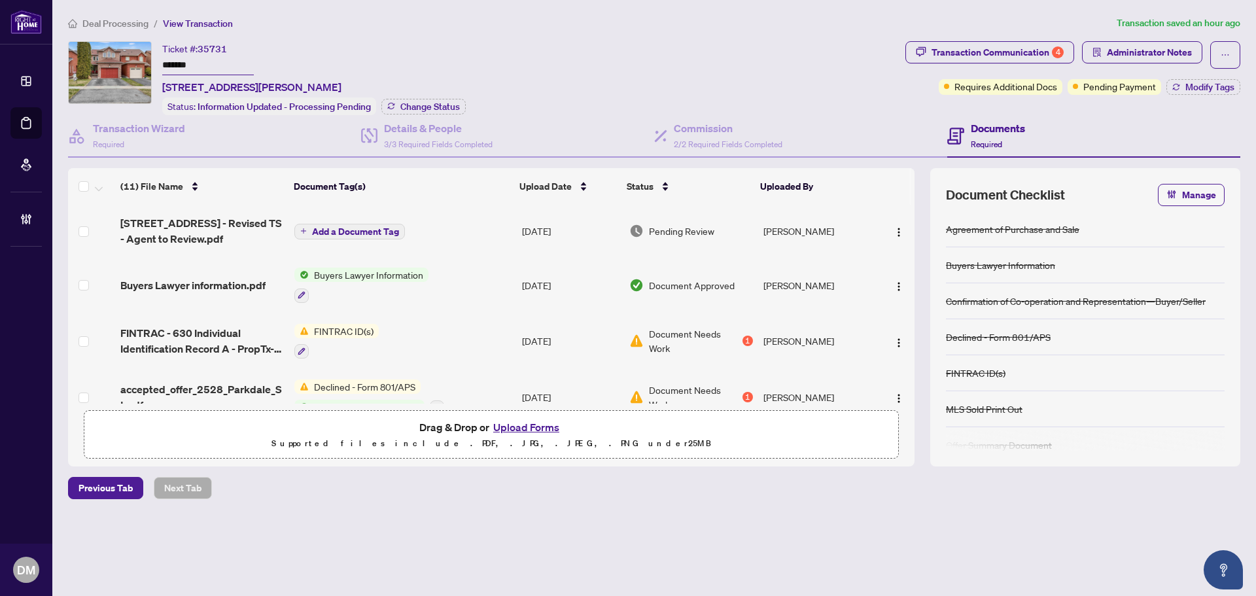
click at [784, 54] on div "Ticket #: 35731 ******* [STREET_ADDRESS][PERSON_NAME] Status: Information Updat…" at bounding box center [484, 78] width 832 height 74
click at [1003, 48] on div "Transaction Communication 4" at bounding box center [998, 52] width 132 height 21
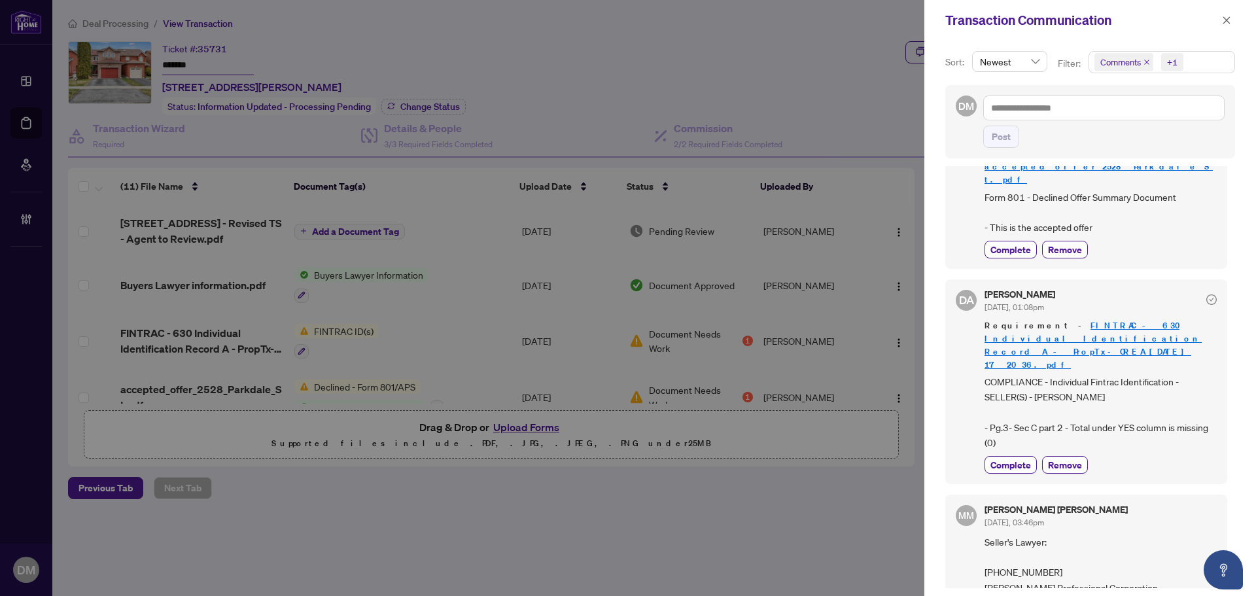
scroll to position [327, 0]
click at [1126, 319] on link "FINTRAC - 630 Individual Identification Record A - PropTx-OREA_[DATE] 17_20_36.…" at bounding box center [1093, 344] width 217 height 50
click at [1228, 18] on icon "close" at bounding box center [1226, 20] width 9 height 9
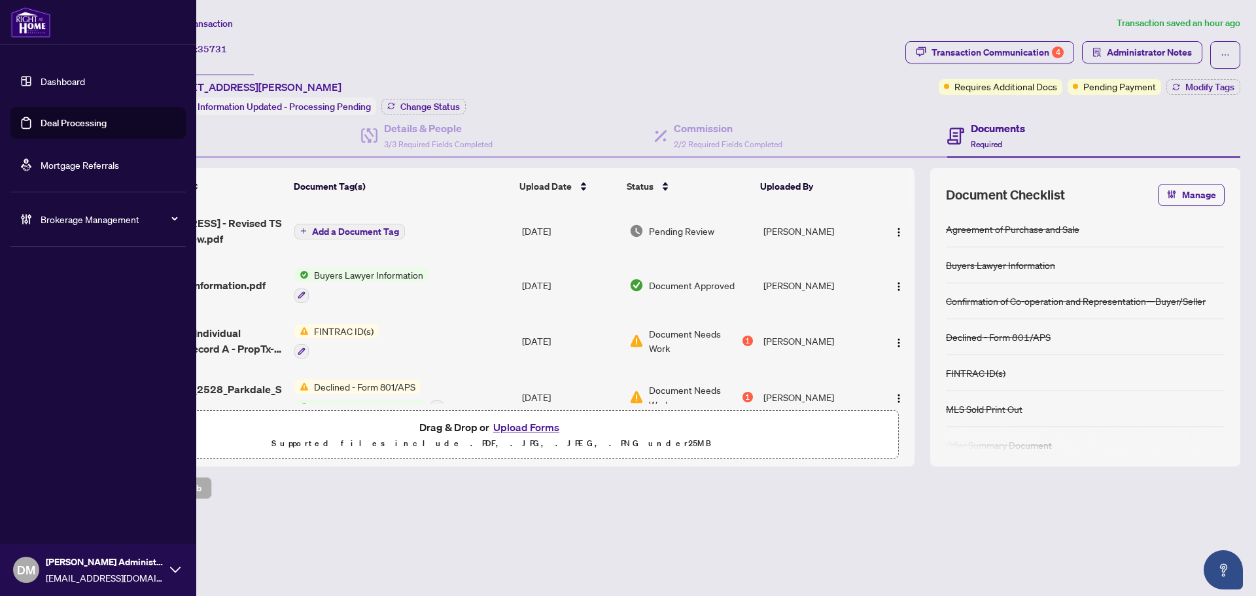
click at [41, 86] on link "Dashboard" at bounding box center [63, 81] width 44 height 12
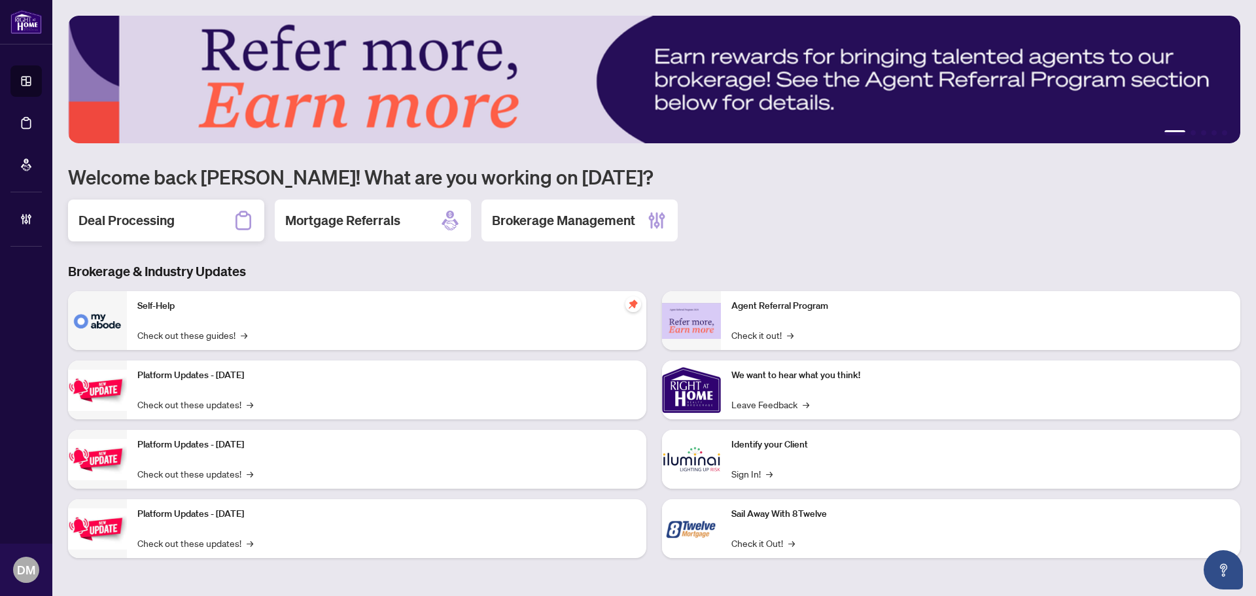
click at [164, 224] on h2 "Deal Processing" at bounding box center [127, 220] width 96 height 18
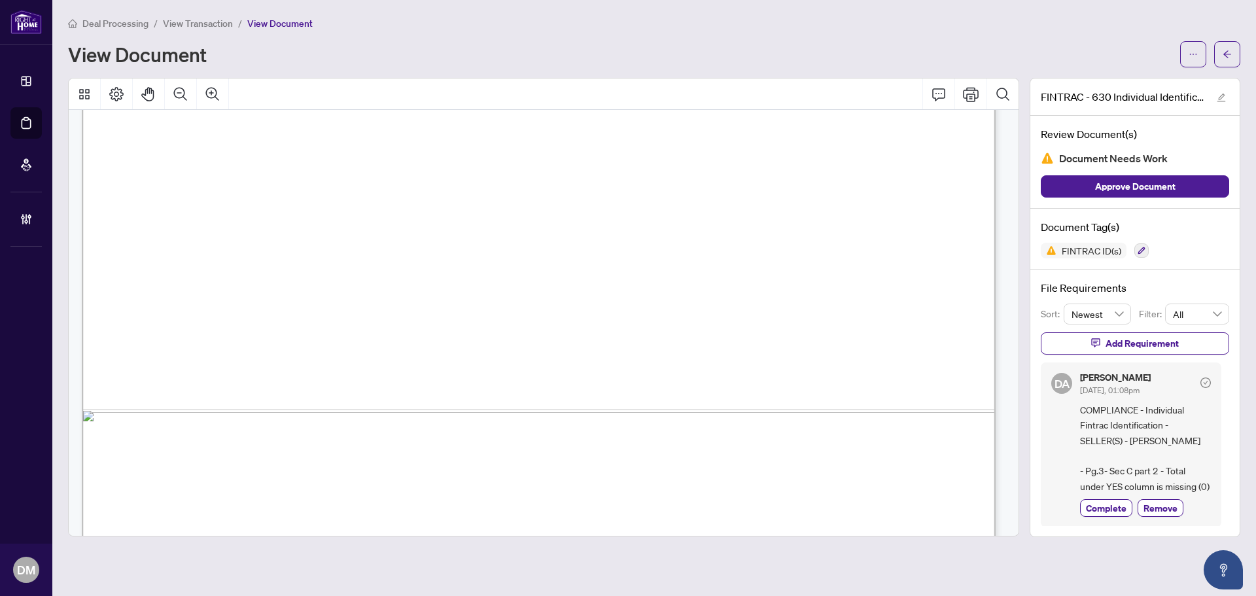
scroll to position [3075, 0]
click at [1224, 50] on icon "arrow-left" at bounding box center [1227, 54] width 9 height 9
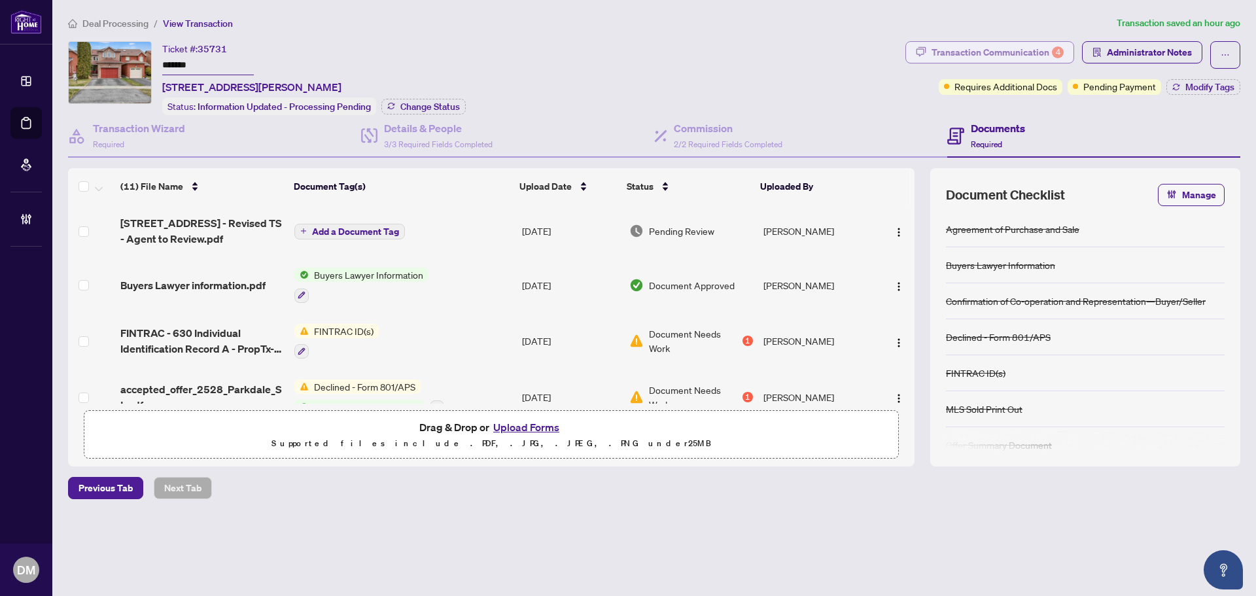
click at [991, 53] on div "Transaction Communication 4" at bounding box center [998, 52] width 132 height 21
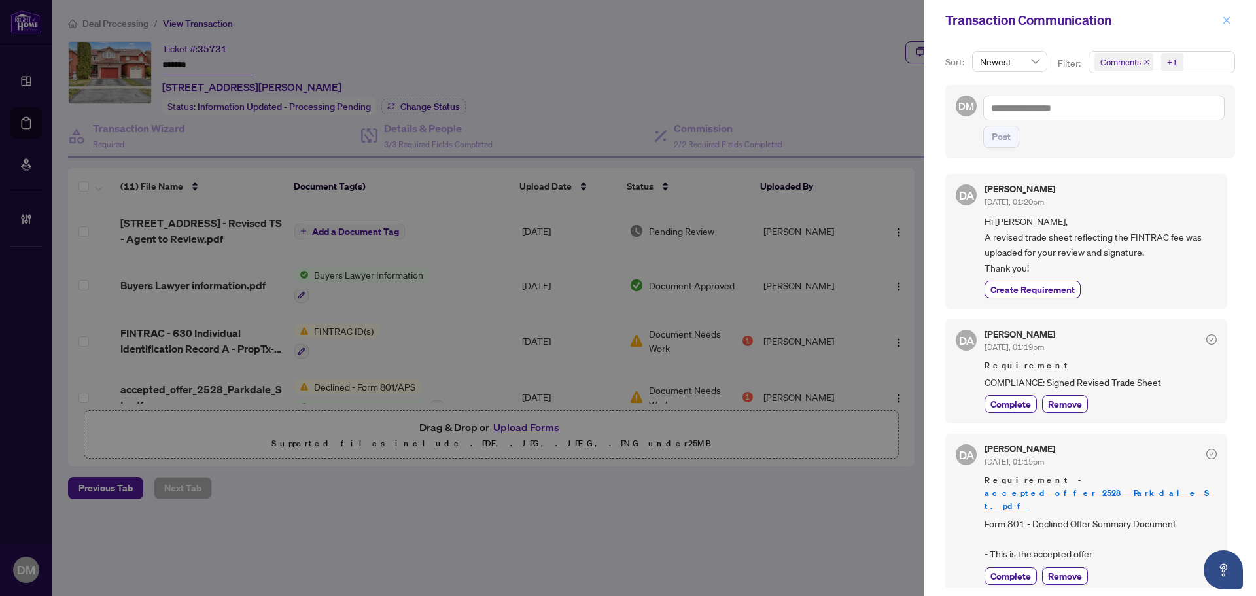
click at [1225, 22] on icon "close" at bounding box center [1226, 20] width 9 height 9
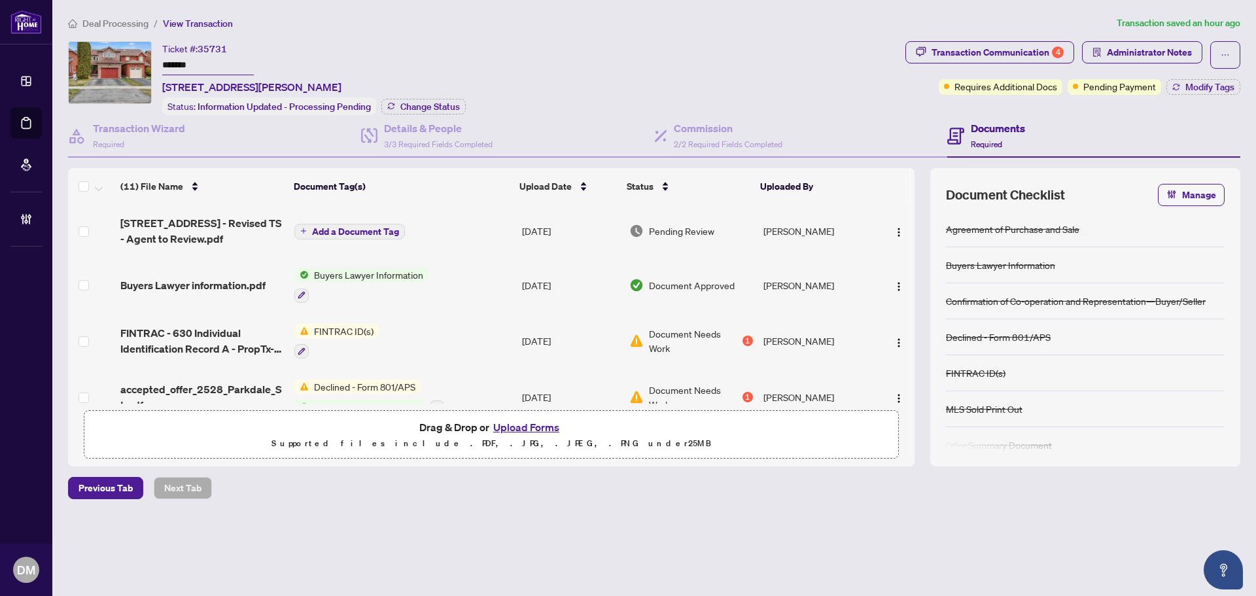
click at [727, 48] on div "Ticket #: 35731 ******* 2528 Parkdale St, Pickering, Ontario L1X 2P4, Canada St…" at bounding box center [484, 78] width 832 height 74
click at [702, 59] on div "Ticket #: 35731 ******* 2528 Parkdale St, Pickering, Ontario L1X 2P4, Canada St…" at bounding box center [484, 78] width 832 height 74
click at [600, 5] on main "Deal Processing / View Transaction Transaction saved an hour ago Ticket #: 3573…" at bounding box center [654, 298] width 1204 height 596
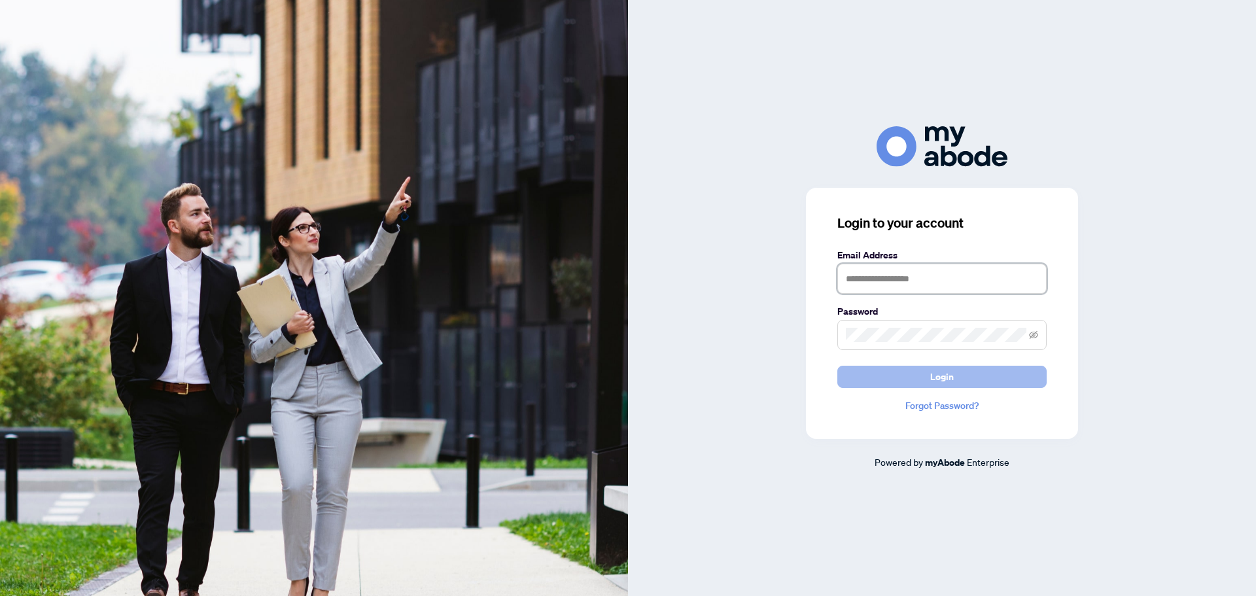
type input "**********"
click at [930, 384] on span "Login" at bounding box center [942, 376] width 24 height 21
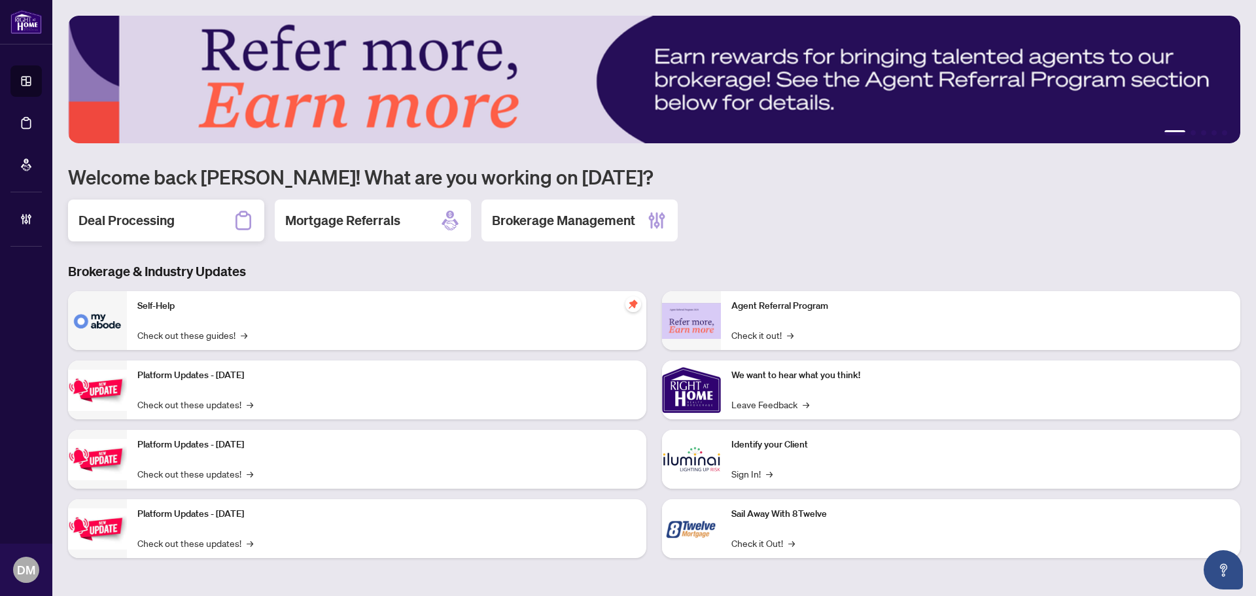
click at [135, 216] on h2 "Deal Processing" at bounding box center [127, 220] width 96 height 18
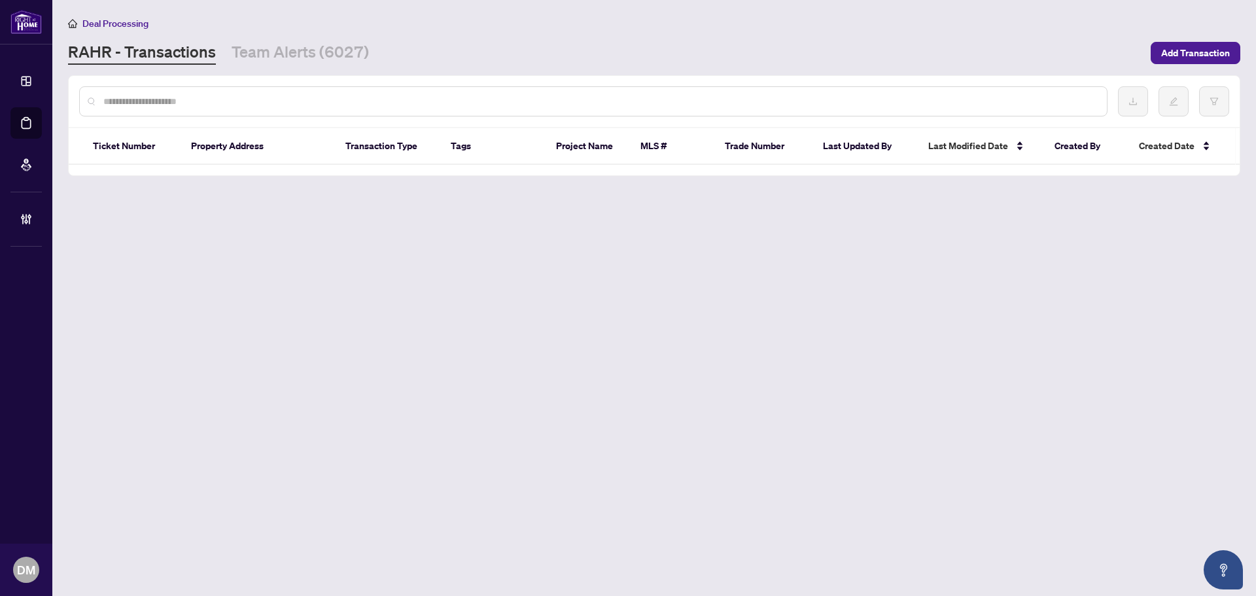
click at [440, 7] on main "Deal Processing [PERSON_NAME] - Transactions Team Alerts (6027) Add Transaction…" at bounding box center [654, 298] width 1204 height 596
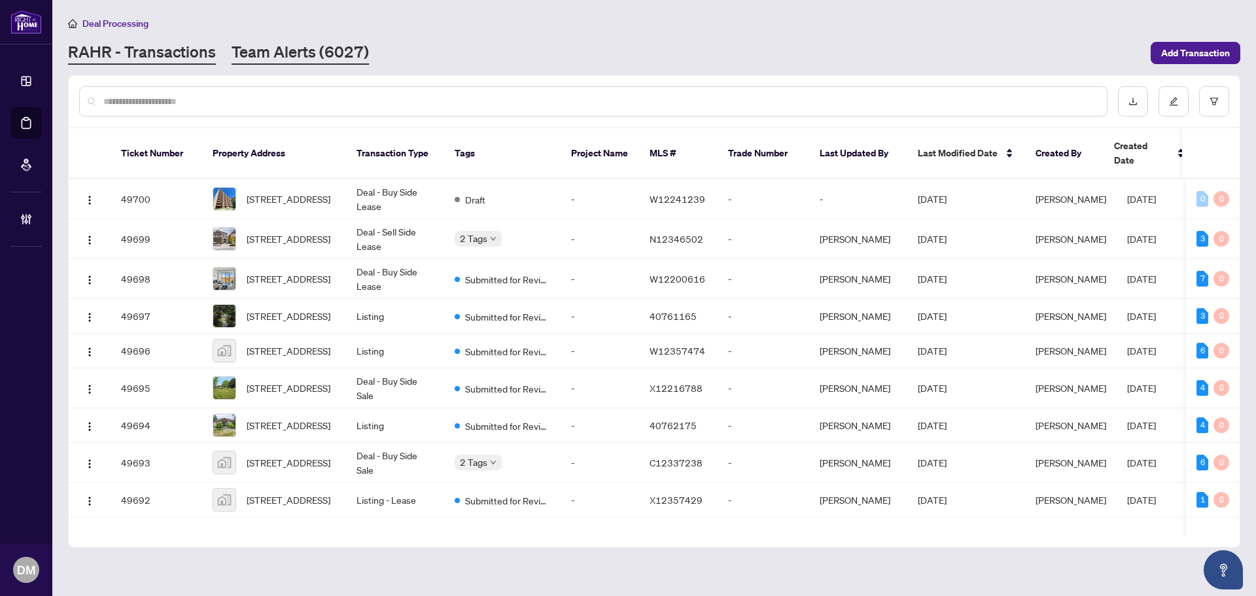
click at [285, 42] on link "Team Alerts (6027)" at bounding box center [300, 53] width 137 height 24
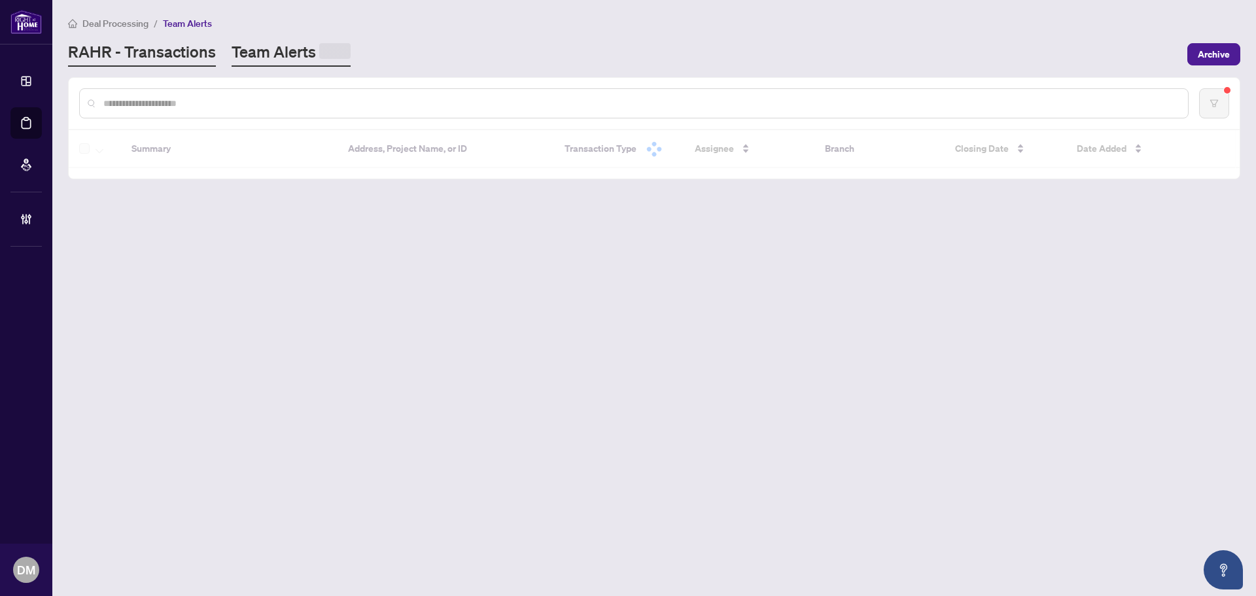
click at [144, 45] on link "RAHR - Transactions" at bounding box center [142, 54] width 148 height 26
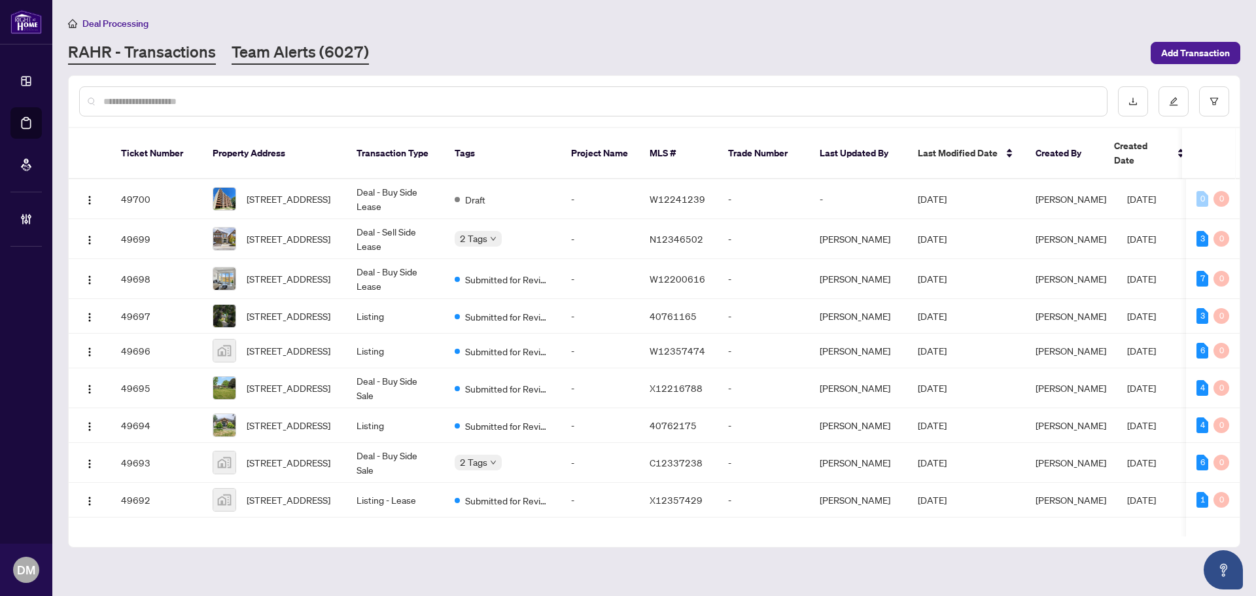
click at [318, 56] on link "Team Alerts (6027)" at bounding box center [300, 53] width 137 height 24
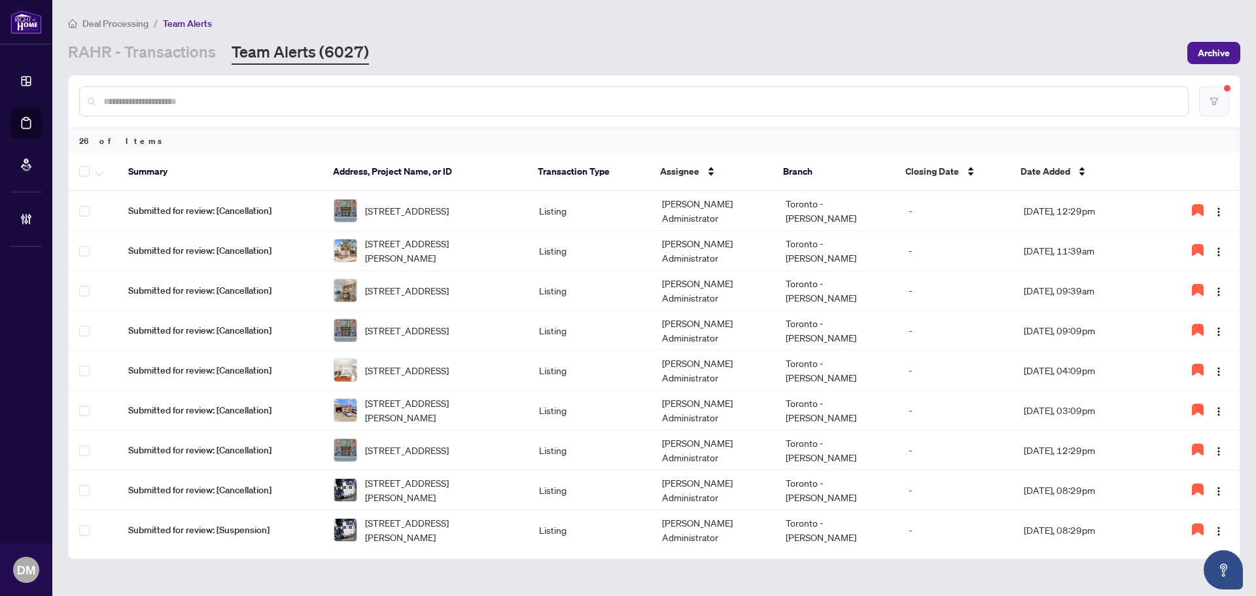
click at [1204, 103] on button "button" at bounding box center [1214, 101] width 30 height 30
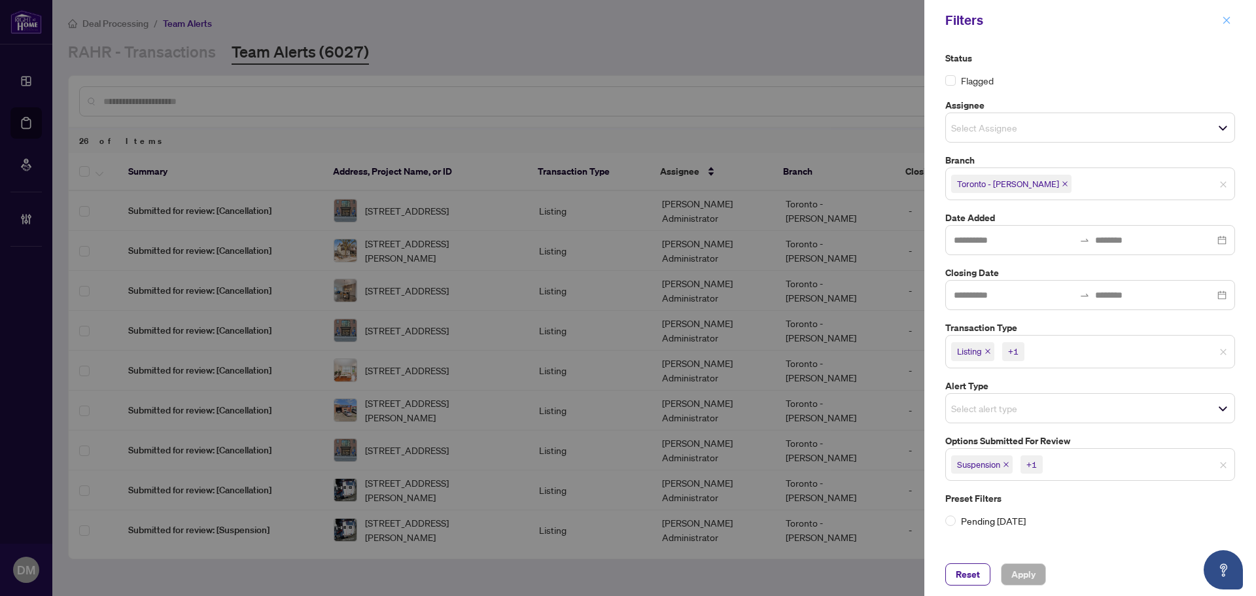
click at [1230, 24] on icon "close" at bounding box center [1226, 20] width 9 height 9
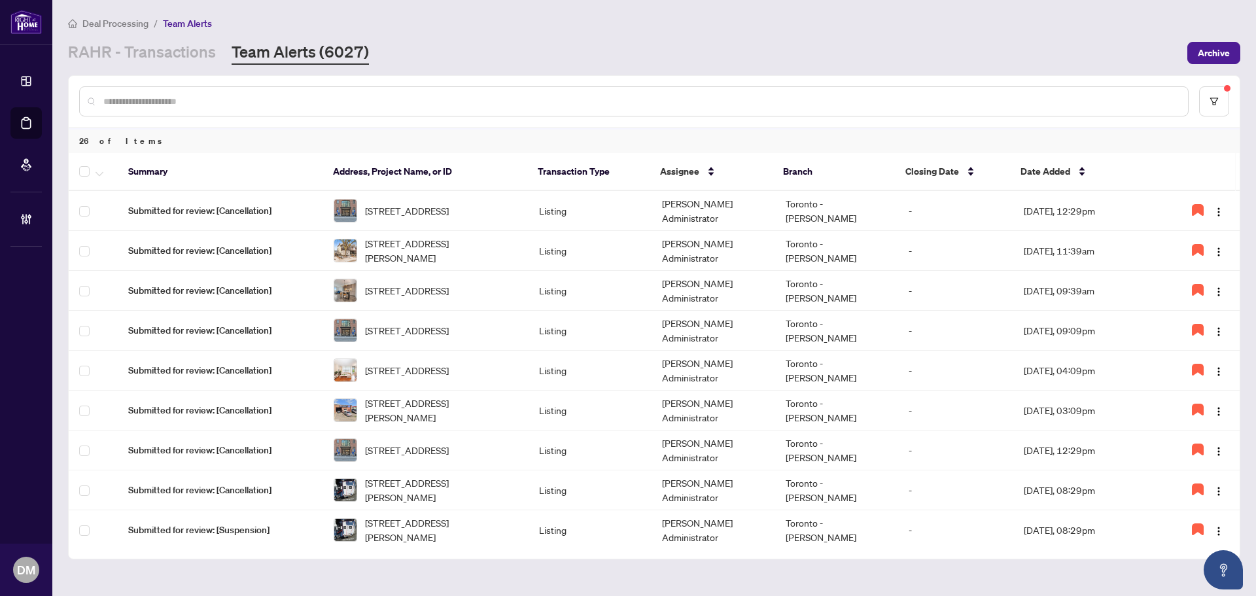
click at [631, 39] on div "Deal Processing / Team Alerts [PERSON_NAME] - Transactions Team Alerts (6027) A…" at bounding box center [654, 40] width 1172 height 49
drag, startPoint x: 163, startPoint y: 52, endPoint x: 333, endPoint y: 69, distance: 170.9
click at [162, 52] on link "RAHR - Transactions" at bounding box center [142, 53] width 148 height 24
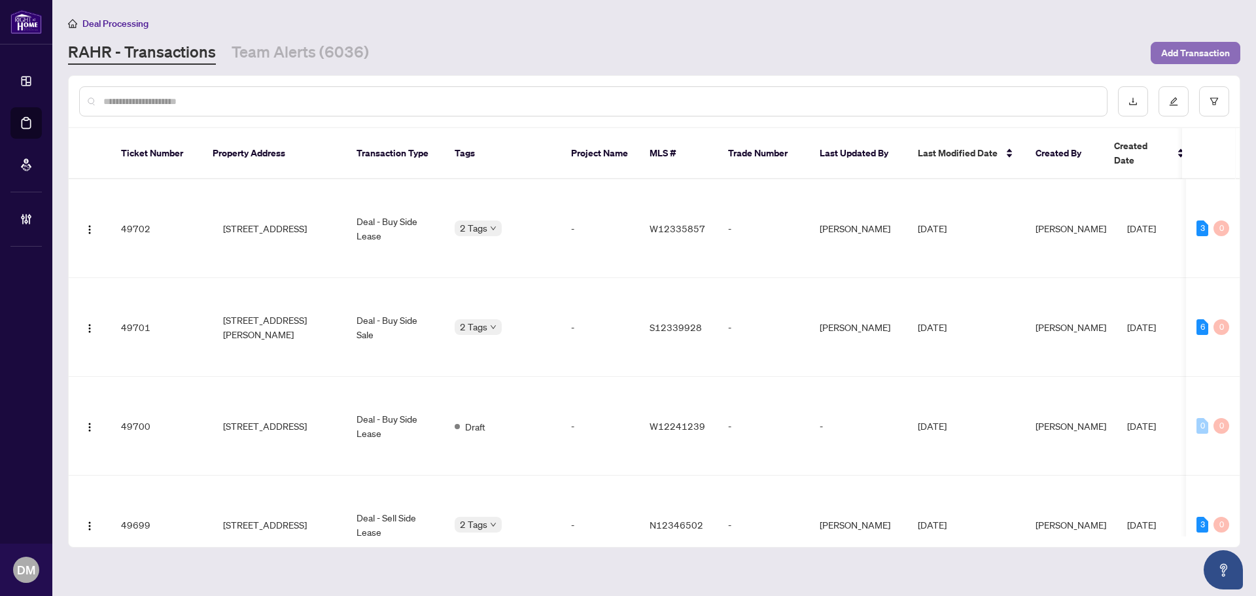
click at [1215, 56] on span "Add Transaction" at bounding box center [1195, 53] width 69 height 21
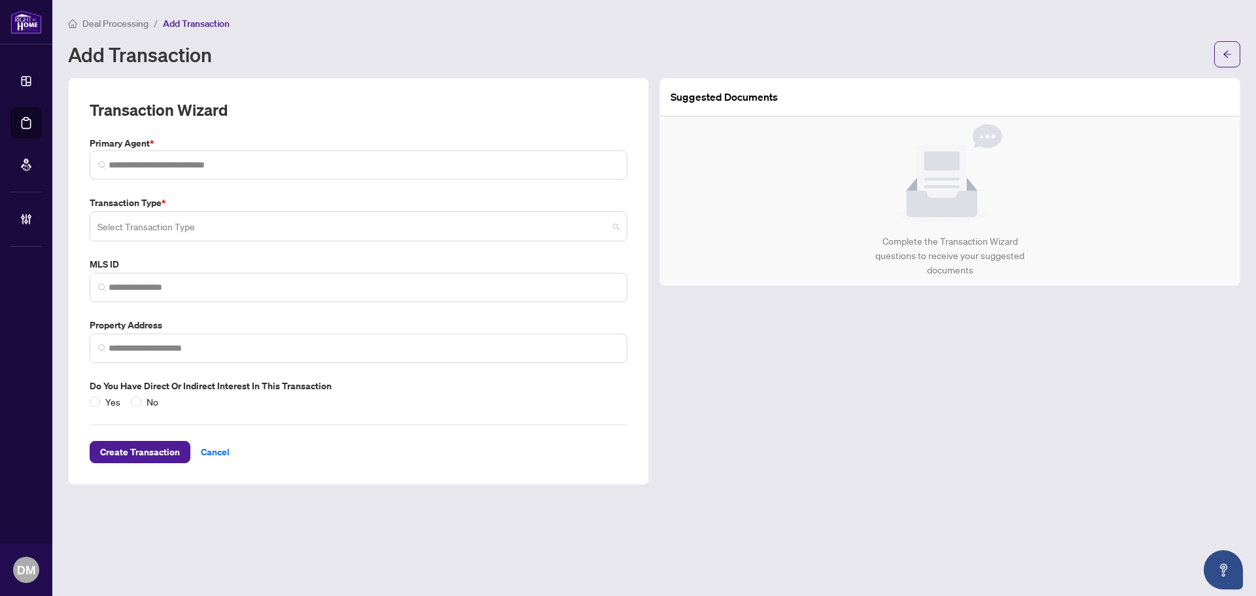
click at [194, 226] on input "search" at bounding box center [352, 228] width 510 height 29
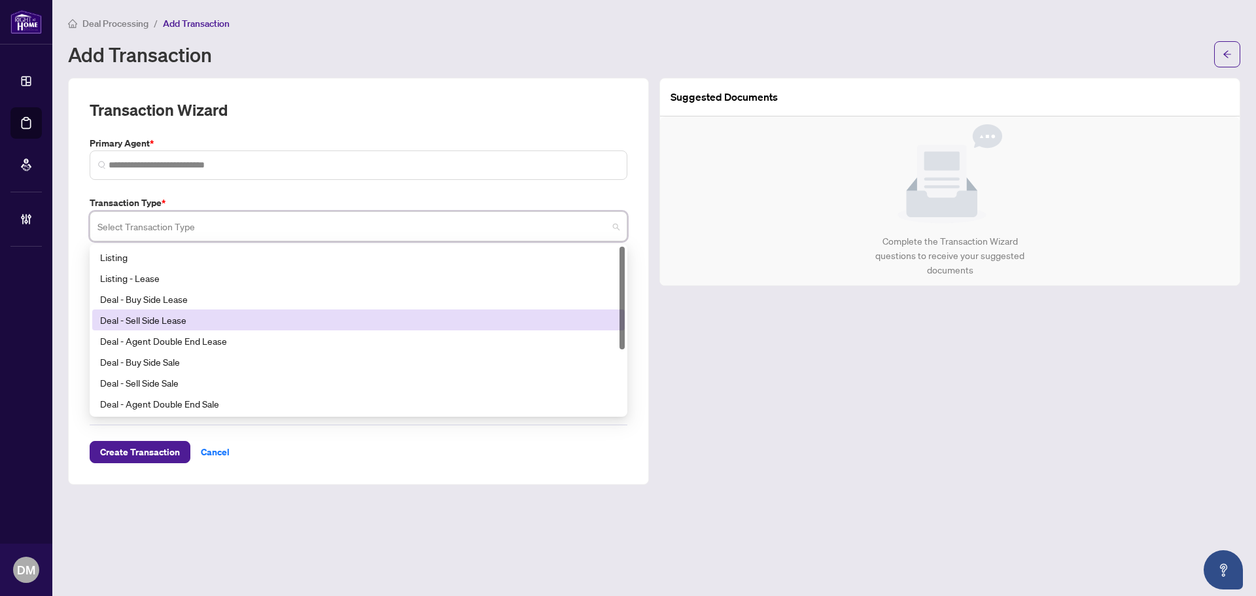
scroll to position [105, 0]
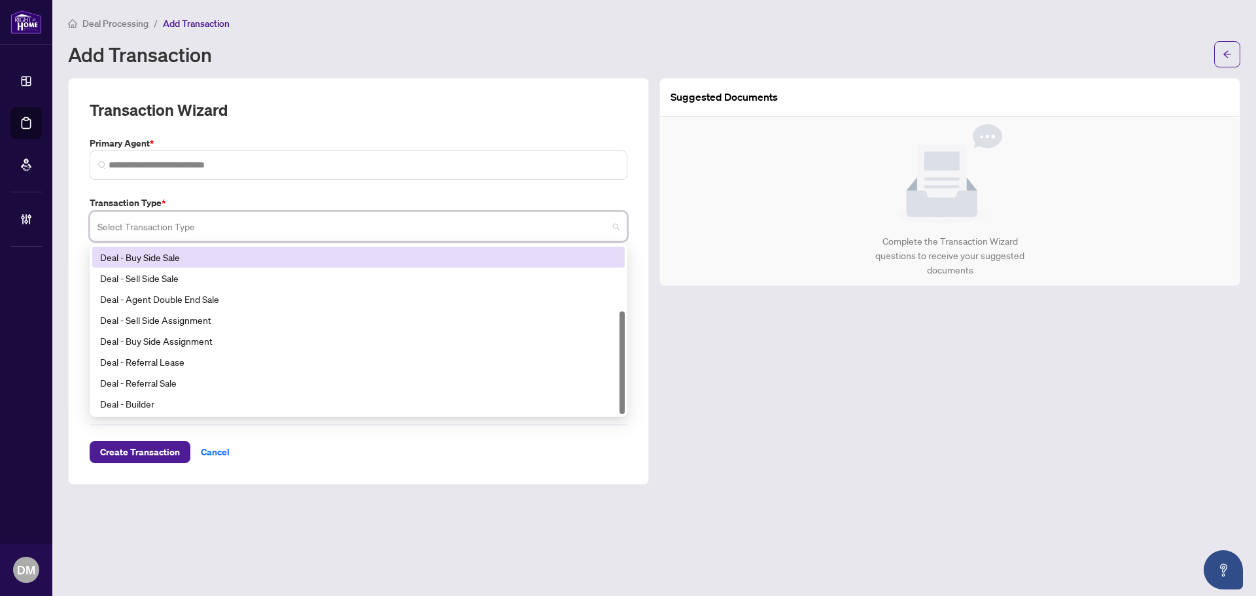
click at [258, 199] on label "Transaction Type *" at bounding box center [359, 203] width 538 height 14
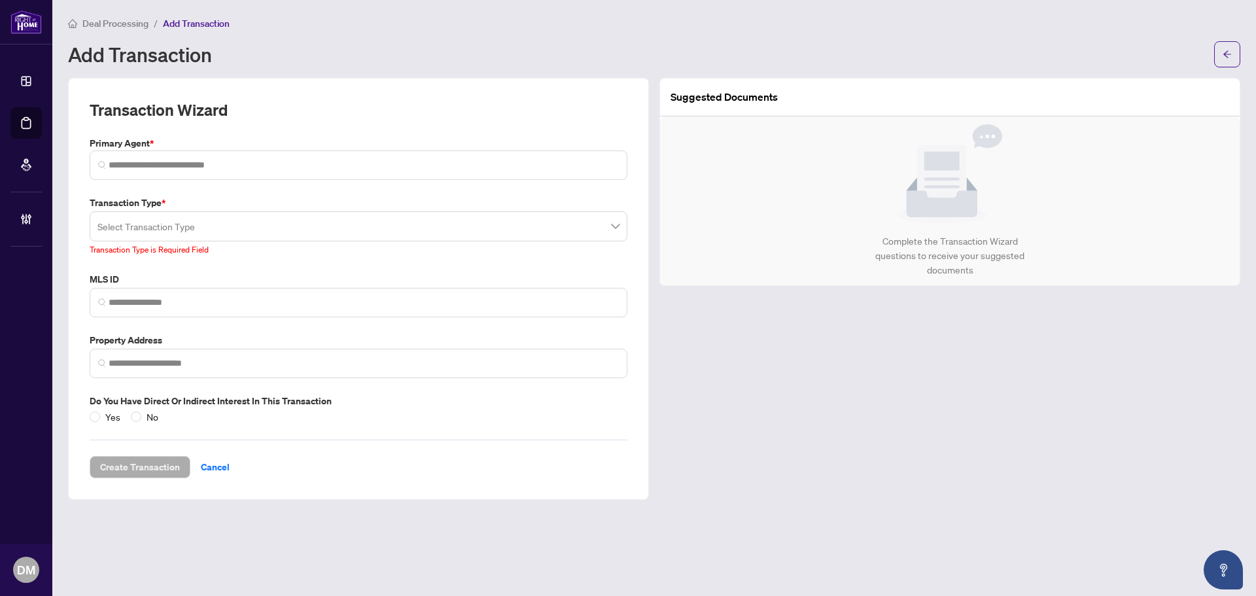
click at [561, 228] on input "search" at bounding box center [352, 228] width 510 height 29
click at [559, 202] on label "Transaction Type *" at bounding box center [359, 203] width 538 height 14
click at [794, 340] on div "Suggested Documents Complete the Transaction Wizard questions to receive your s…" at bounding box center [949, 289] width 591 height 422
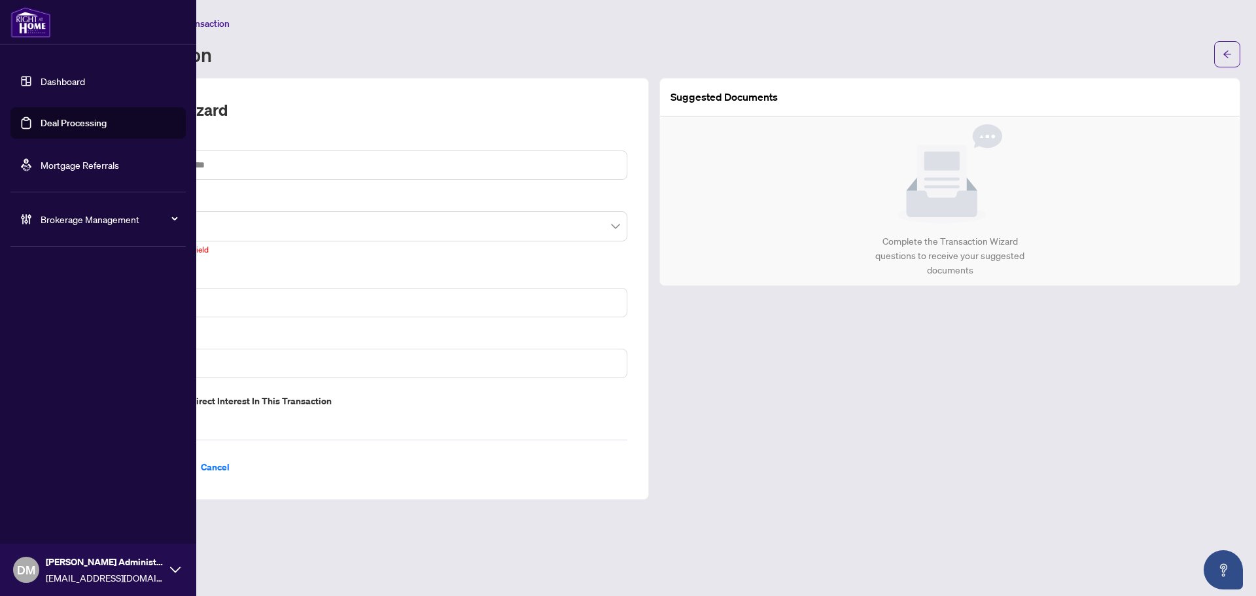
click at [67, 79] on link "Dashboard" at bounding box center [63, 81] width 44 height 12
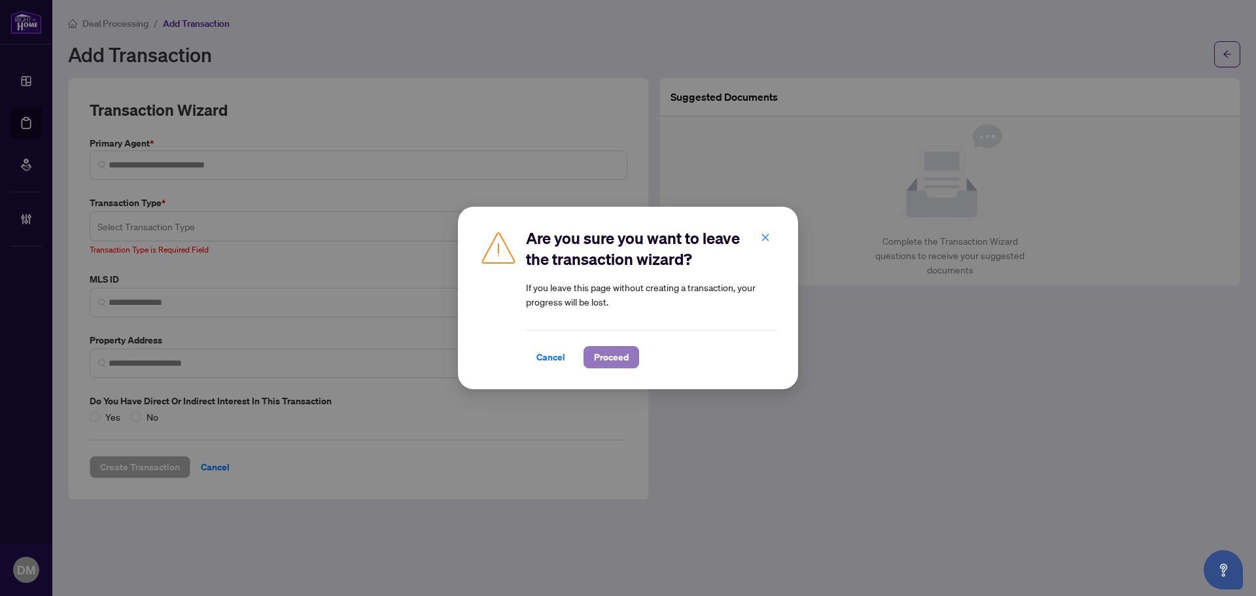
click at [611, 355] on span "Proceed" at bounding box center [611, 357] width 35 height 21
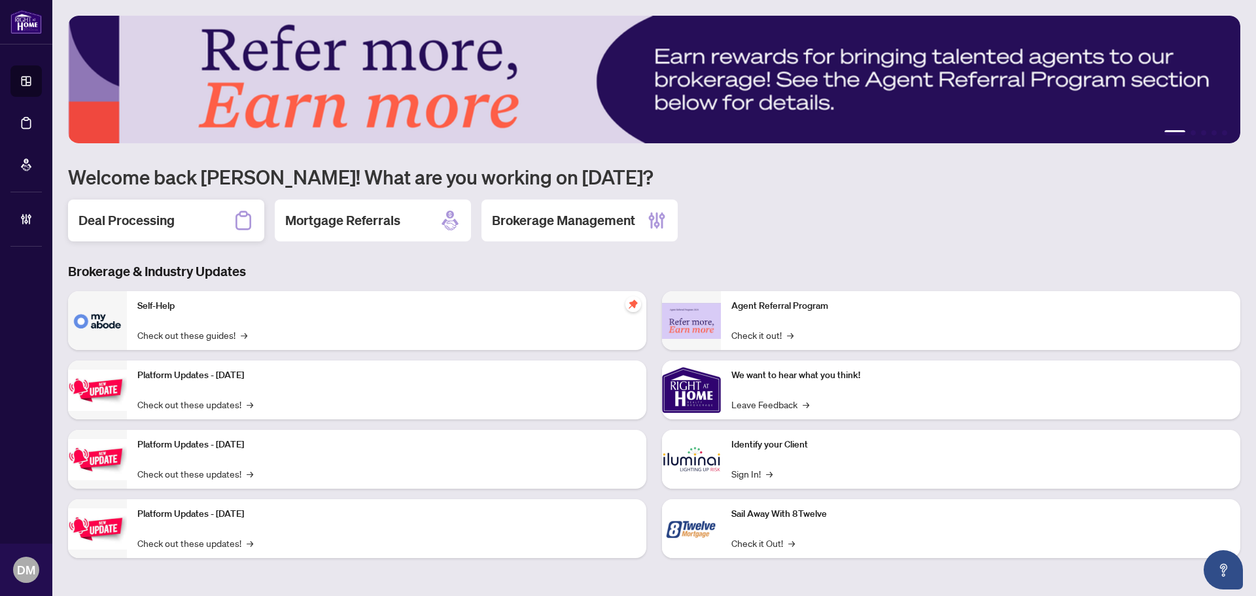
click at [207, 226] on div "Deal Processing" at bounding box center [166, 221] width 196 height 42
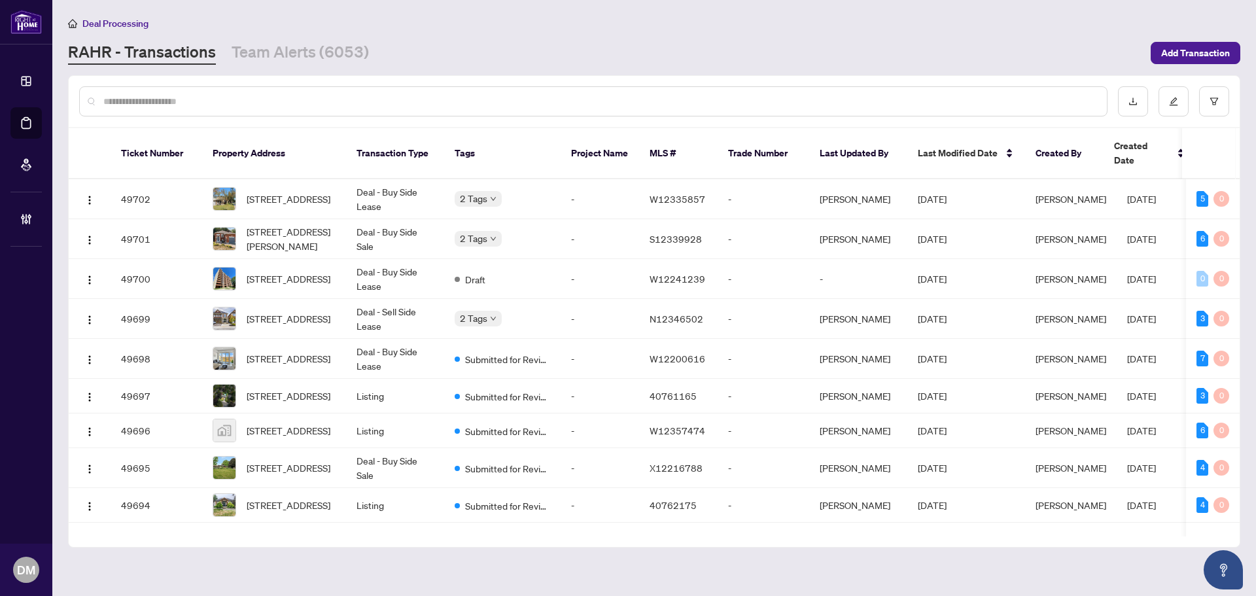
click at [289, 105] on input "text" at bounding box center [599, 101] width 993 height 14
click at [304, 105] on input "text" at bounding box center [599, 101] width 993 height 14
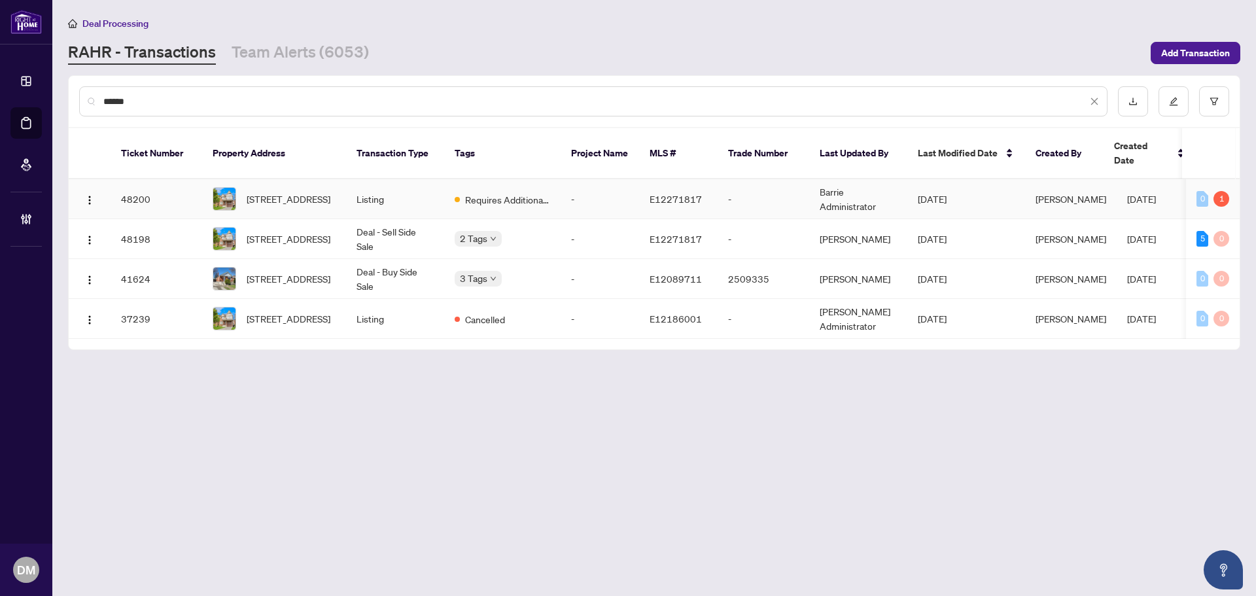
type input "******"
click at [947, 193] on span "[DATE]" at bounding box center [932, 199] width 29 height 12
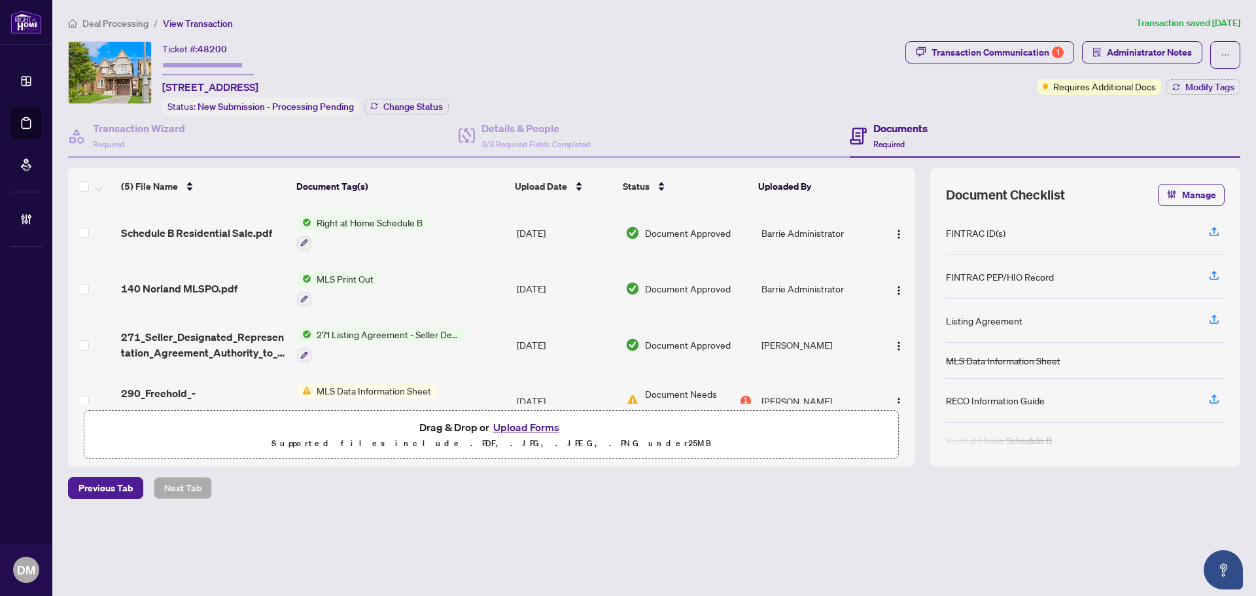
click at [829, 36] on div "Deal Processing / View Transaction Transaction saved 8 days ago Ticket #: 48200…" at bounding box center [654, 280] width 1183 height 529
click at [986, 65] on span "Transaction Communication 1" at bounding box center [989, 54] width 169 height 27
click at [996, 53] on div "Transaction Communication 1" at bounding box center [998, 52] width 132 height 21
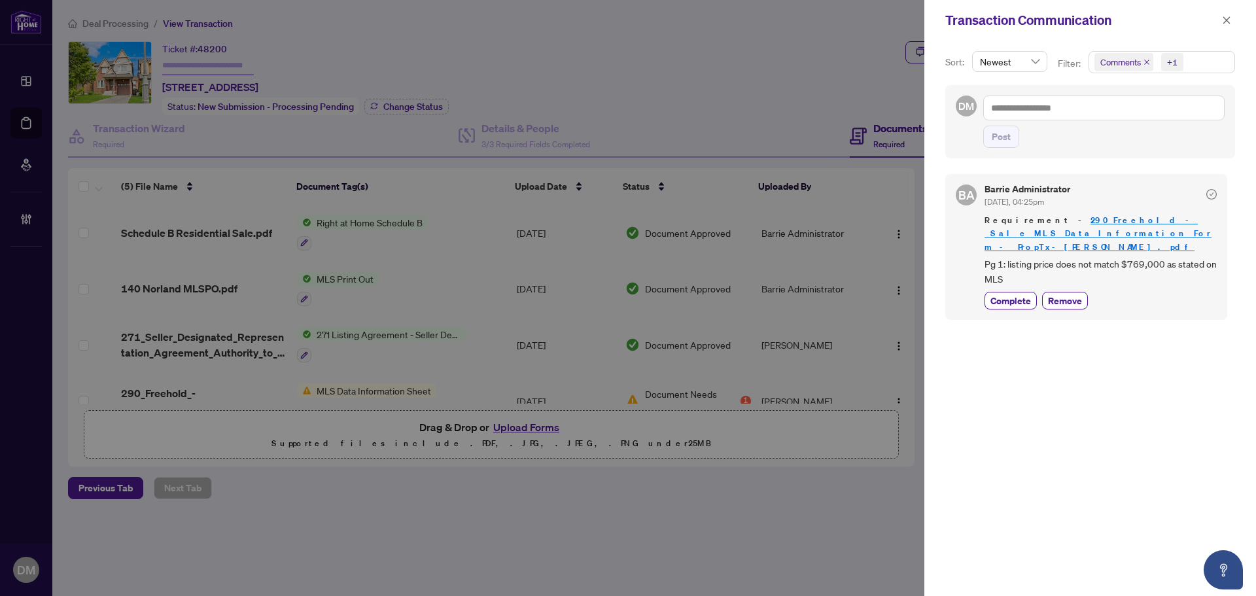
click at [1224, 18] on icon "close" at bounding box center [1226, 19] width 7 height 7
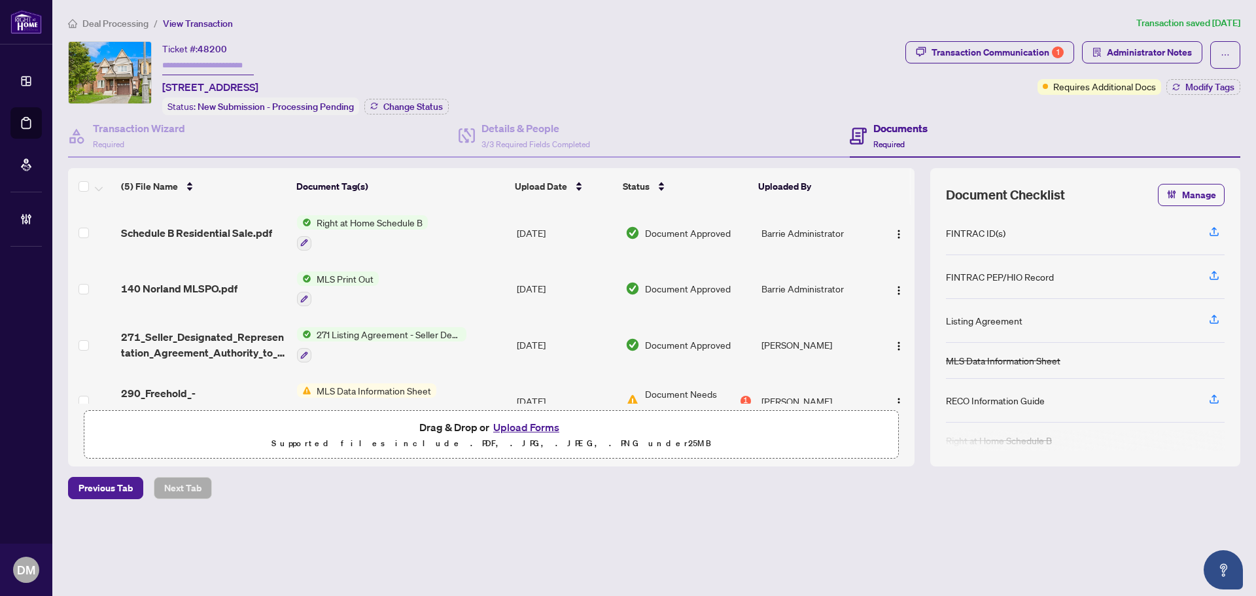
click at [0, 0] on link "Dashboard" at bounding box center [0, 0] width 0 height 0
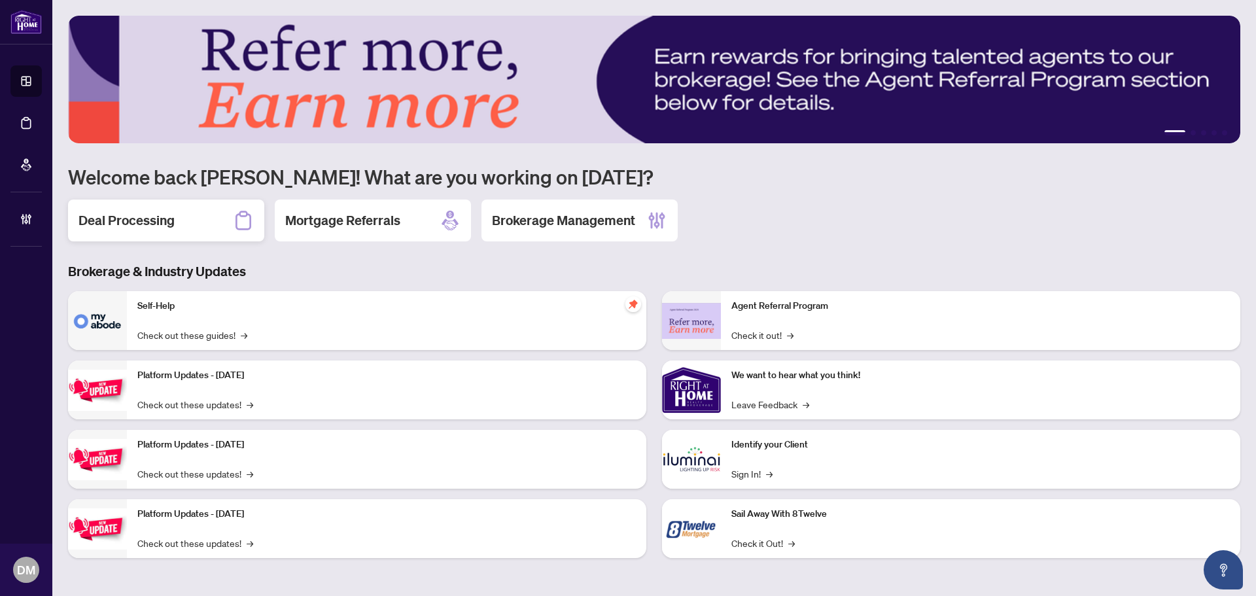
click at [133, 230] on h2 "Deal Processing" at bounding box center [127, 220] width 96 height 18
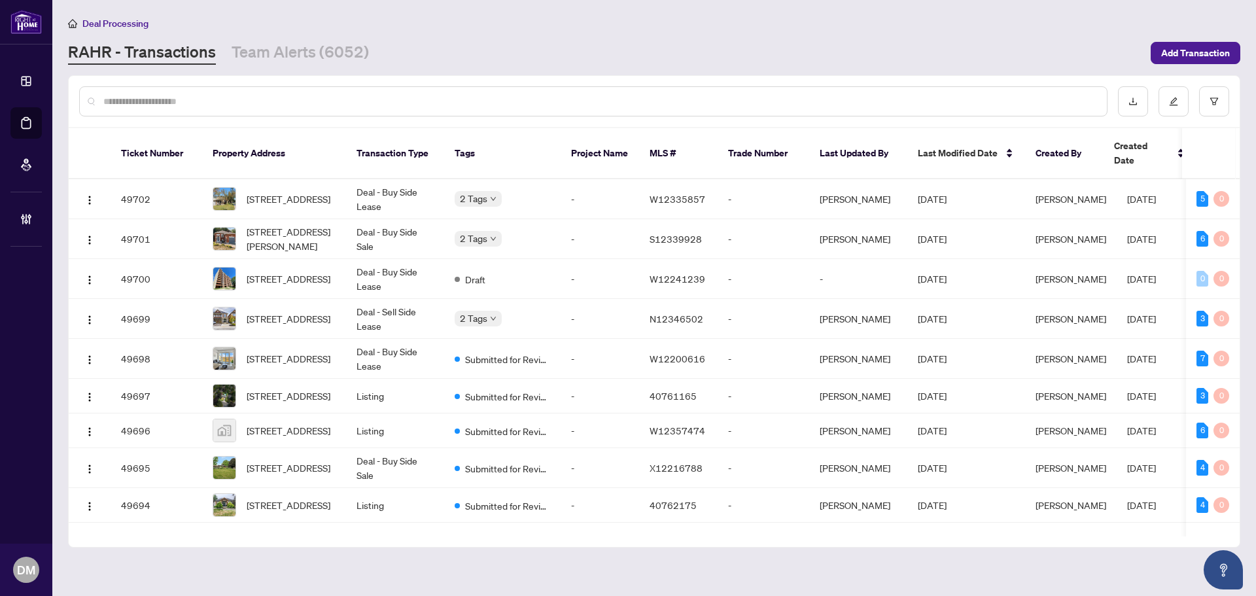
click at [254, 96] on input "text" at bounding box center [599, 101] width 993 height 14
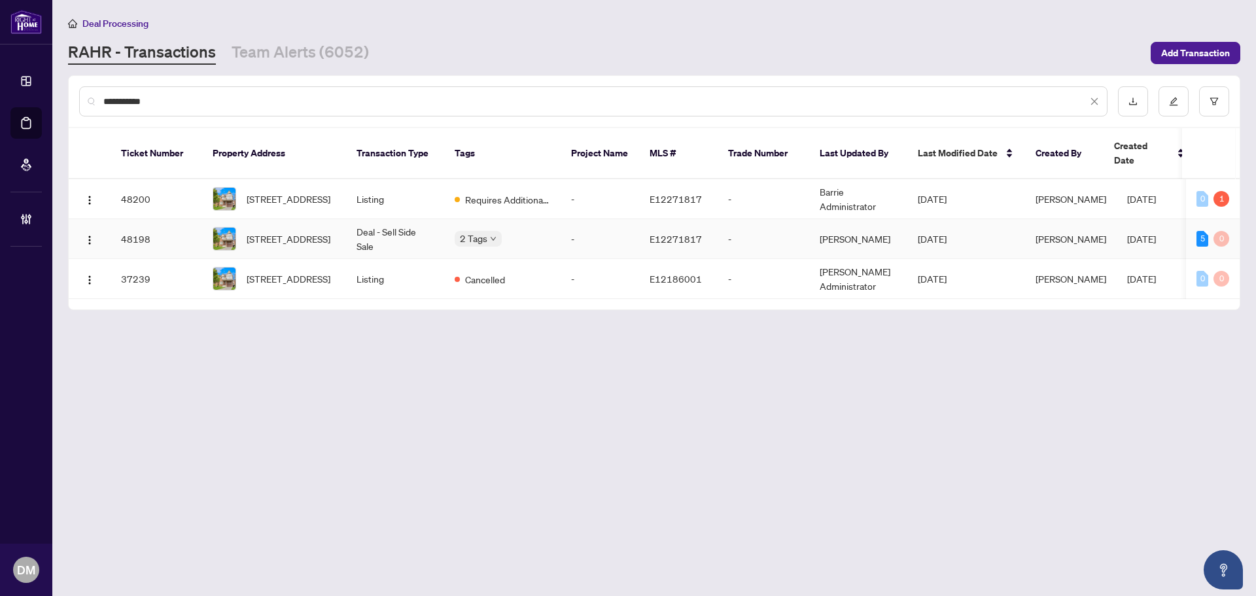
type input "**********"
click at [825, 224] on td "[PERSON_NAME]" at bounding box center [858, 239] width 98 height 40
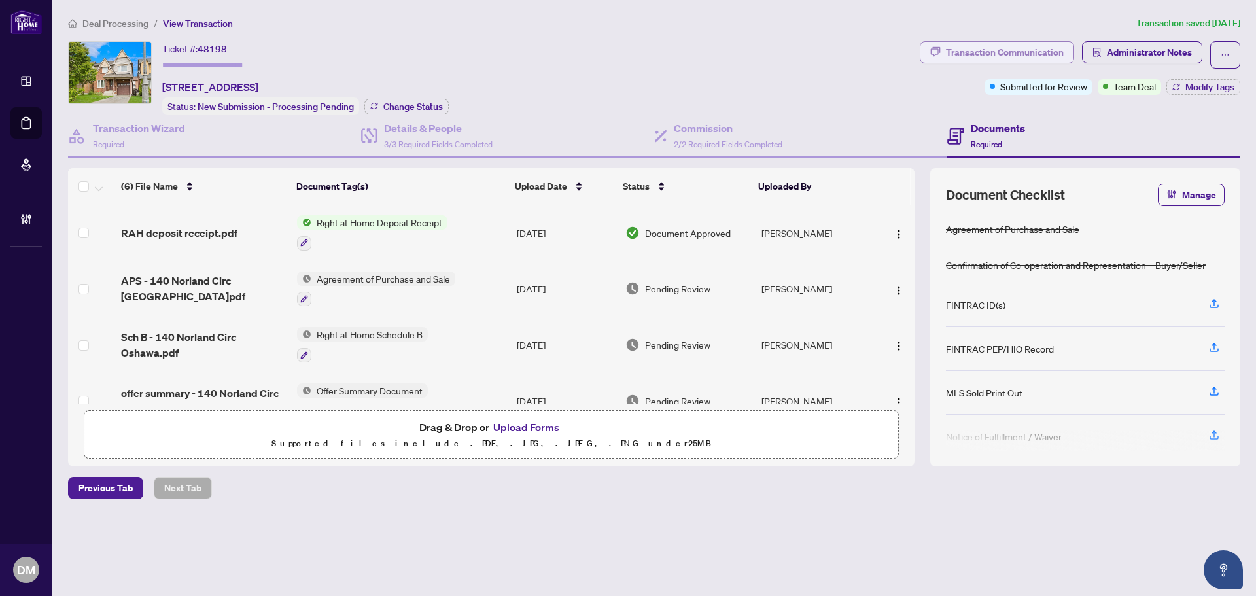
click at [1035, 43] on div "Transaction Communication" at bounding box center [1005, 52] width 118 height 21
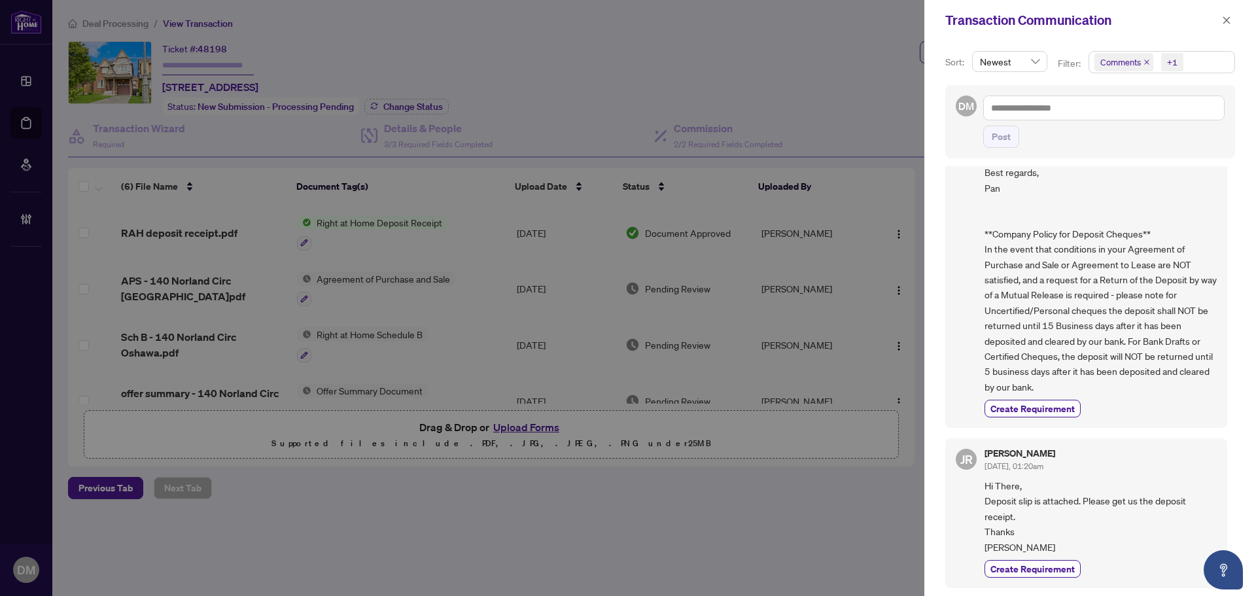
scroll to position [3, 0]
click at [1086, 109] on textarea at bounding box center [1103, 108] width 241 height 25
click at [1083, 109] on textarea at bounding box center [1103, 108] width 241 height 25
type textarea "*"
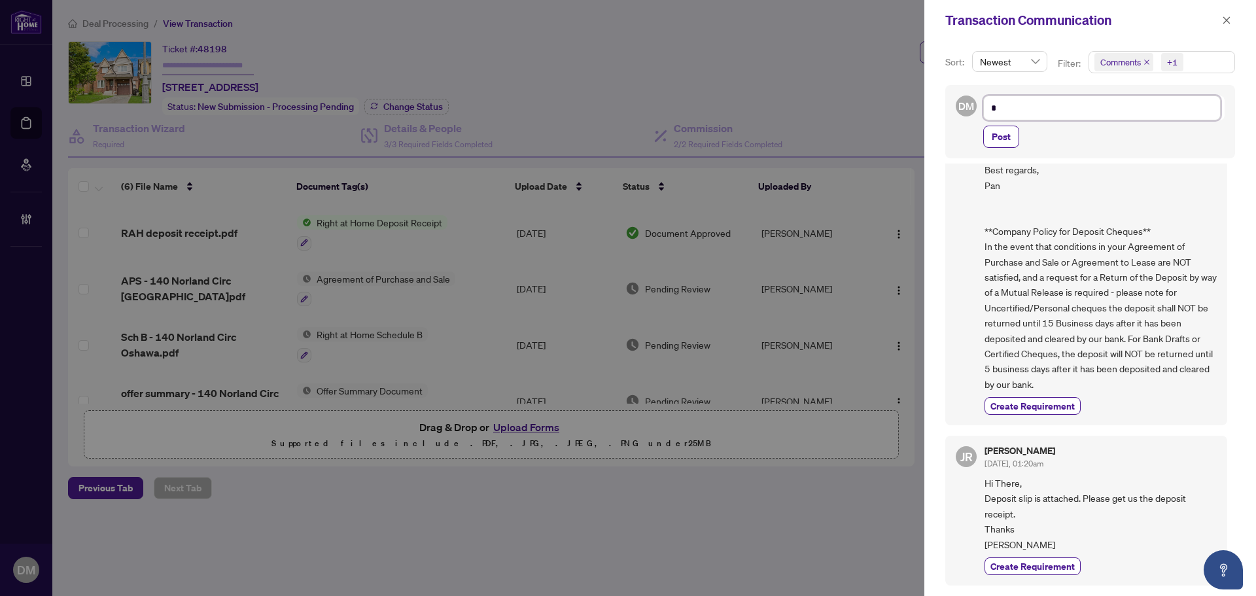
type textarea "**"
type textarea "***"
type textarea "****"
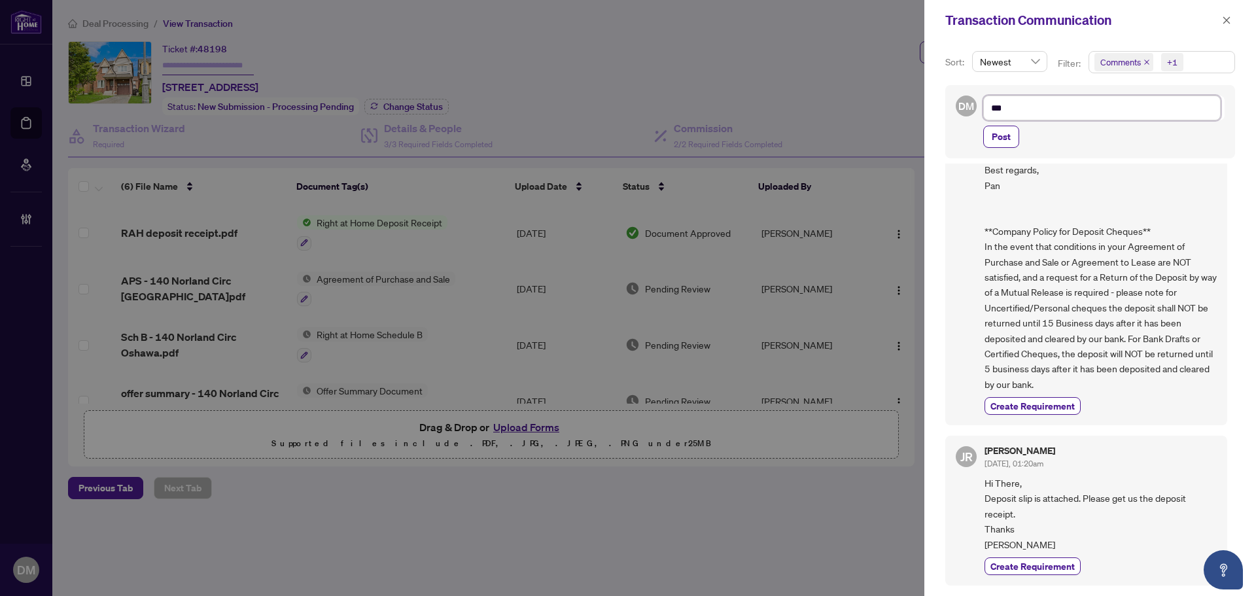
type textarea "****"
type textarea "*****"
type textarea "******"
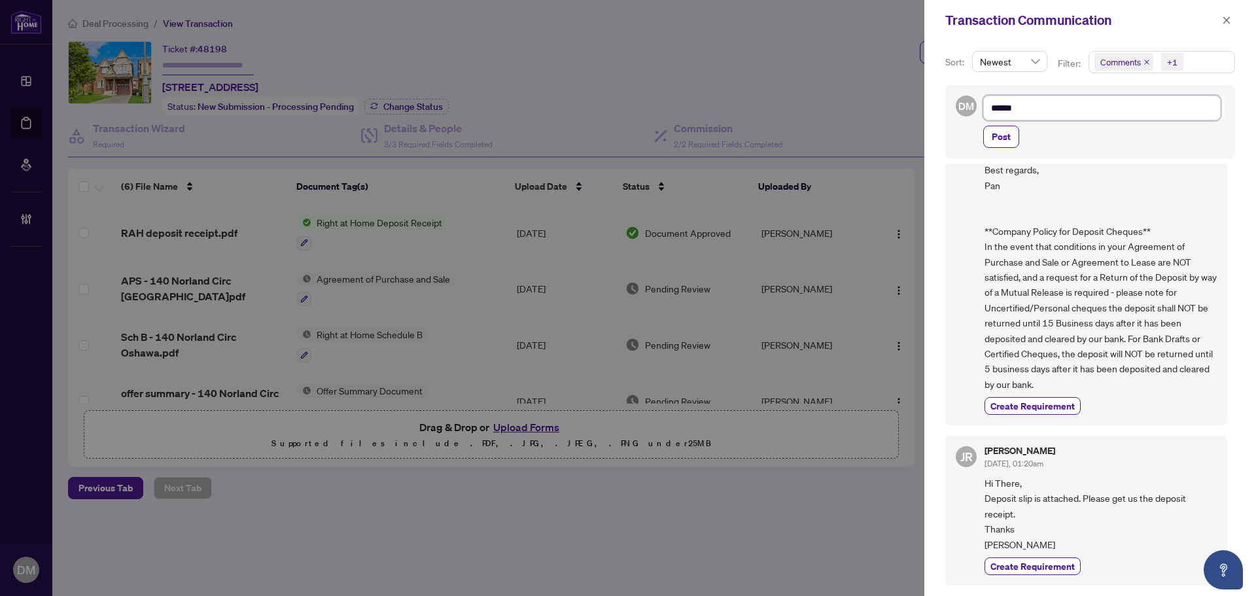
type textarea "*******"
type textarea "*********"
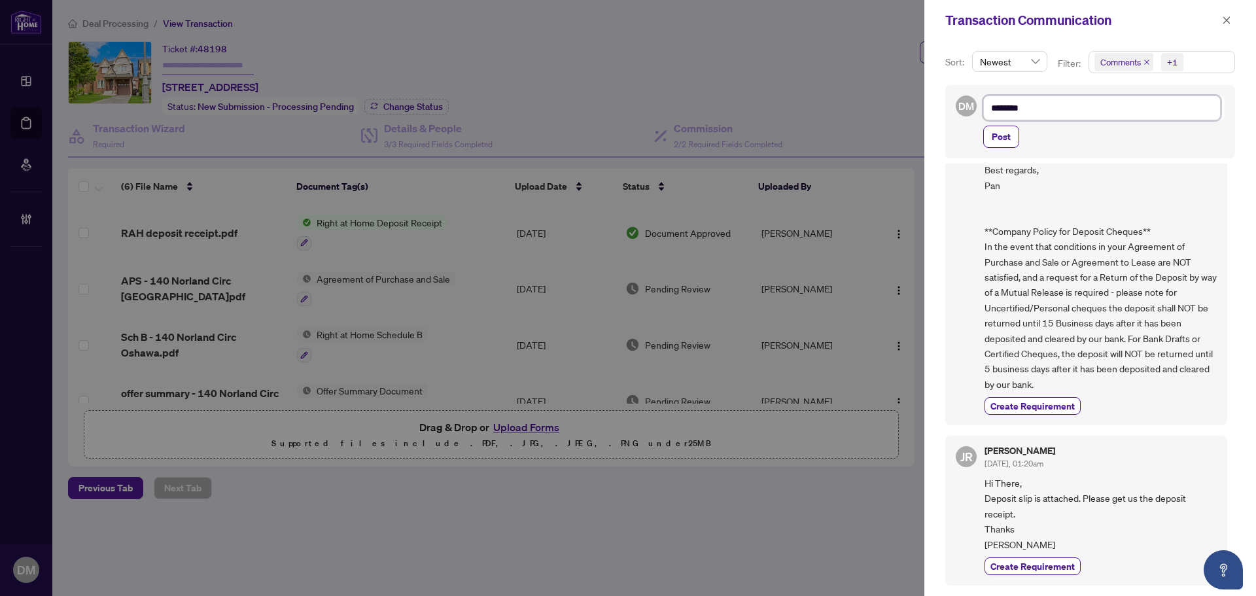
type textarea "*********"
type textarea "**********"
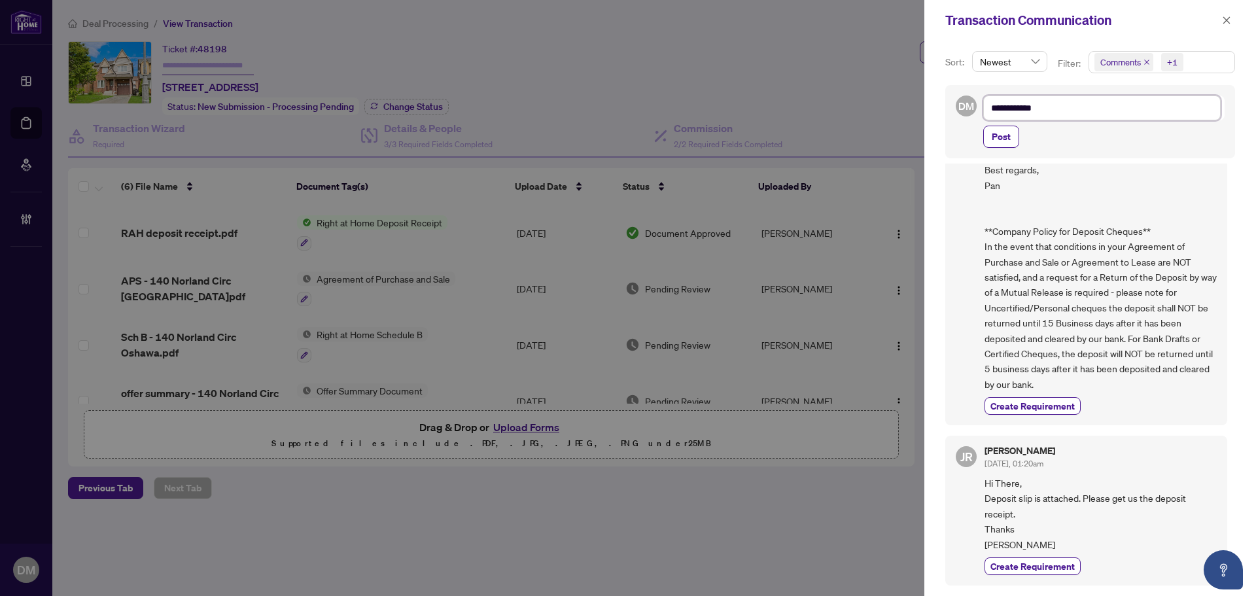
type textarea "**********"
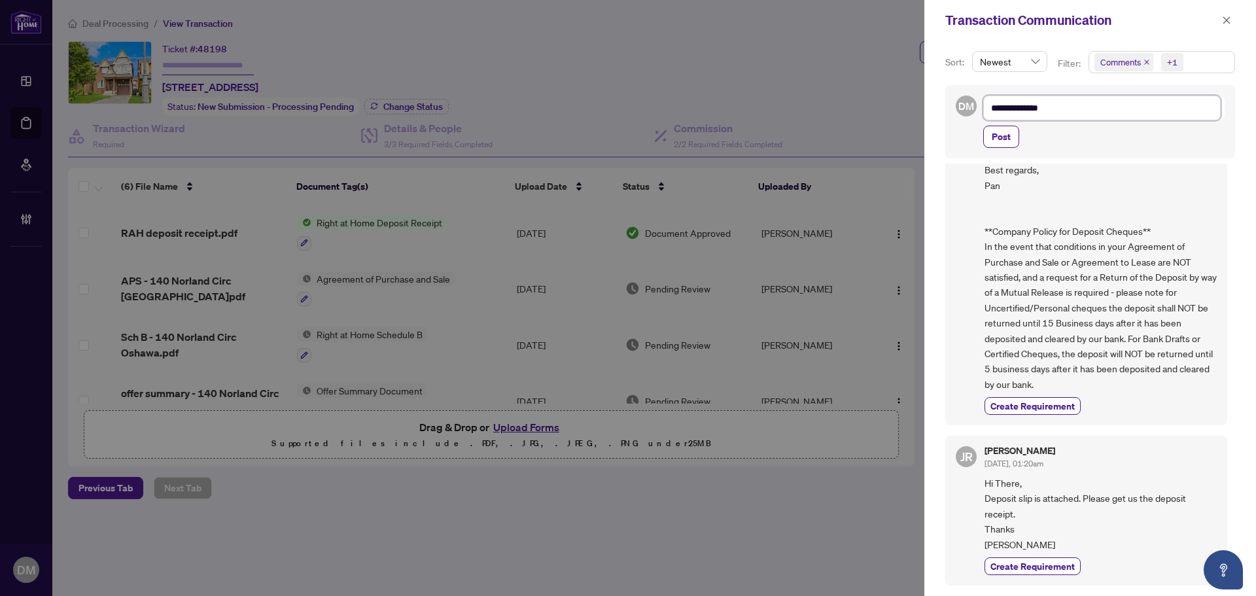
type textarea "**********"
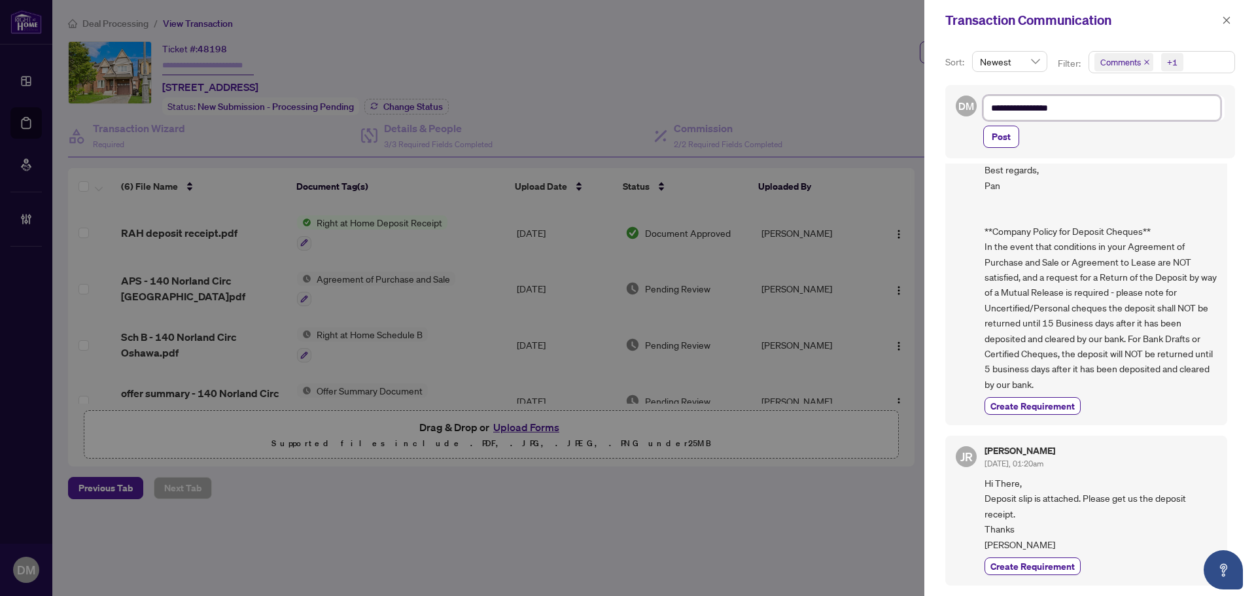
type textarea "**********"
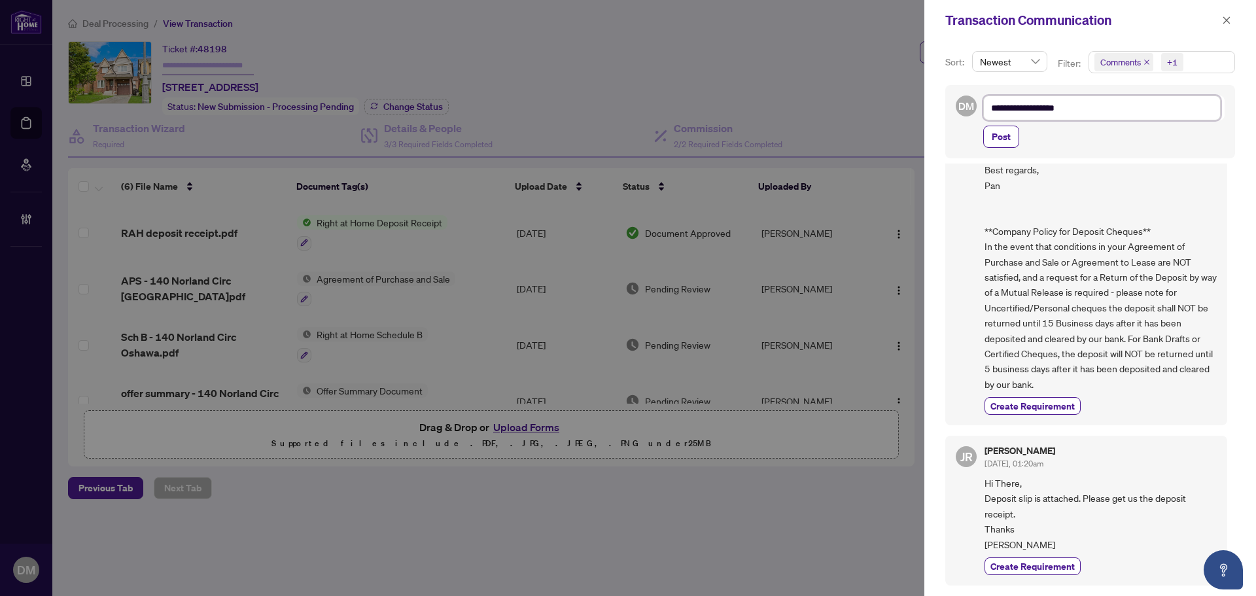
type textarea "**********"
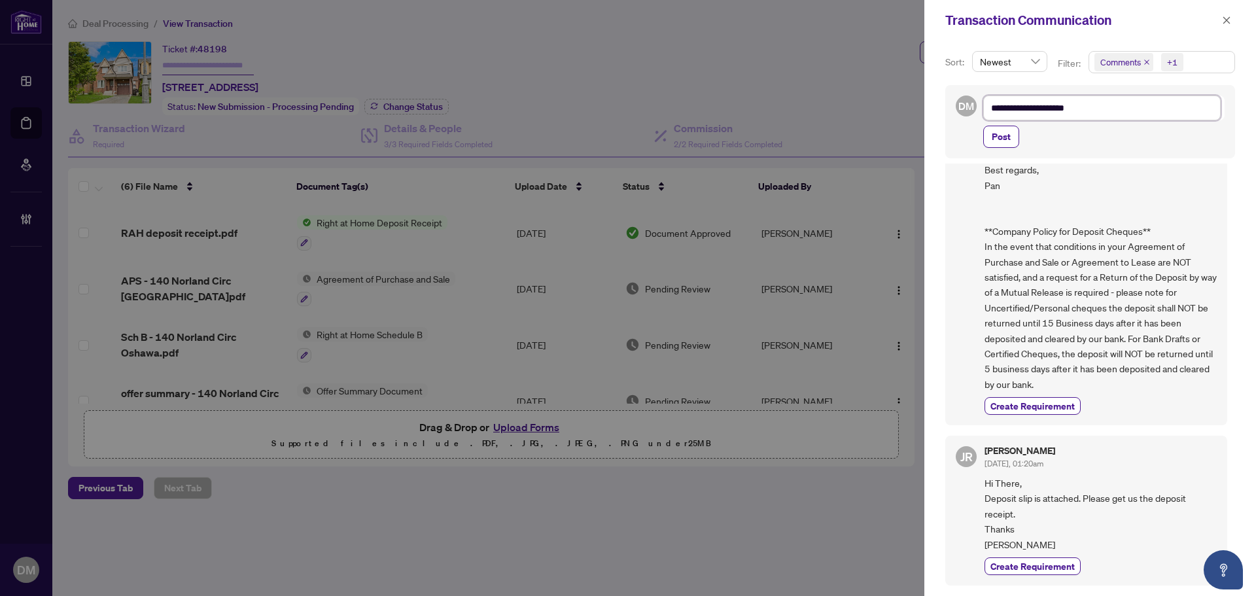
type textarea "**********"
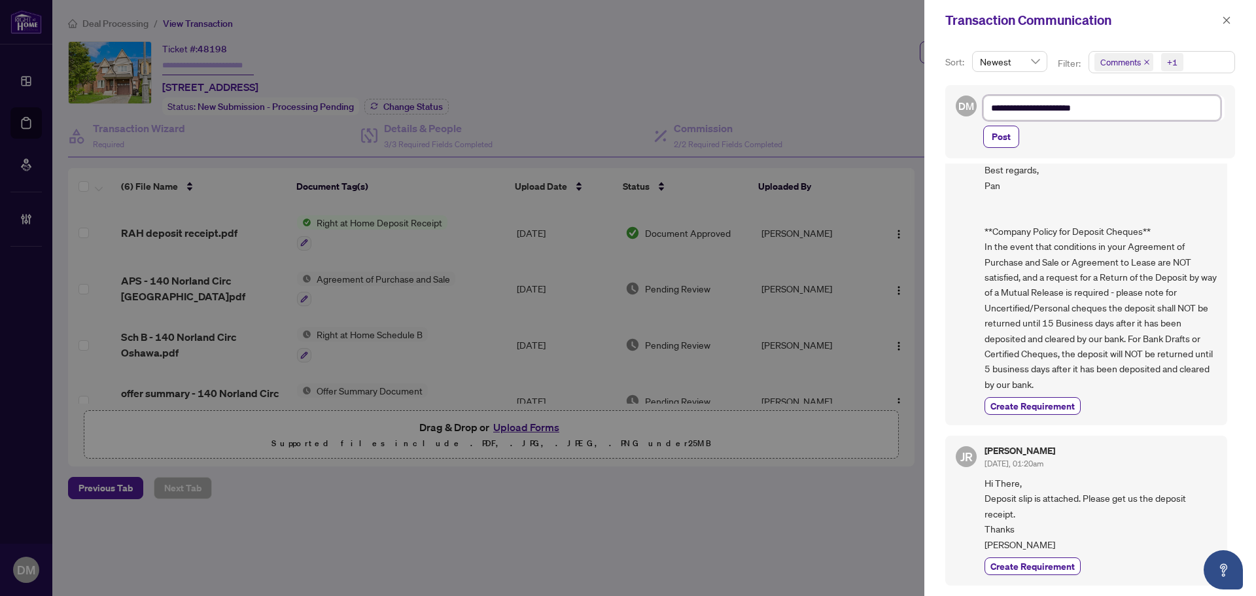
type textarea "**********"
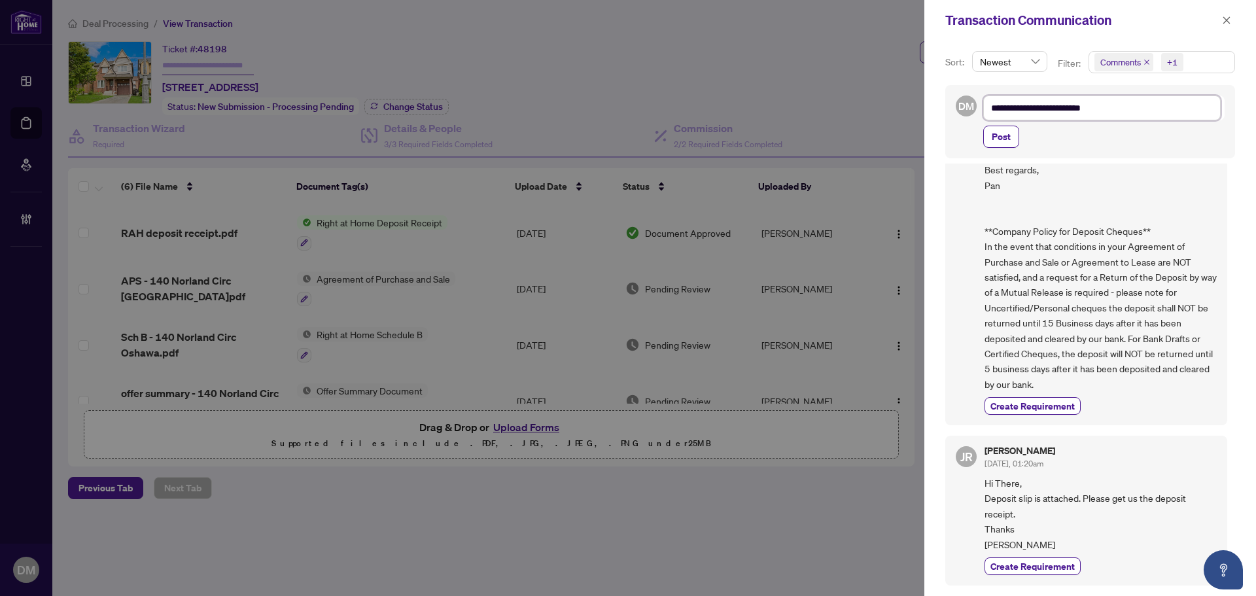
type textarea "**********"
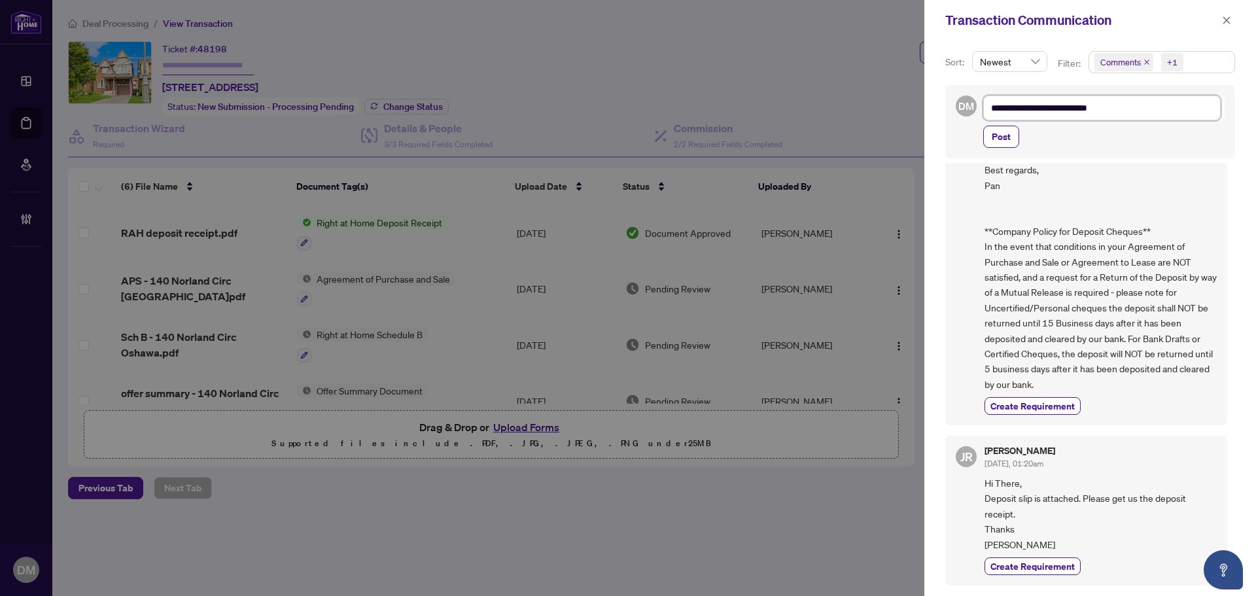
type textarea "**********"
click at [1154, 112] on textarea "**********" at bounding box center [1101, 108] width 237 height 25
type textarea "**********"
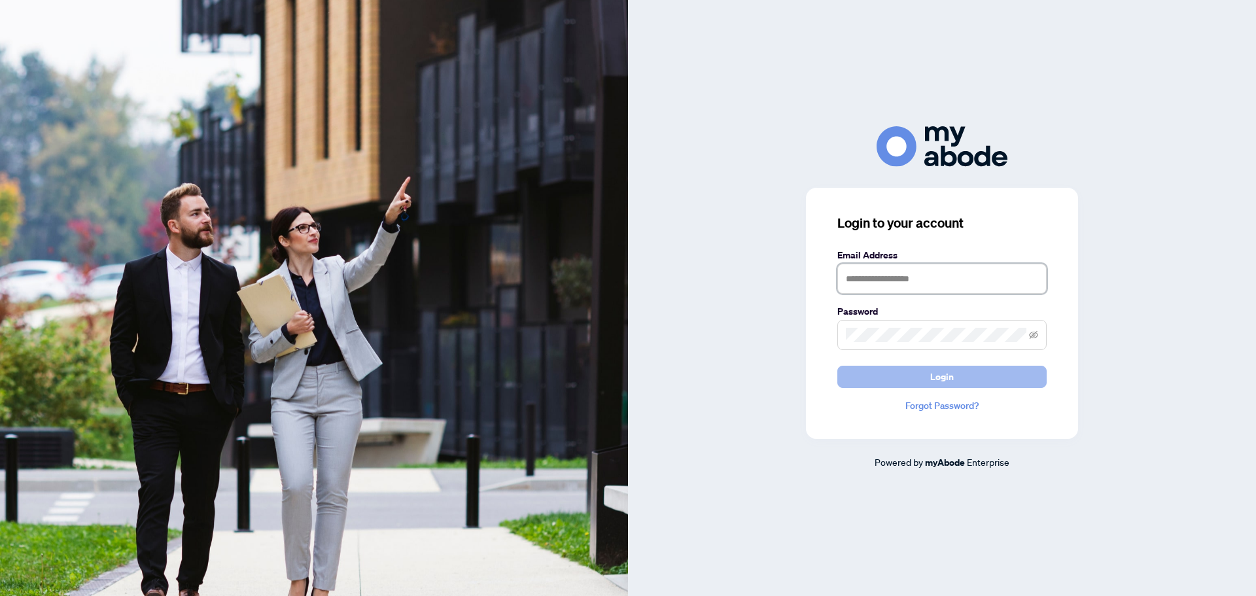
type input "**********"
click at [934, 377] on span "Login" at bounding box center [942, 376] width 24 height 21
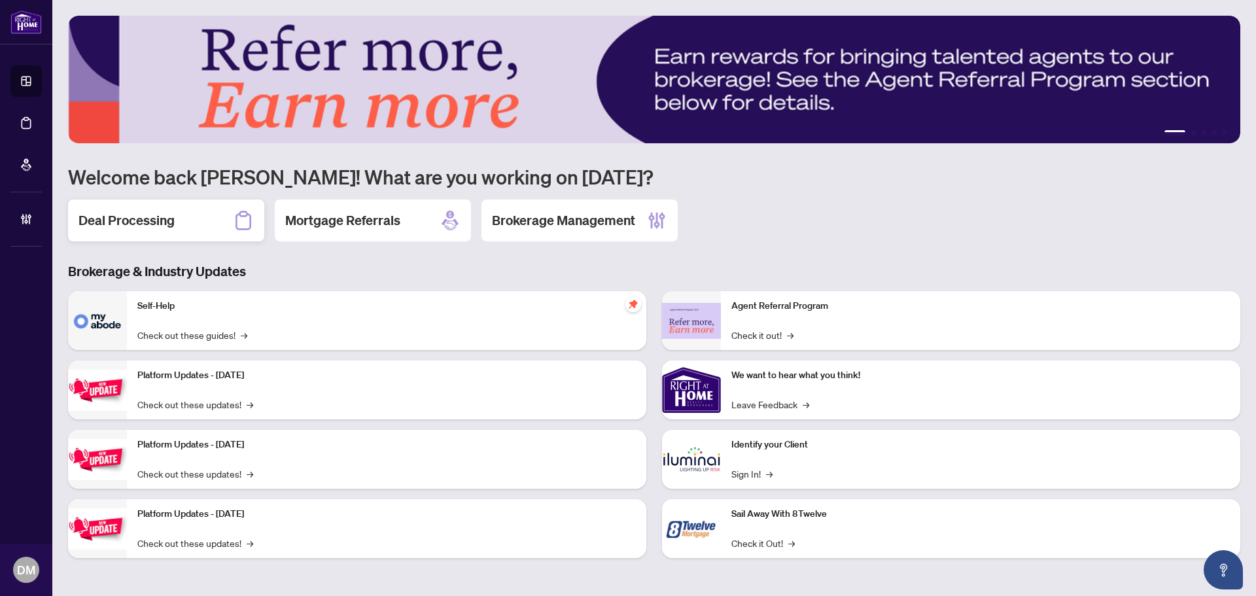
click at [155, 218] on h2 "Deal Processing" at bounding box center [127, 220] width 96 height 18
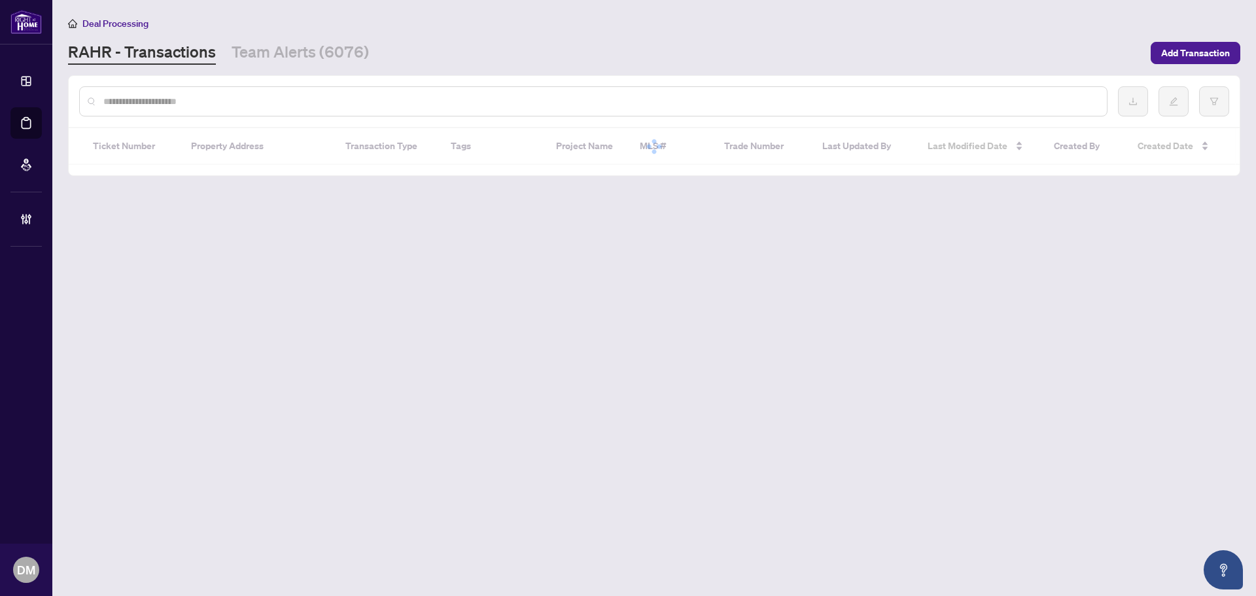
click at [260, 103] on input "text" at bounding box center [599, 101] width 993 height 14
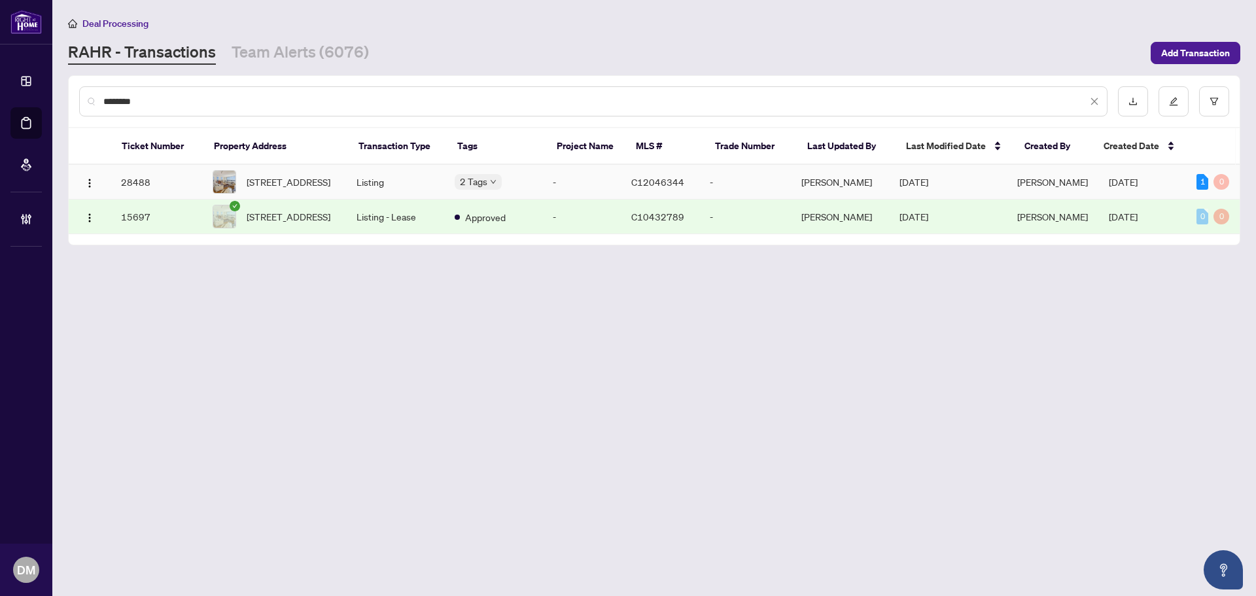
type input "********"
click at [820, 183] on td "[PERSON_NAME]" at bounding box center [840, 182] width 98 height 35
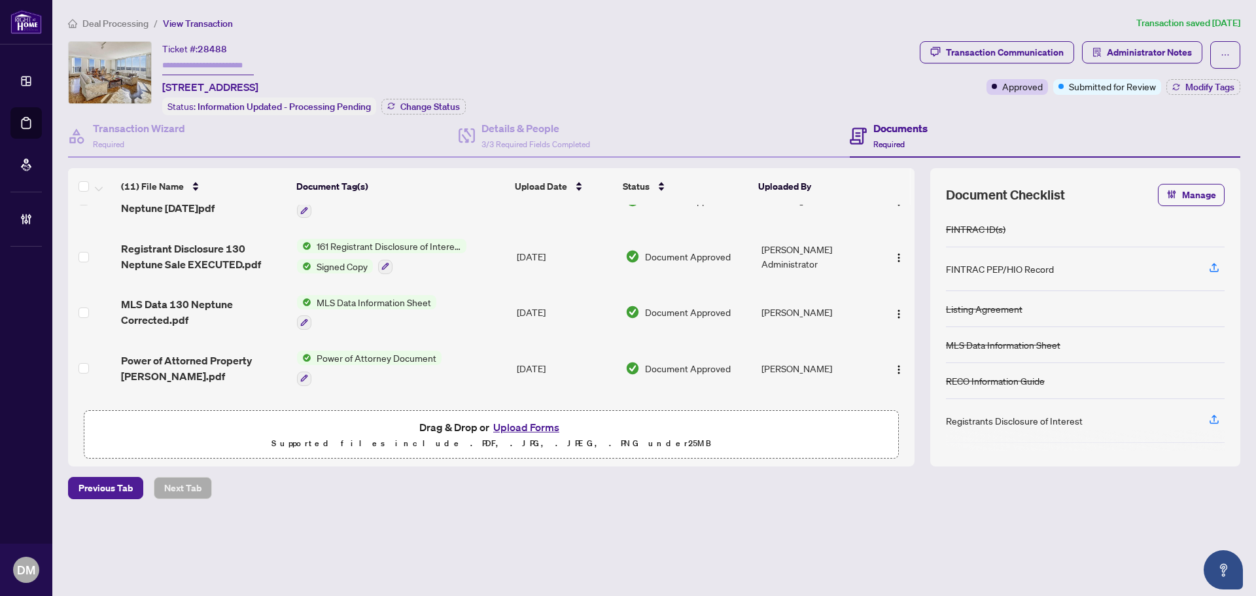
scroll to position [154, 0]
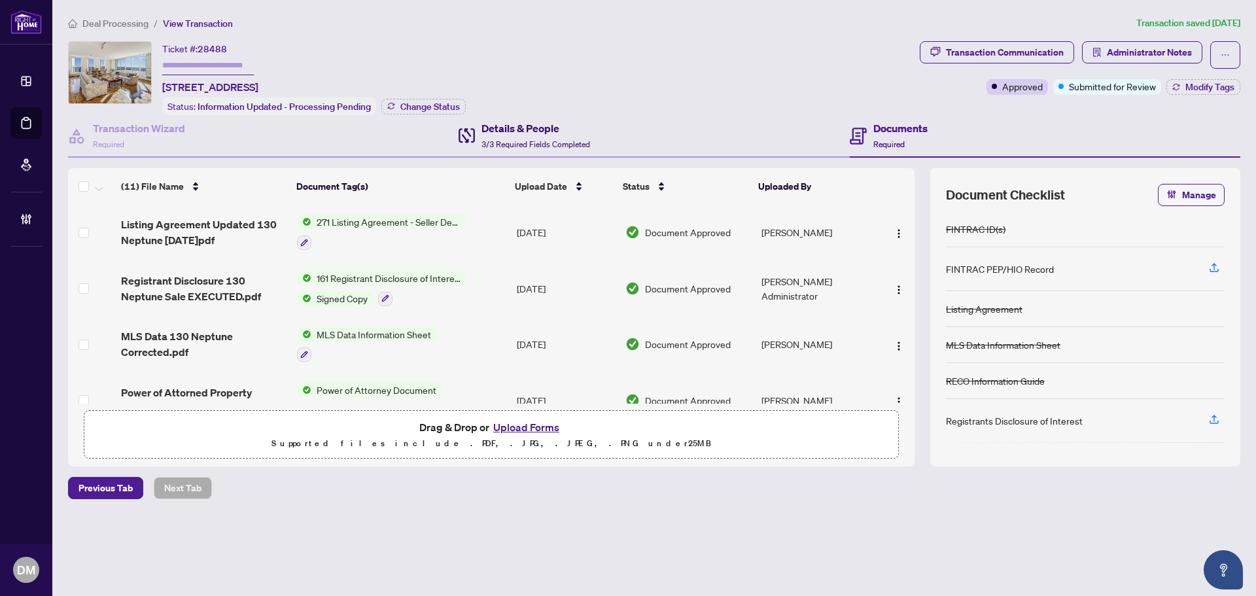
click at [504, 143] on span "3/3 Required Fields Completed" at bounding box center [536, 144] width 109 height 10
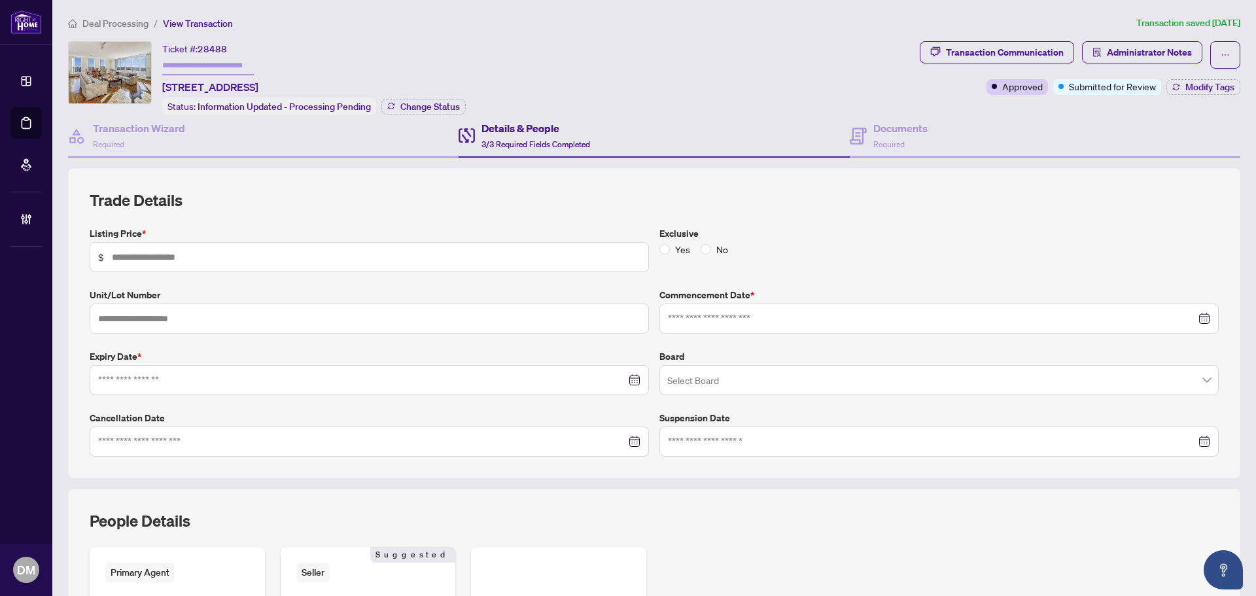
type input "*******"
type input "****"
type input "**********"
click at [138, 140] on div "Transaction Wizard Required" at bounding box center [139, 135] width 92 height 31
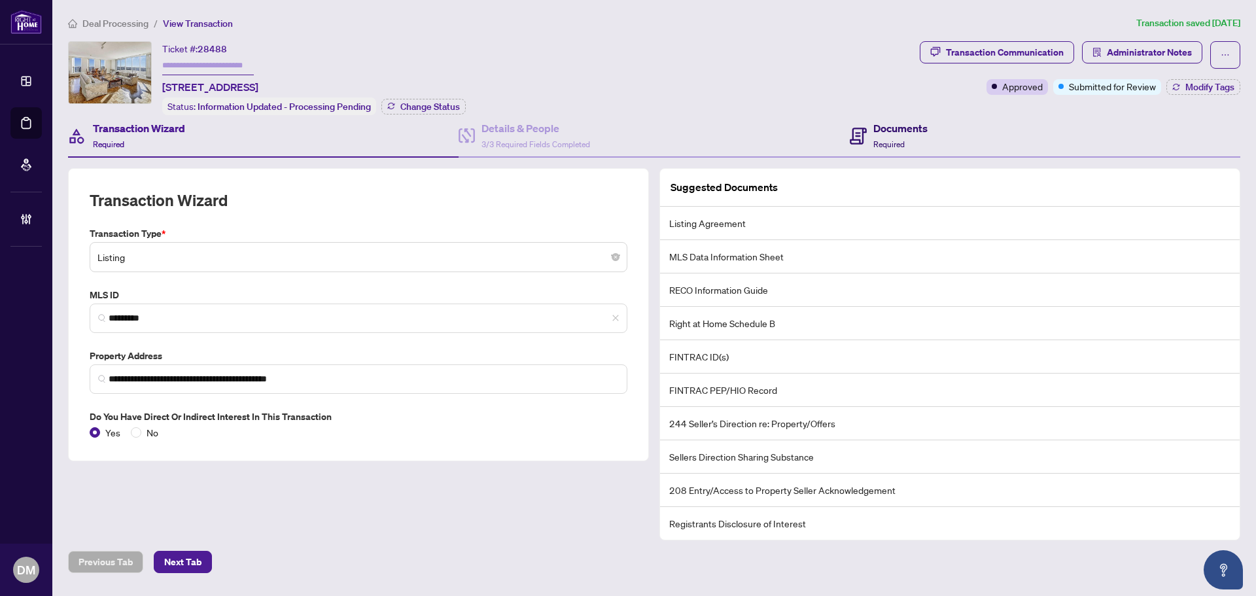
click at [918, 131] on h4 "Documents" at bounding box center [900, 128] width 54 height 16
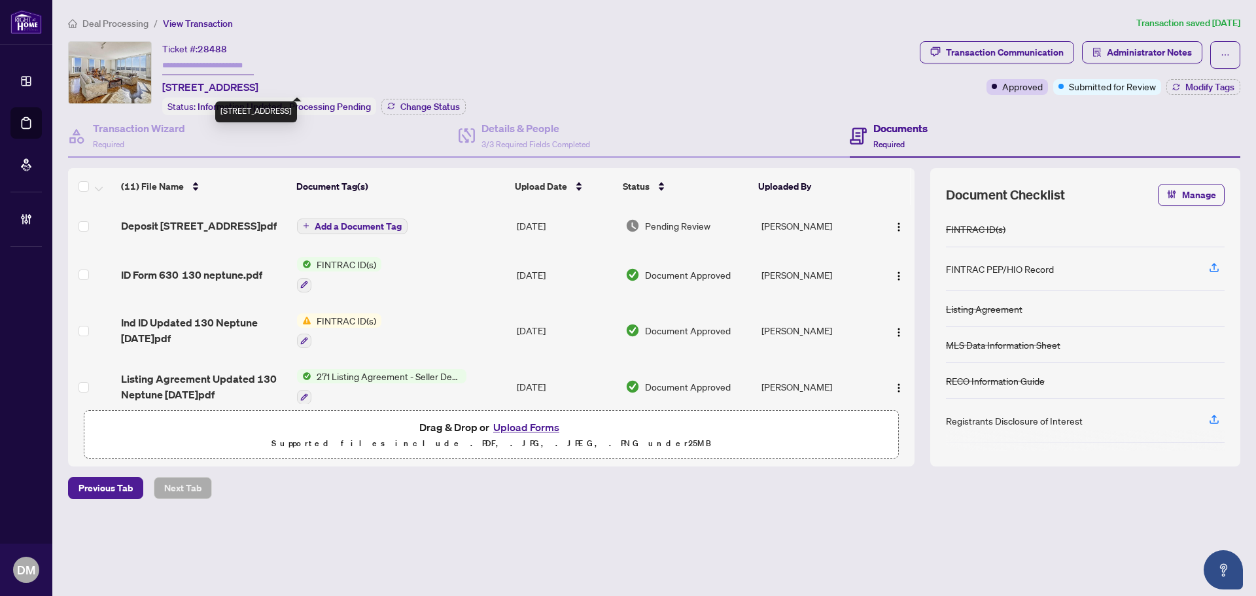
drag, startPoint x: 438, startPoint y: 84, endPoint x: 410, endPoint y: 60, distance: 37.6
click at [200, 75] on div "Ticket #: 28488 [STREET_ADDRESS] Status: Information Updated - Processing Pendi…" at bounding box center [314, 78] width 304 height 74
drag, startPoint x: 412, startPoint y: 60, endPoint x: 1, endPoint y: 24, distance: 412.5
click at [258, 61] on div "Ticket #: 28488 [STREET_ADDRESS]" at bounding box center [210, 68] width 96 height 54
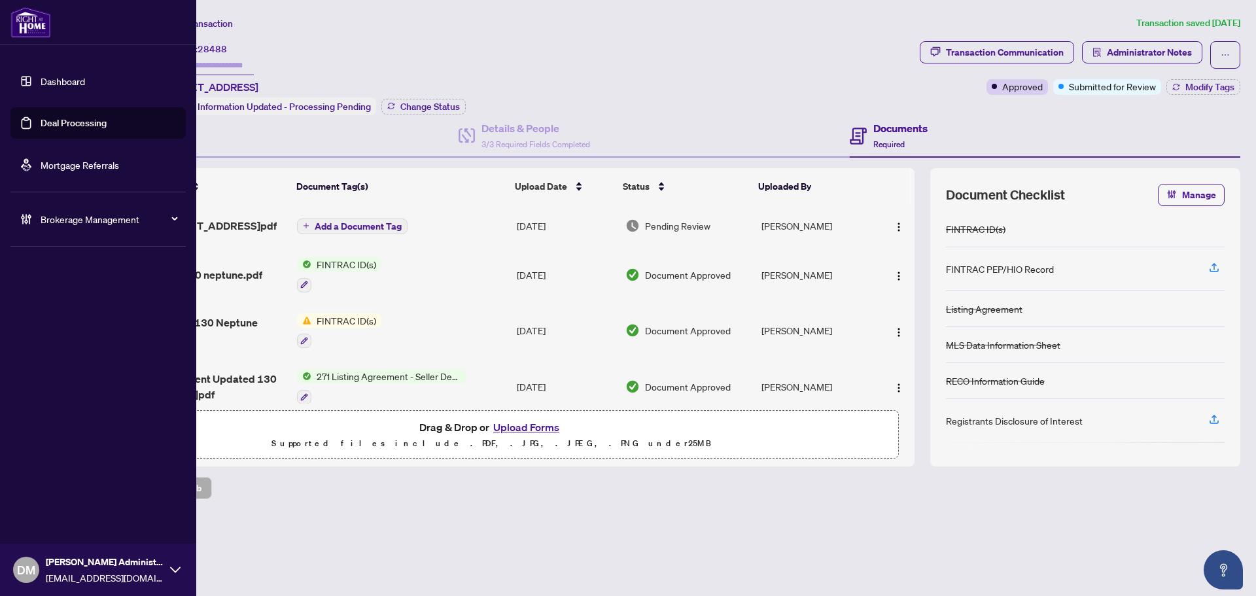
click at [42, 80] on link "Dashboard" at bounding box center [63, 81] width 44 height 12
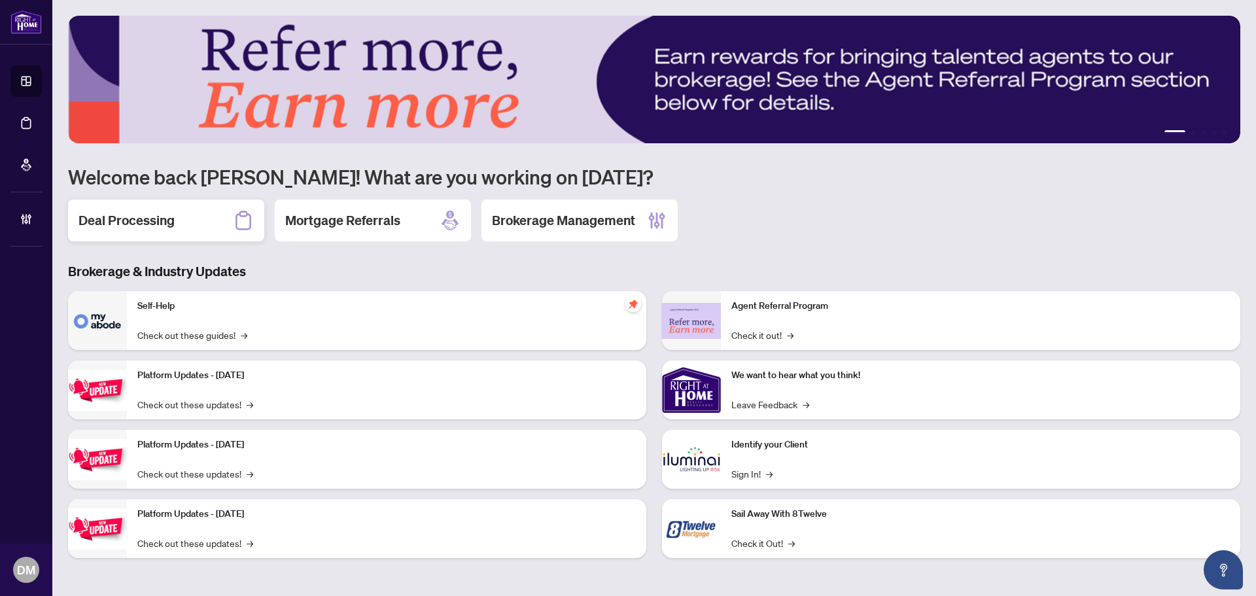
click at [164, 233] on div "Deal Processing" at bounding box center [166, 221] width 196 height 42
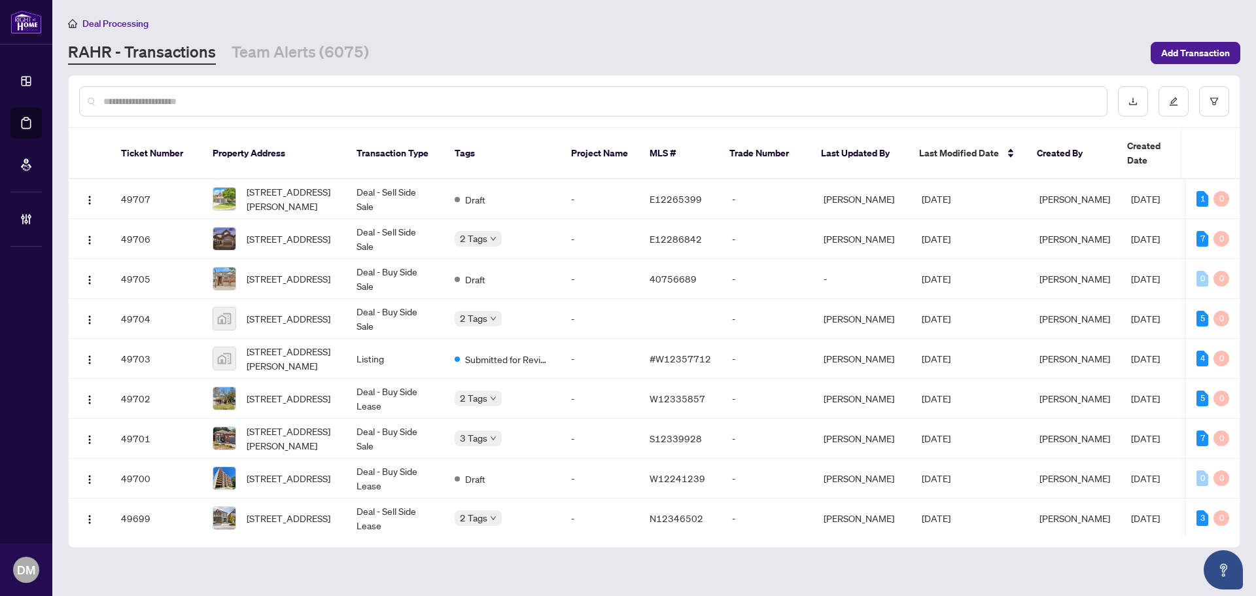
click at [253, 107] on input "text" at bounding box center [599, 101] width 993 height 14
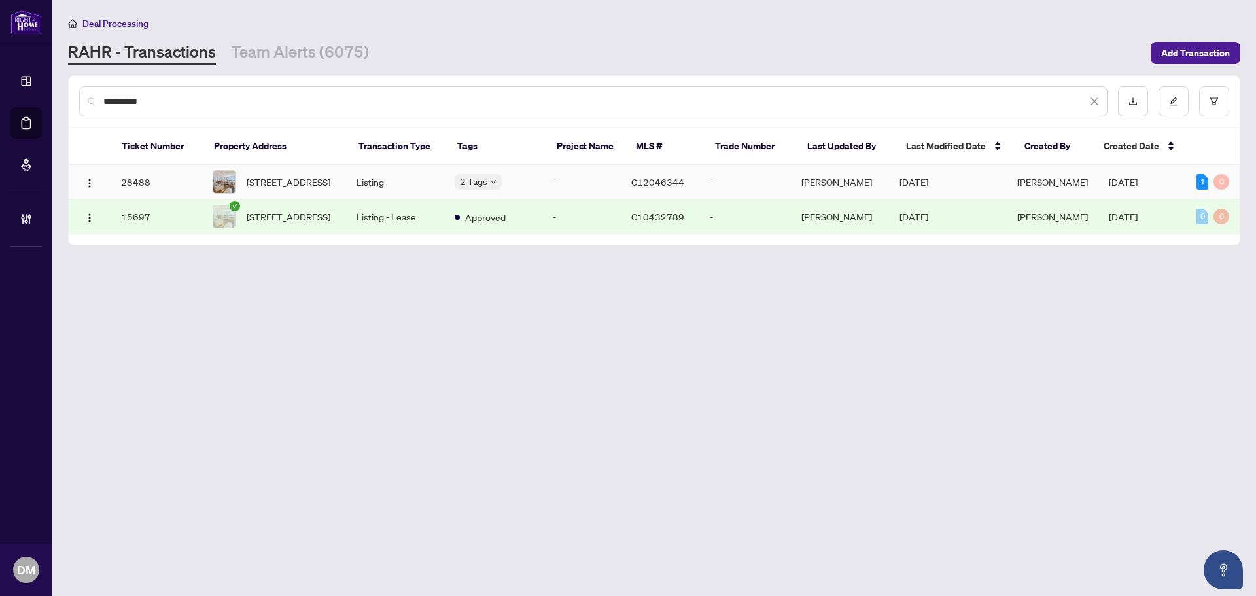
type input "**********"
click at [316, 177] on span "[STREET_ADDRESS]" at bounding box center [289, 182] width 84 height 14
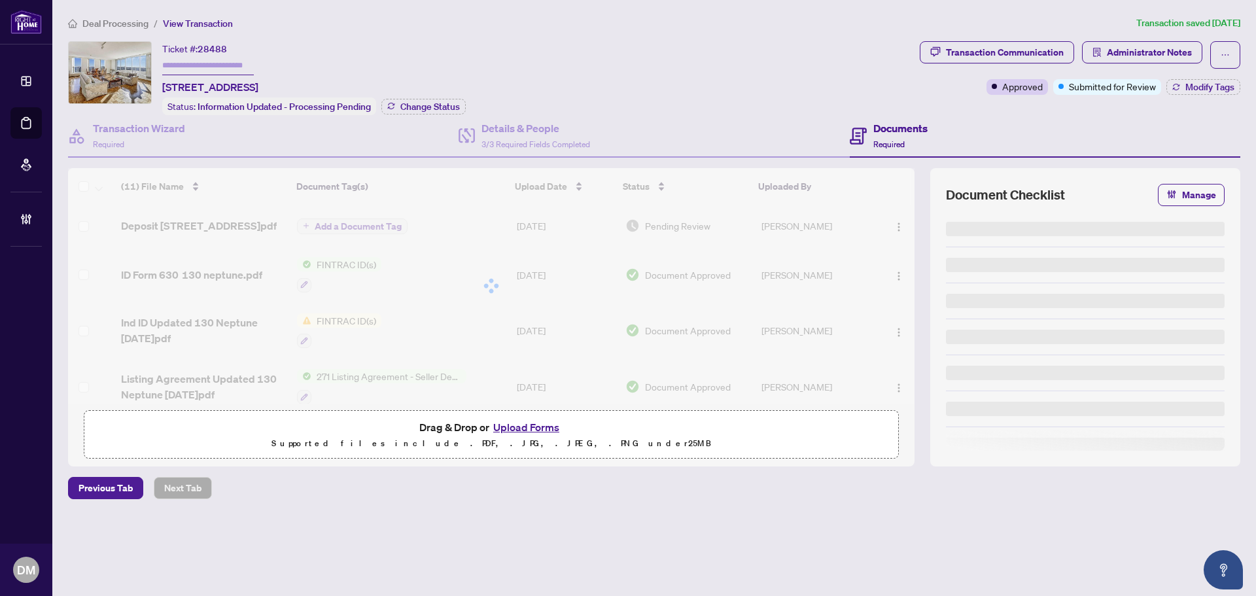
click at [1039, 40] on div "Deal Processing / View Transaction Transaction saved [DATE] Ticket #: 28488 [ST…" at bounding box center [654, 280] width 1183 height 529
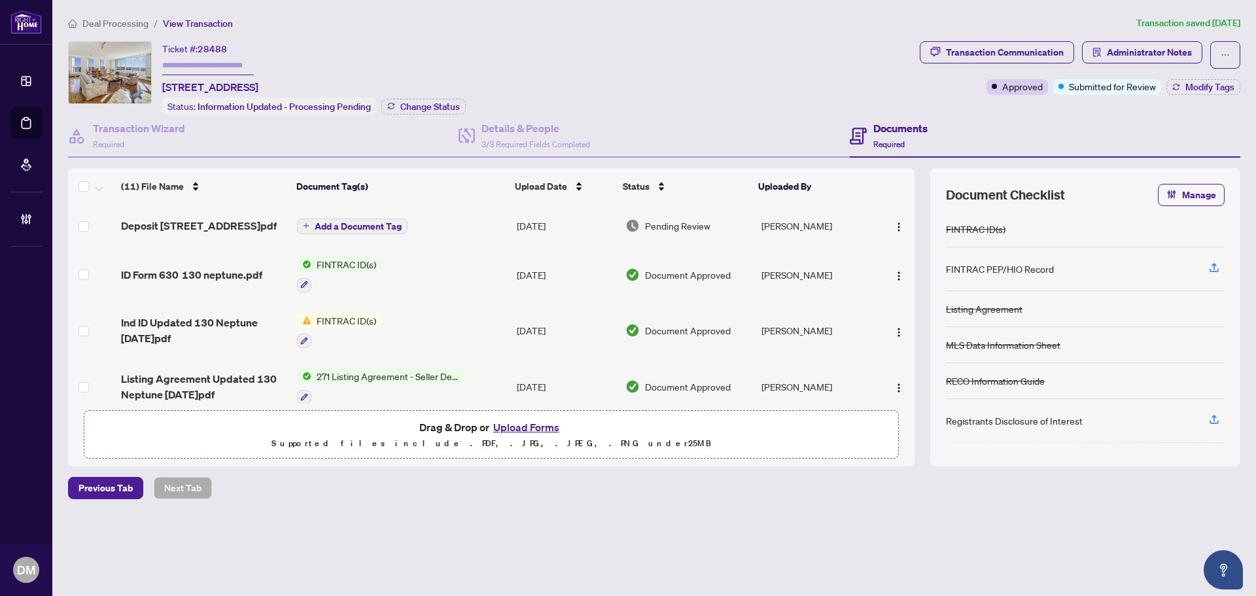
click at [1034, 63] on span "Transaction Communication" at bounding box center [997, 54] width 154 height 27
click at [1040, 59] on div "Transaction Communication" at bounding box center [1005, 52] width 118 height 21
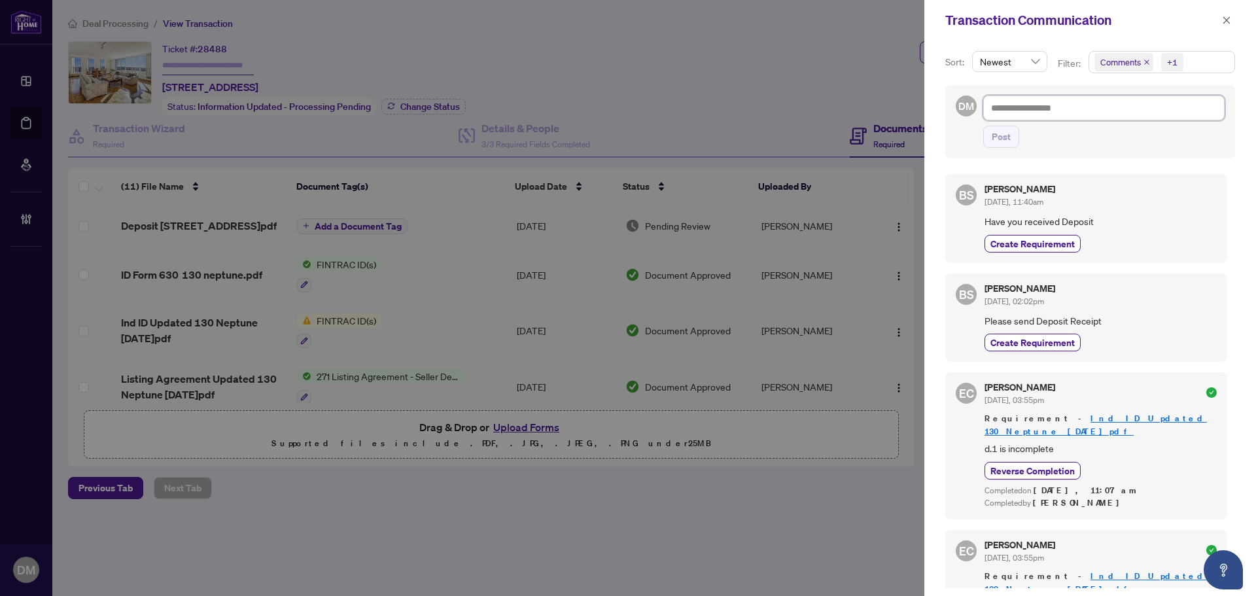
click at [1124, 105] on textarea at bounding box center [1103, 108] width 241 height 25
click at [1229, 16] on icon "close" at bounding box center [1226, 20] width 9 height 9
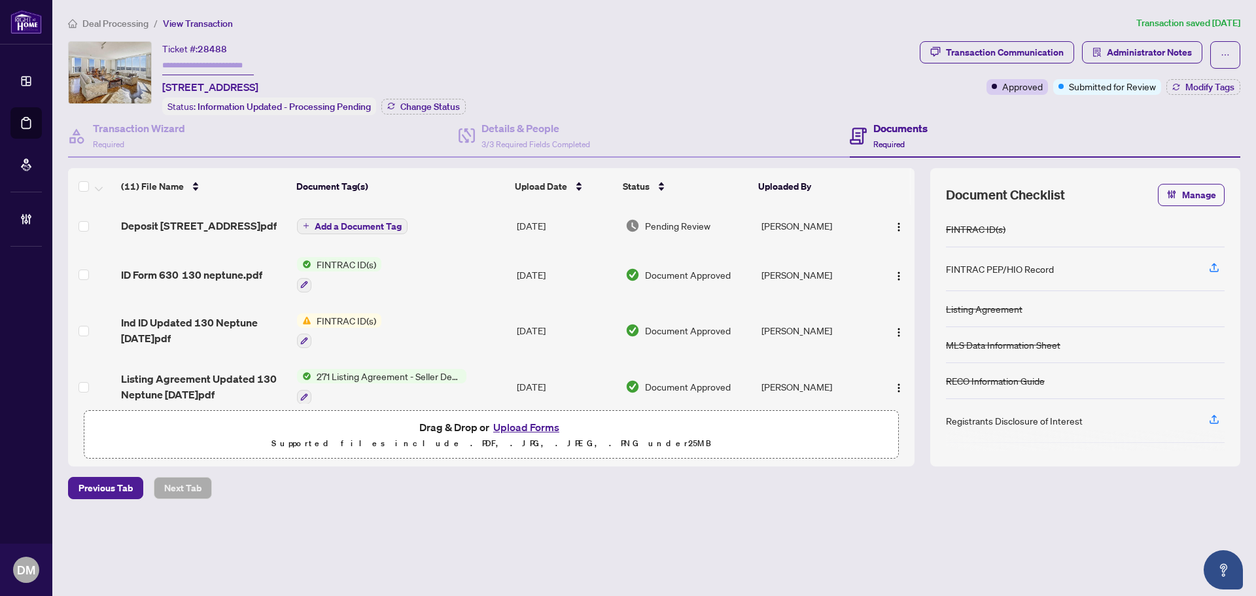
click at [1046, 37] on div "Deal Processing / View Transaction Transaction saved [DATE] Ticket #: 28488 [ST…" at bounding box center [654, 280] width 1183 height 529
click at [1053, 60] on div "Transaction Communication" at bounding box center [1005, 52] width 118 height 21
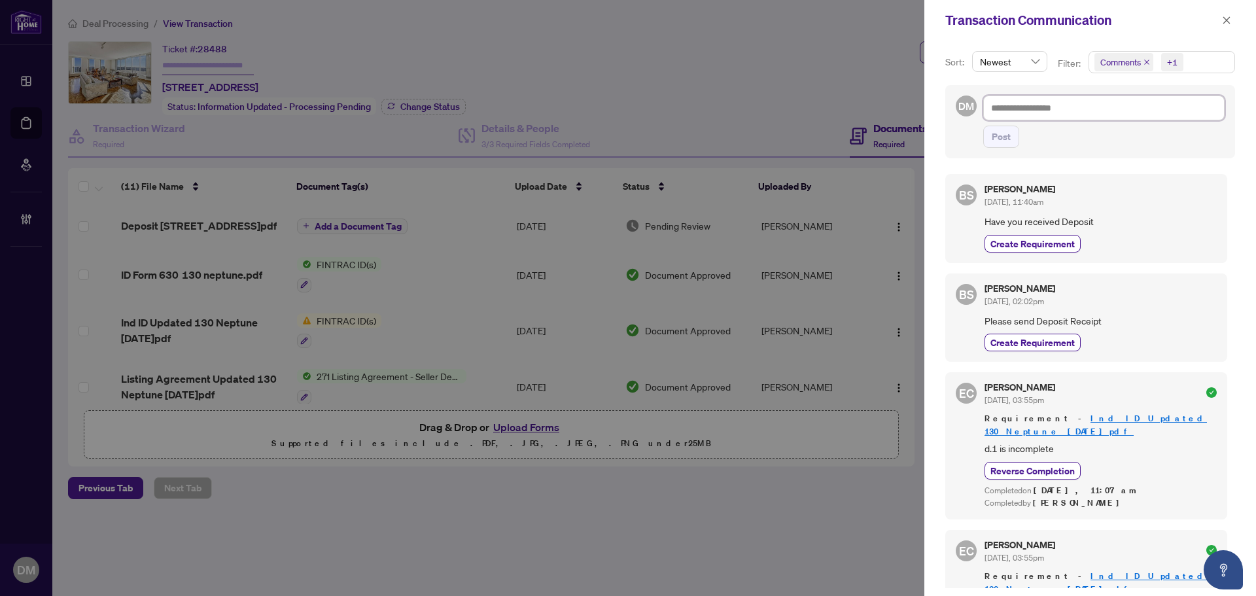
click at [1127, 103] on textarea at bounding box center [1103, 108] width 241 height 25
click at [1219, 24] on button "button" at bounding box center [1226, 20] width 17 height 16
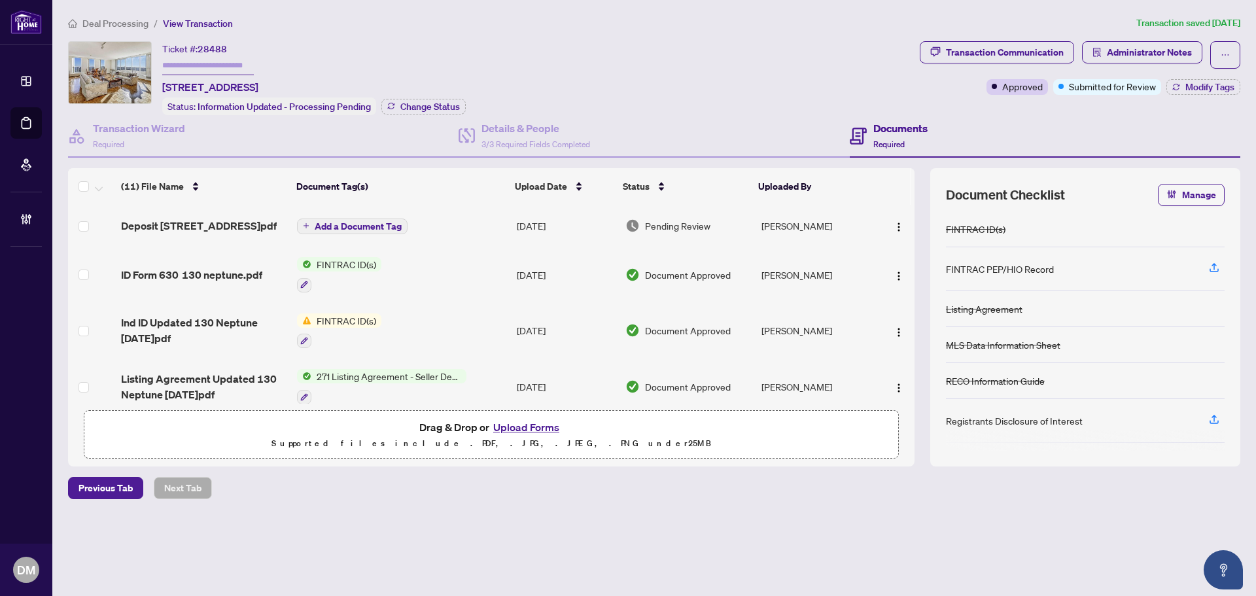
click at [771, 60] on div "Ticket #: 28488 [STREET_ADDRESS] Status: Information Updated - Processing Pendi…" at bounding box center [491, 78] width 847 height 74
click at [1107, 44] on span "Administrator Notes" at bounding box center [1149, 52] width 85 height 21
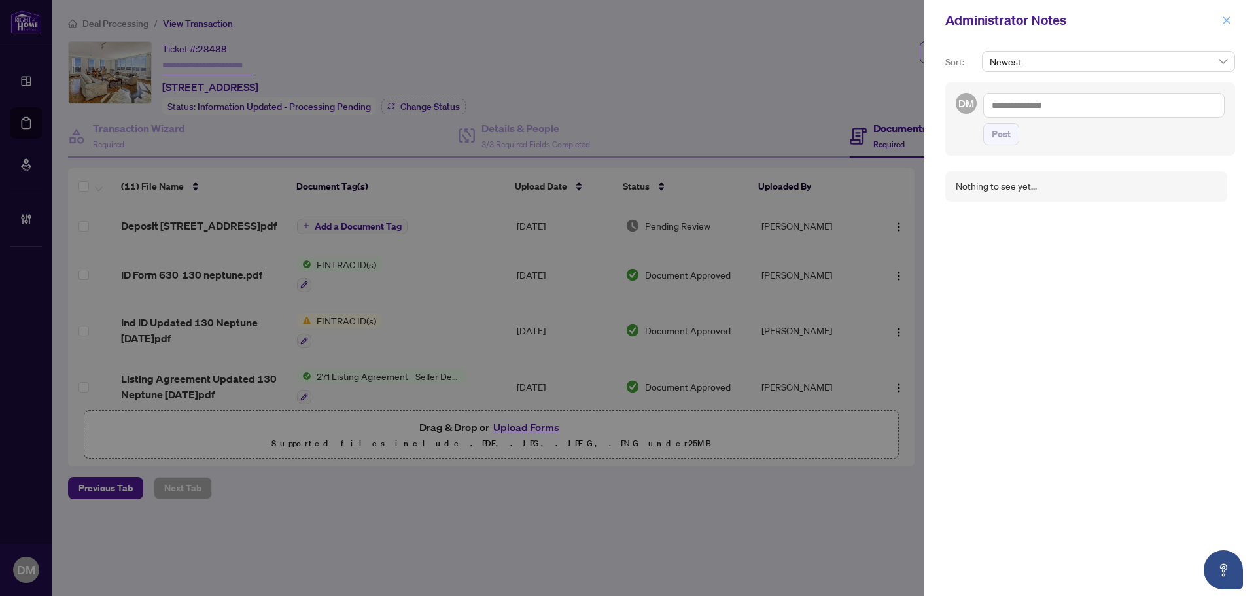
click at [1225, 14] on span "button" at bounding box center [1226, 20] width 9 height 21
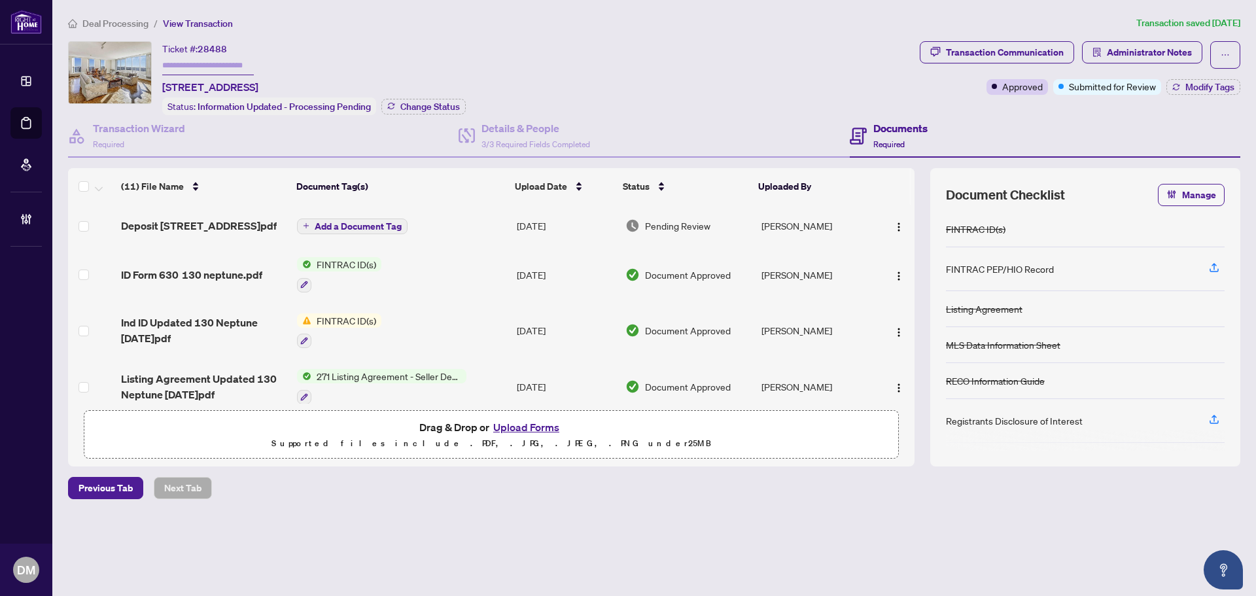
click at [644, 29] on ol "Deal Processing / View Transaction" at bounding box center [599, 23] width 1063 height 15
click at [156, 141] on div "Transaction Wizard Required" at bounding box center [139, 135] width 92 height 31
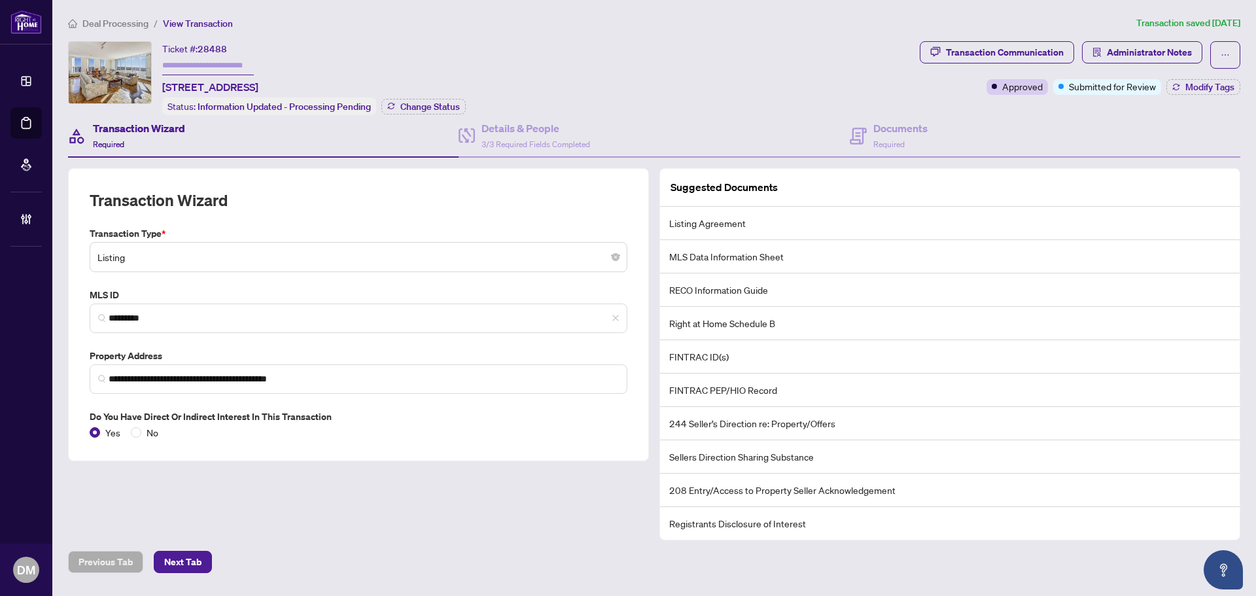
click at [352, 251] on span "Listing" at bounding box center [358, 257] width 522 height 25
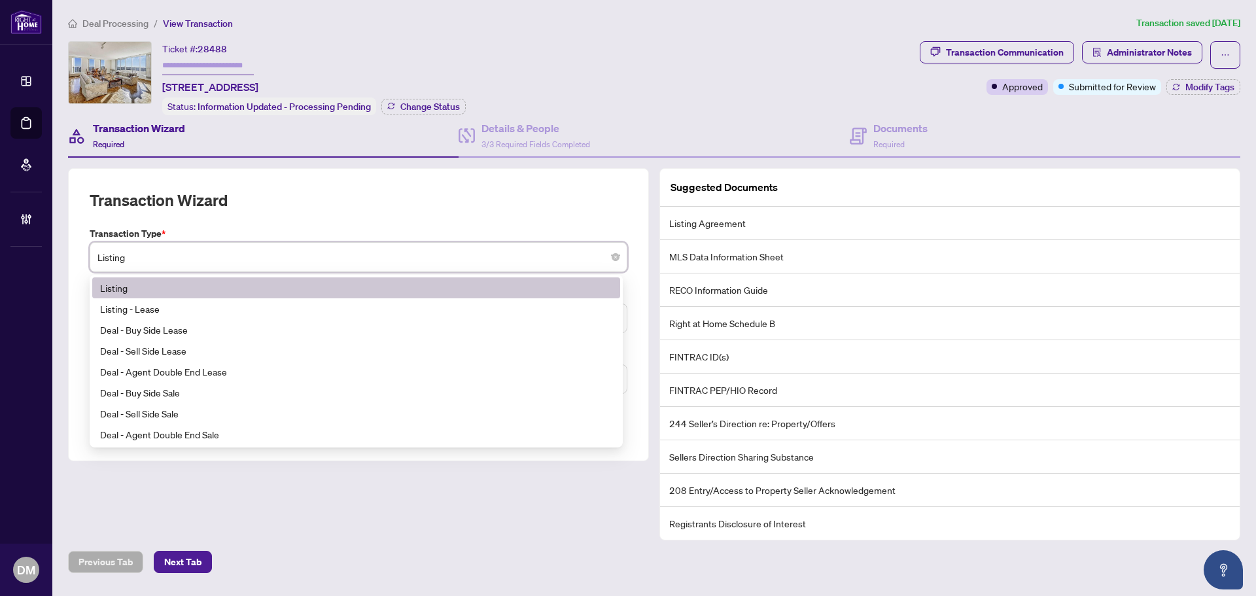
click at [413, 195] on div "Transaction Wizard" at bounding box center [359, 208] width 538 height 37
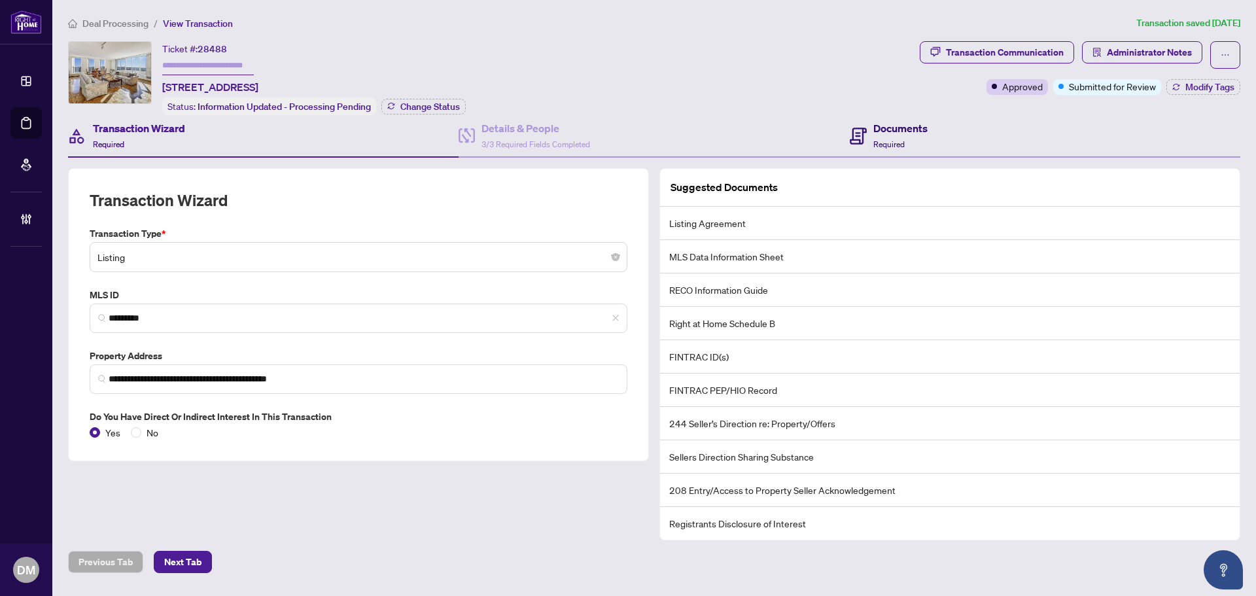
click at [897, 120] on h4 "Documents" at bounding box center [900, 128] width 54 height 16
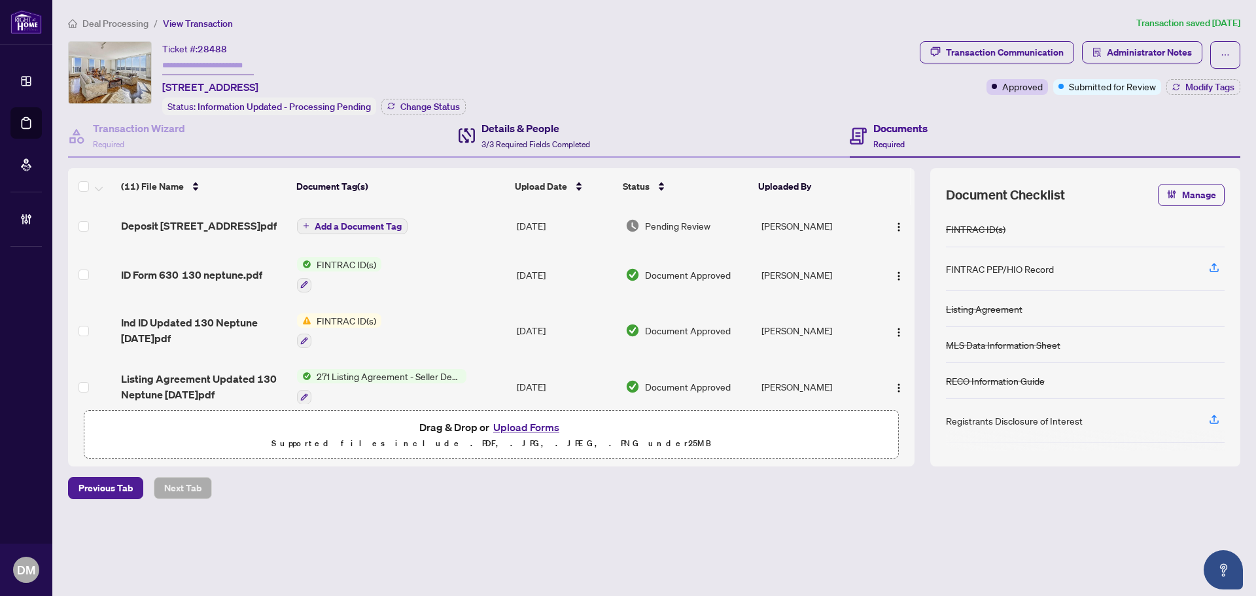
click at [569, 130] on h4 "Details & People" at bounding box center [536, 128] width 109 height 16
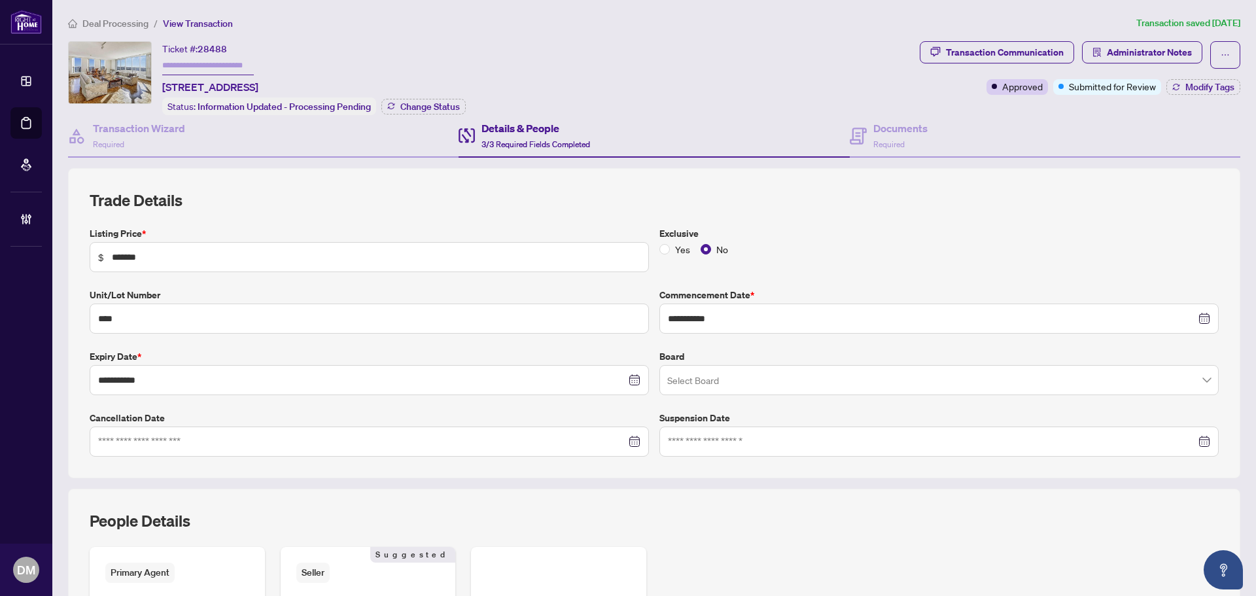
click at [565, 23] on ol "Deal Processing / View Transaction" at bounding box center [599, 23] width 1063 height 15
click at [913, 145] on div "Documents Required" at bounding box center [900, 135] width 54 height 31
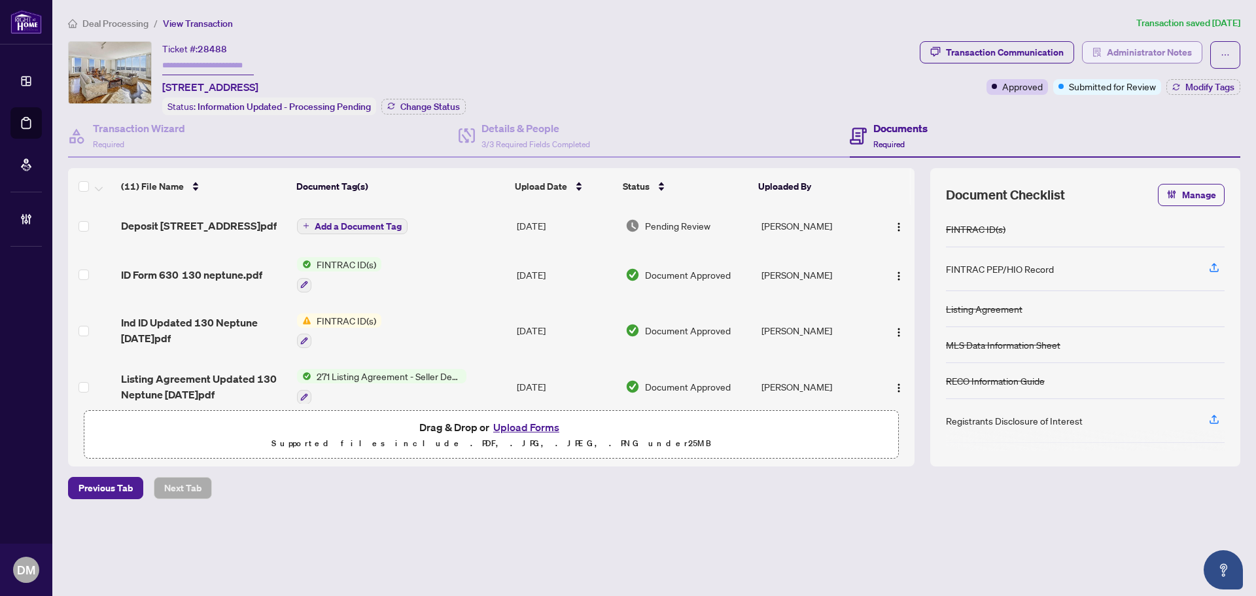
click at [1159, 46] on span "Administrator Notes" at bounding box center [1149, 52] width 85 height 21
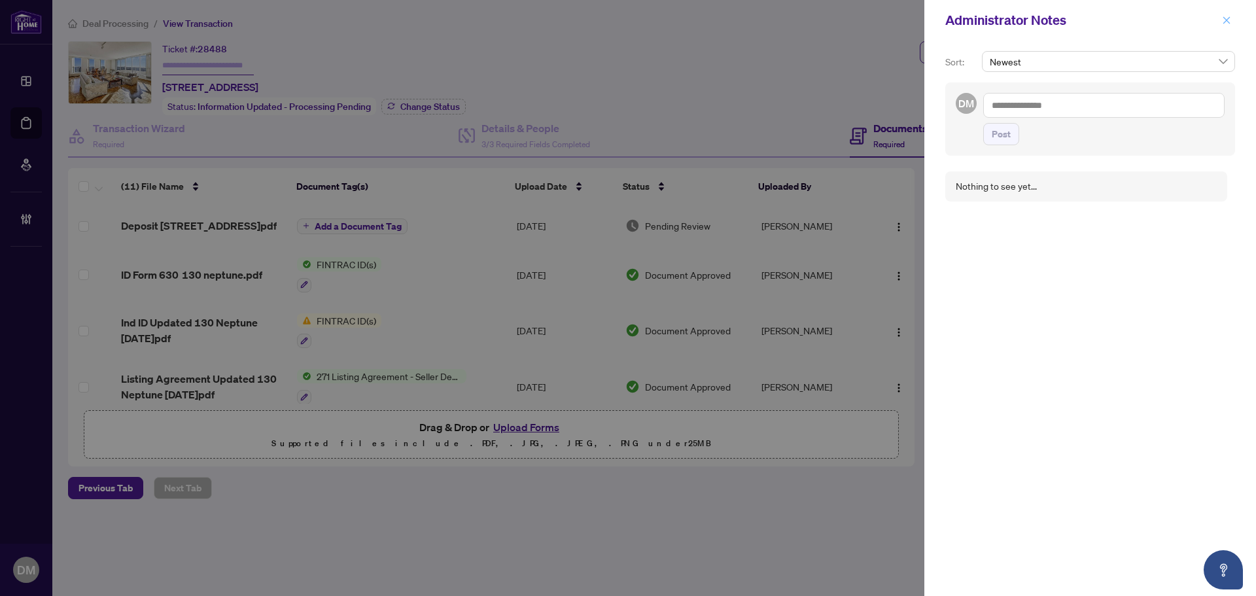
click at [1231, 19] on button "button" at bounding box center [1226, 20] width 17 height 16
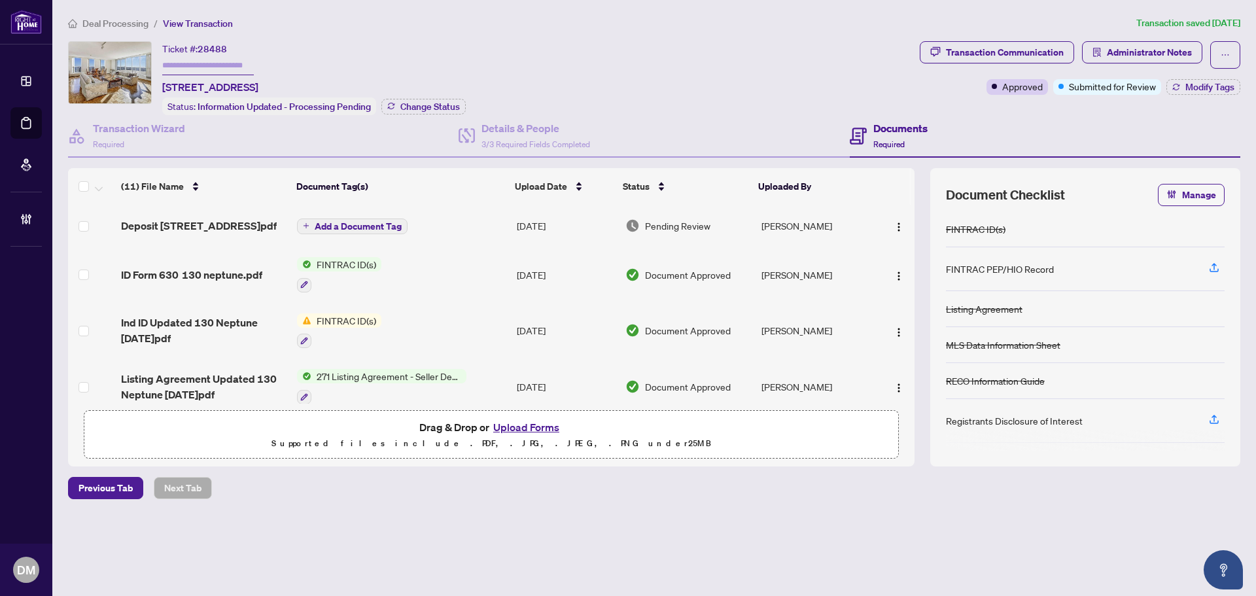
click at [794, 52] on div "Ticket #: 28488 [STREET_ADDRESS] Status: Information Updated - Processing Pendi…" at bounding box center [491, 78] width 847 height 74
click at [618, 57] on div "Ticket #: 28488 [STREET_ADDRESS] Status: Information Updated - Processing Pendi…" at bounding box center [491, 78] width 847 height 74
click at [750, 65] on div "Ticket #: 28488 [STREET_ADDRESS] Status: Information Updated - Processing Pendi…" at bounding box center [491, 78] width 847 height 74
click at [1106, 44] on button "Administrator Notes" at bounding box center [1142, 52] width 120 height 22
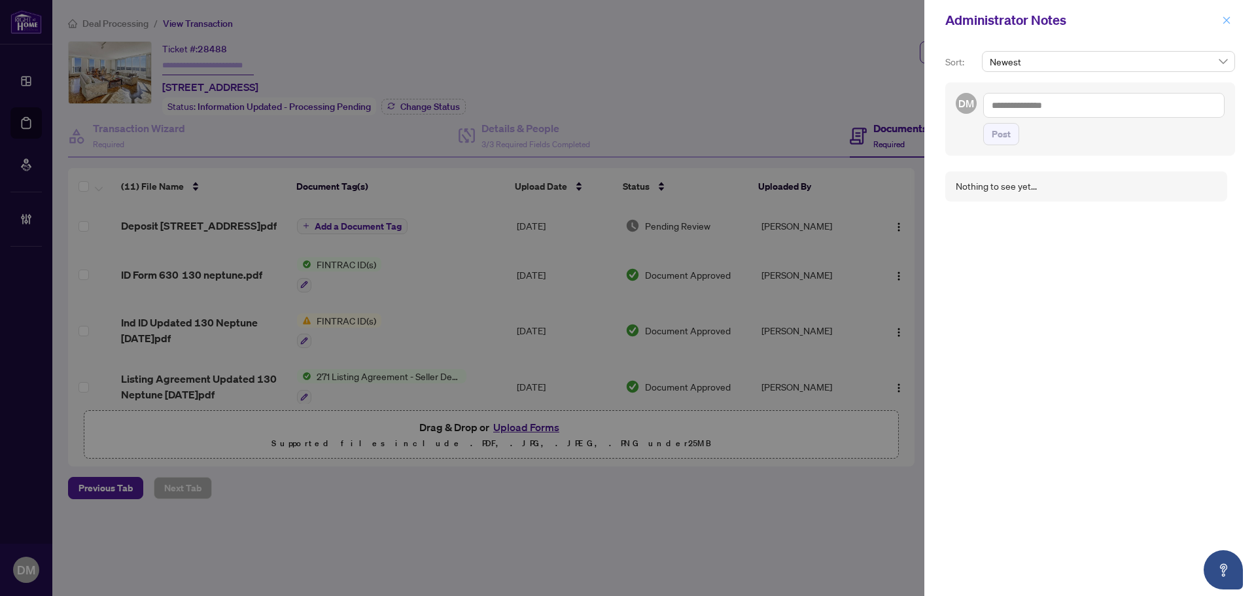
click at [1222, 20] on icon "close" at bounding box center [1226, 20] width 9 height 9
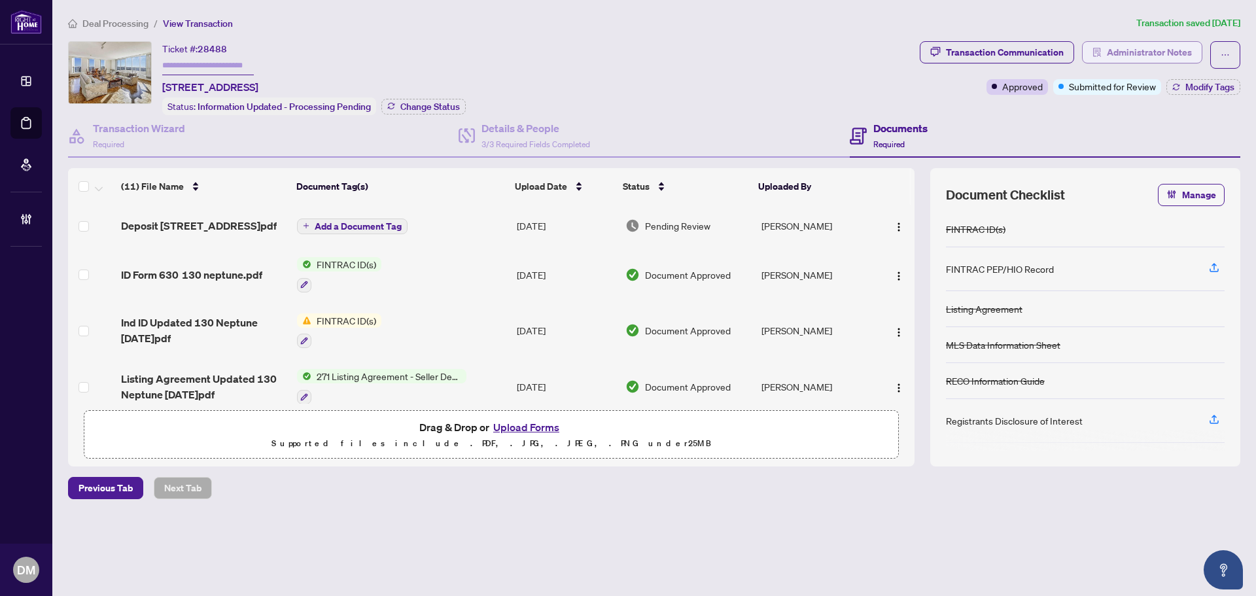
click at [1139, 59] on span "Administrator Notes" at bounding box center [1149, 52] width 85 height 21
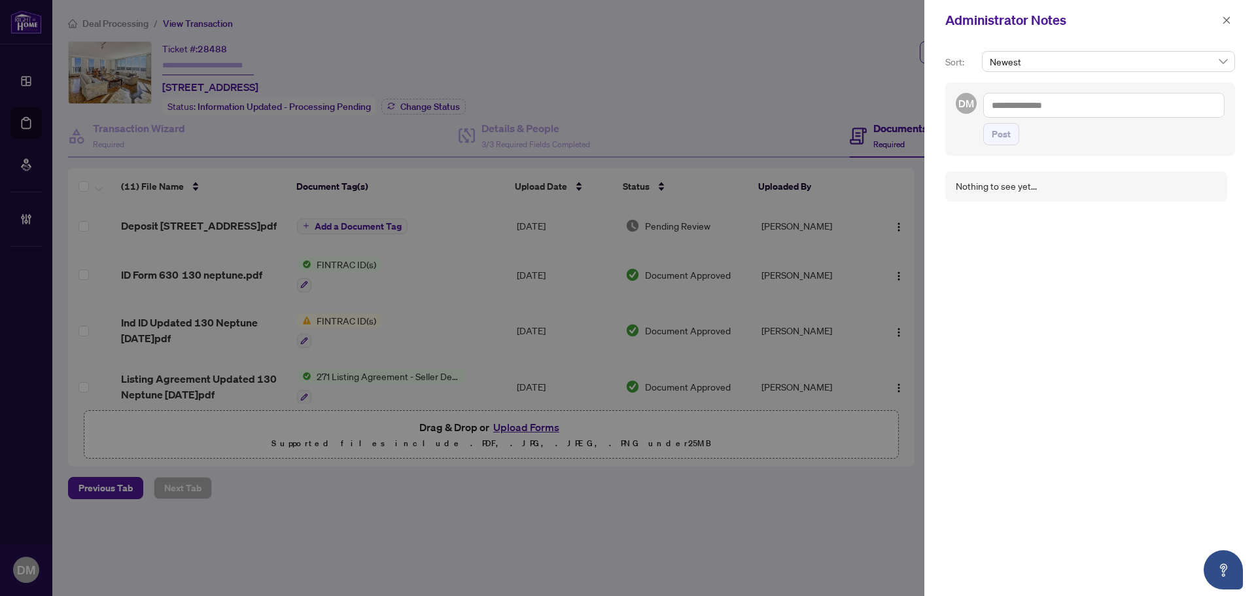
click at [1125, 102] on textarea at bounding box center [1103, 105] width 241 height 25
click at [1059, 117] on span "Deals Central" at bounding box center [1048, 115] width 52 height 12
drag, startPoint x: 1089, startPoint y: 107, endPoint x: 1002, endPoint y: 101, distance: 87.8
click at [1002, 101] on textarea "**********" at bounding box center [1101, 118] width 237 height 51
click at [1116, 116] on b "Accounting" at bounding box center [1139, 115] width 47 height 12
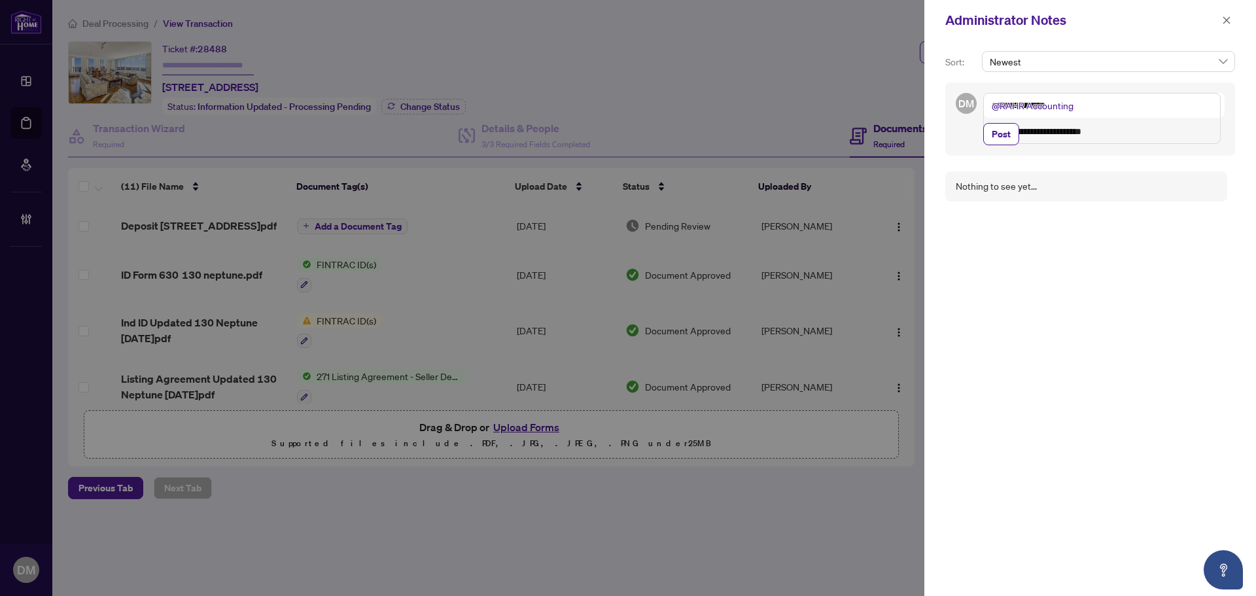
click at [1127, 140] on textarea "**********" at bounding box center [1101, 118] width 237 height 51
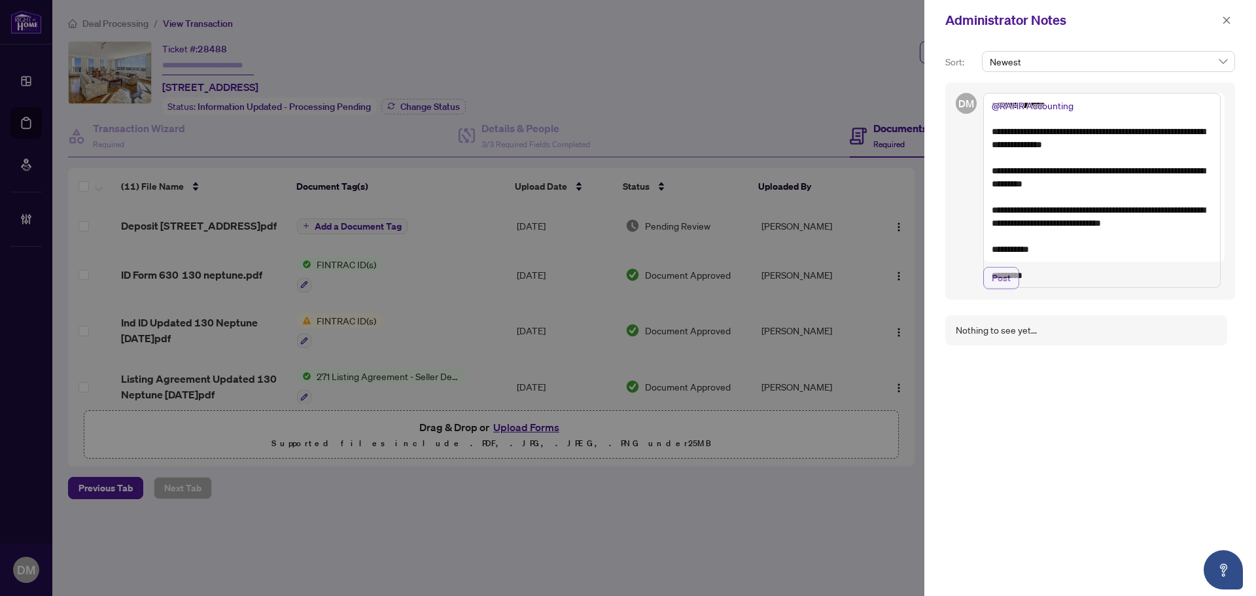
type textarea "**********"
click at [1013, 289] on button "Post" at bounding box center [1001, 278] width 36 height 22
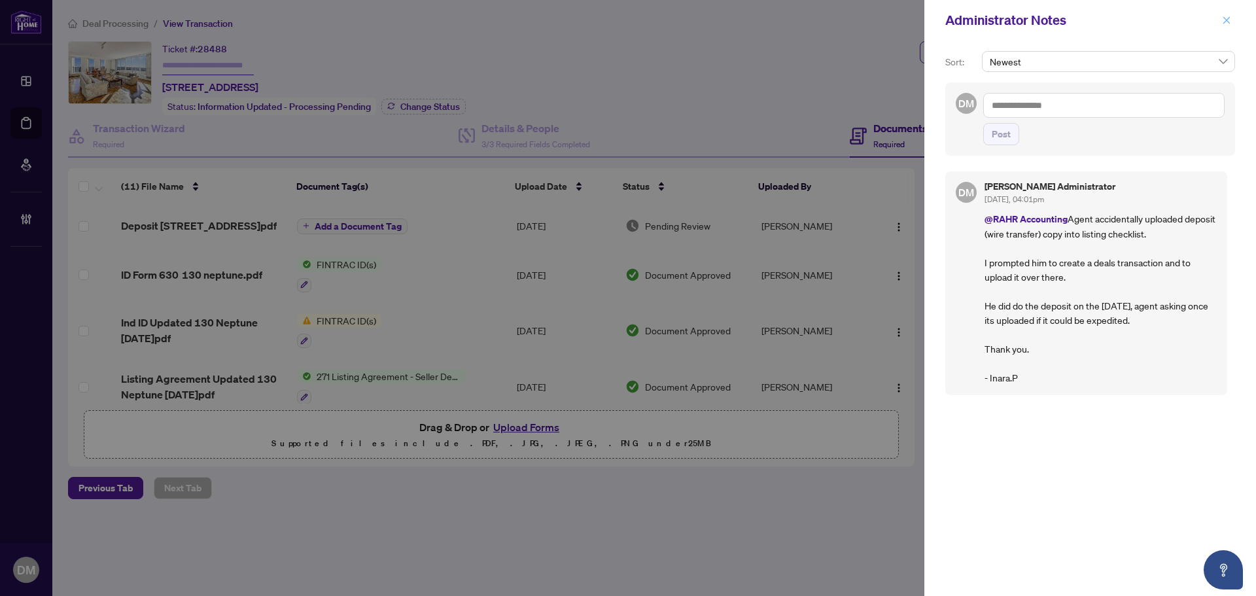
click at [1232, 13] on button "button" at bounding box center [1226, 20] width 17 height 16
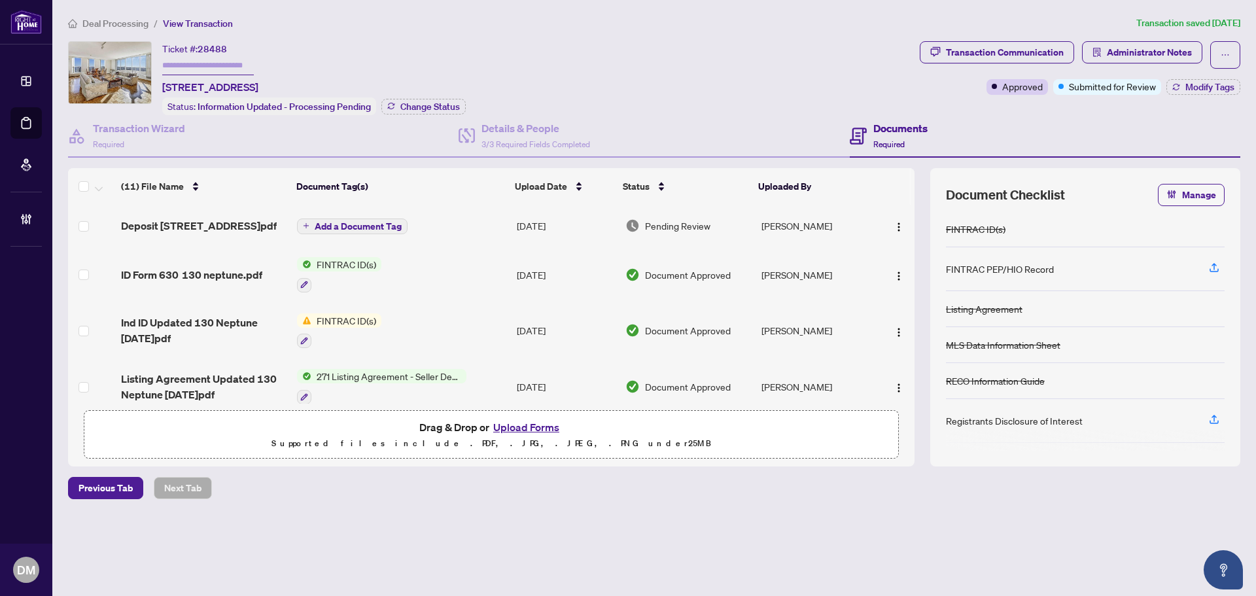
click at [645, 226] on span "Pending Review" at bounding box center [677, 226] width 65 height 14
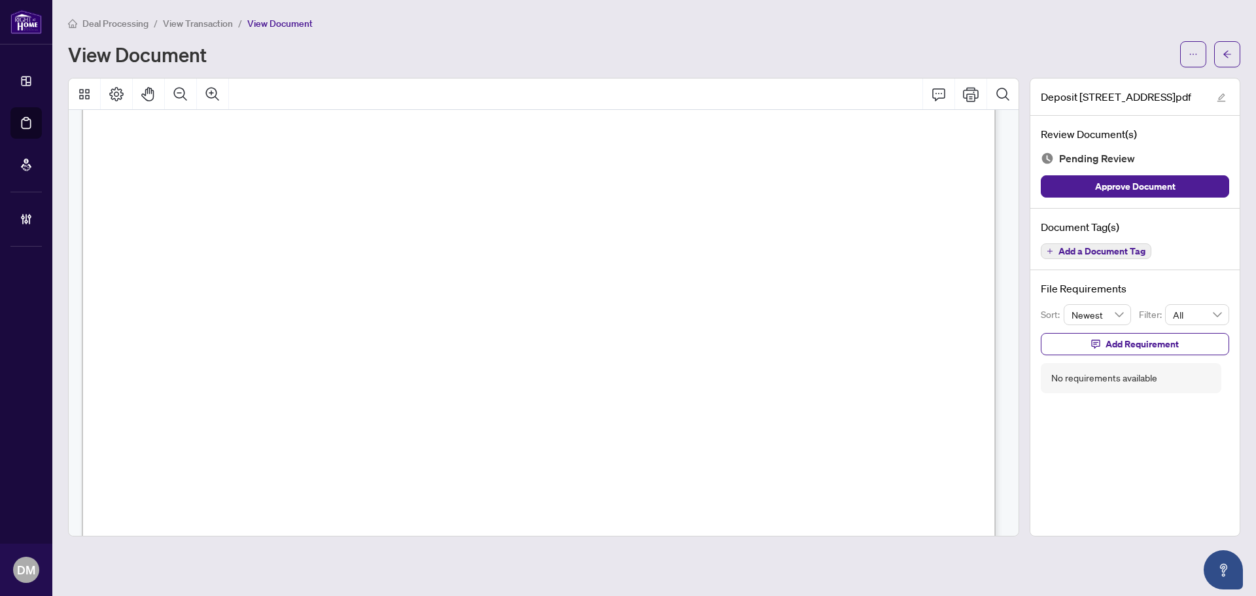
scroll to position [1036, 0]
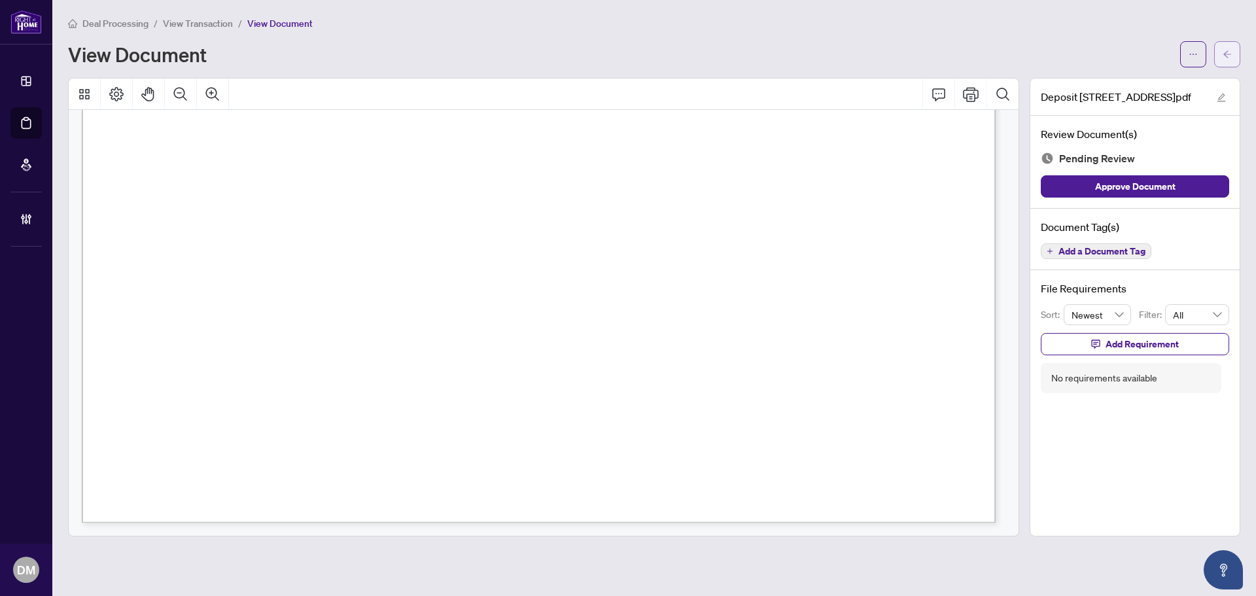
click at [1230, 45] on span "button" at bounding box center [1227, 54] width 9 height 21
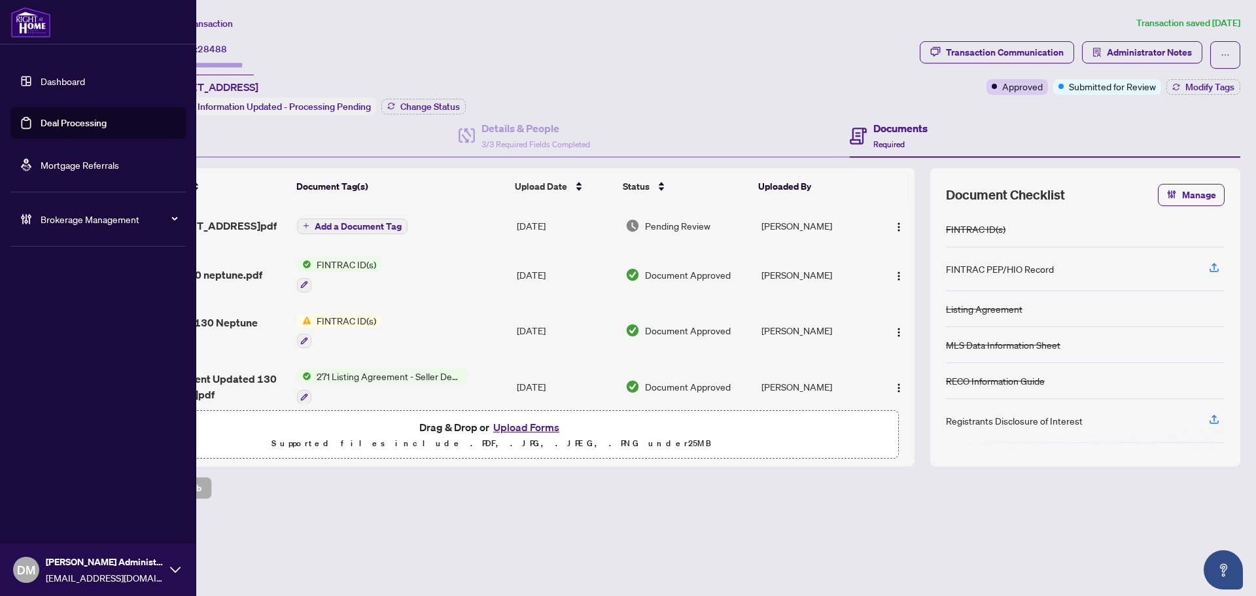
drag, startPoint x: 33, startPoint y: 73, endPoint x: 60, endPoint y: 76, distance: 27.0
click at [41, 75] on link "Dashboard" at bounding box center [63, 81] width 44 height 12
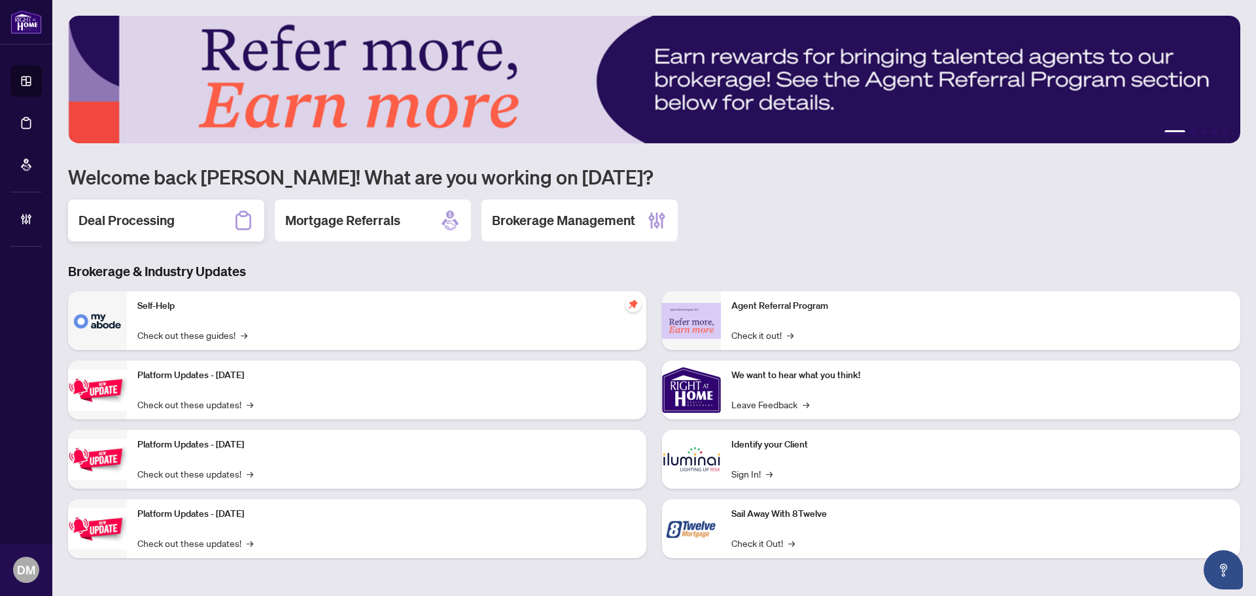
click at [186, 221] on div "Deal Processing" at bounding box center [166, 221] width 196 height 42
